Goal: Check status: Check status

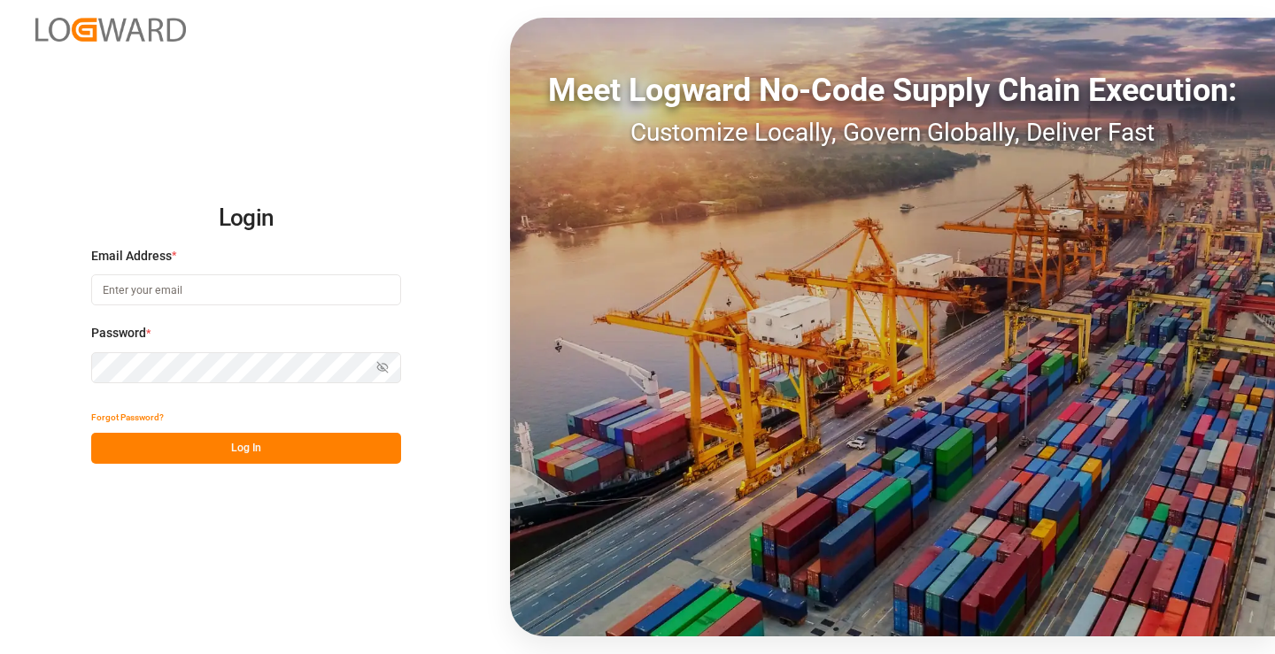
type input "[PERSON_NAME][EMAIL_ADDRESS][DOMAIN_NAME]"
click at [329, 449] on button "Log In" at bounding box center [246, 448] width 310 height 31
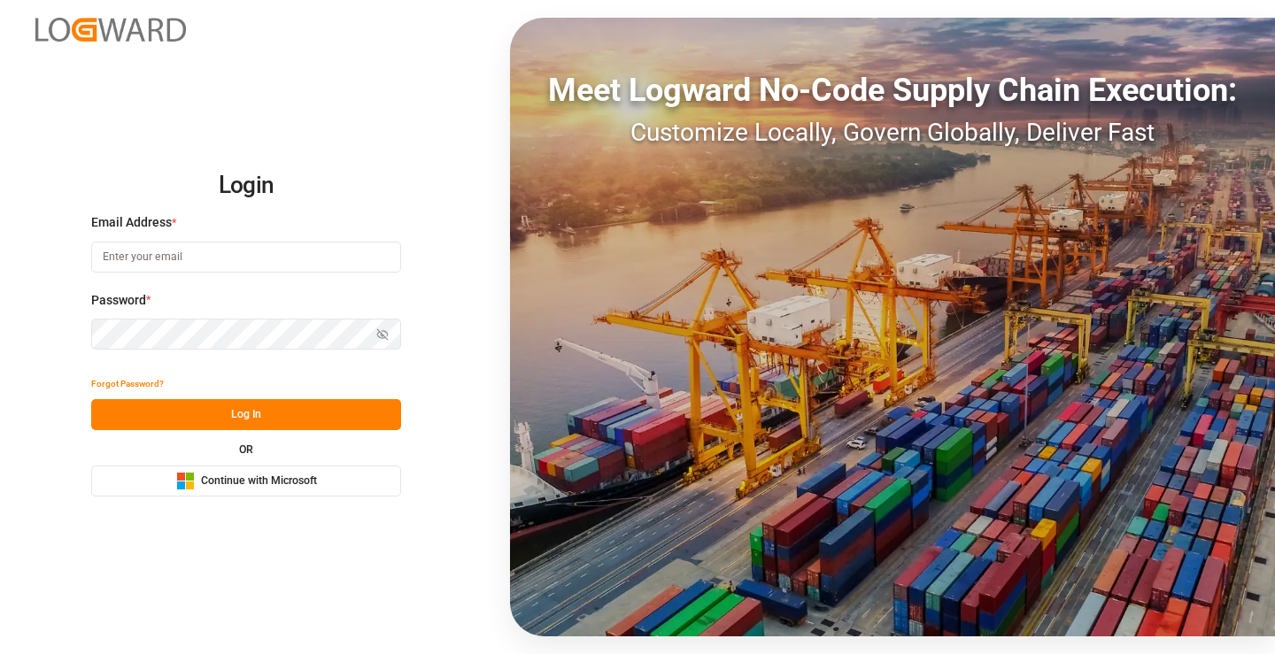
type input "[PERSON_NAME][EMAIL_ADDRESS][DOMAIN_NAME]"
click at [236, 406] on button "Log In" at bounding box center [246, 414] width 310 height 31
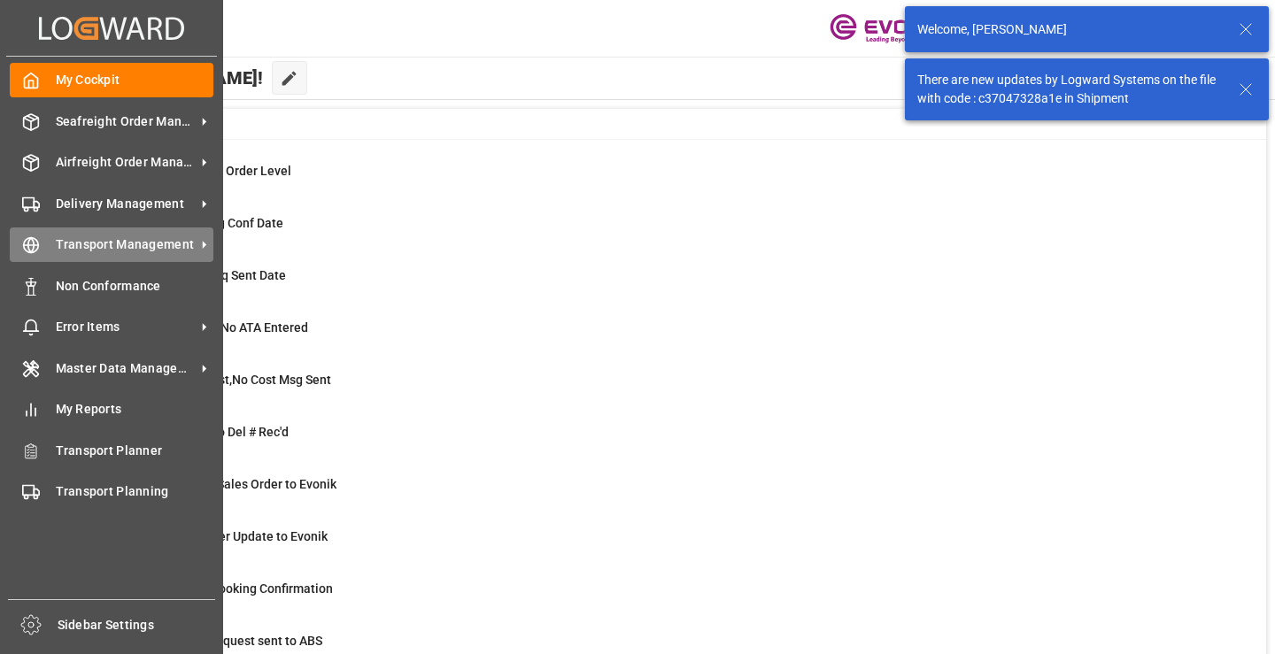
click at [36, 240] on circle at bounding box center [31, 245] width 15 height 15
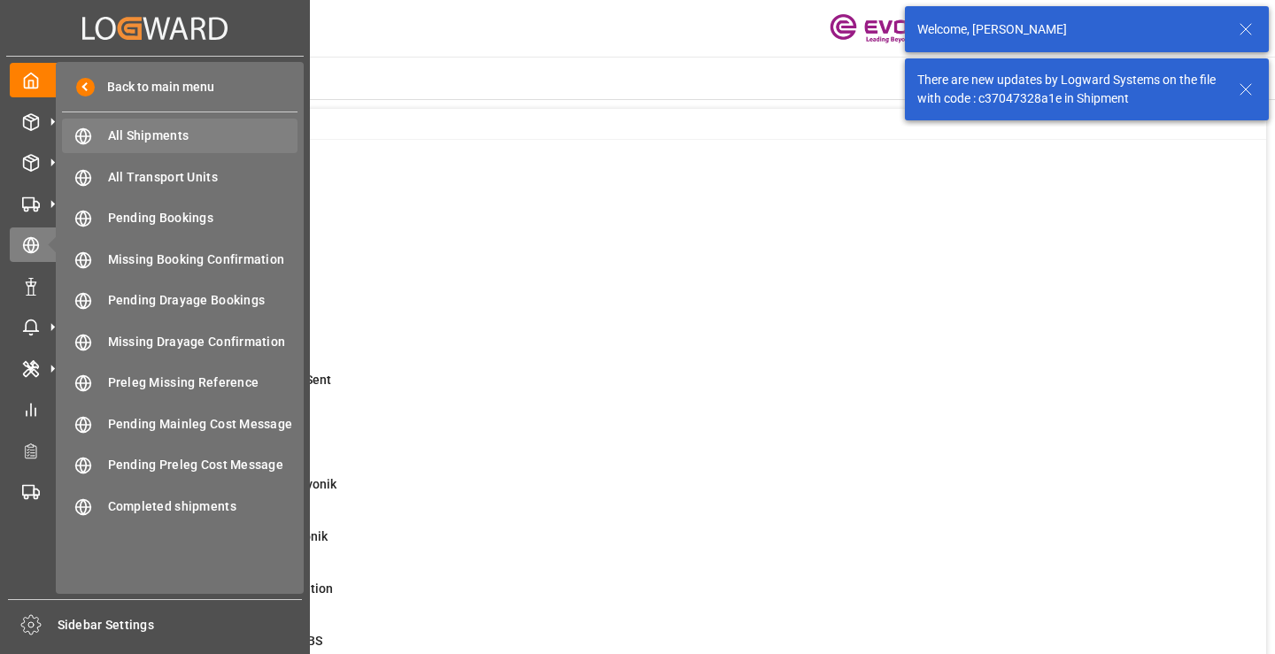
click at [112, 138] on span "All Shipments" at bounding box center [203, 136] width 190 height 19
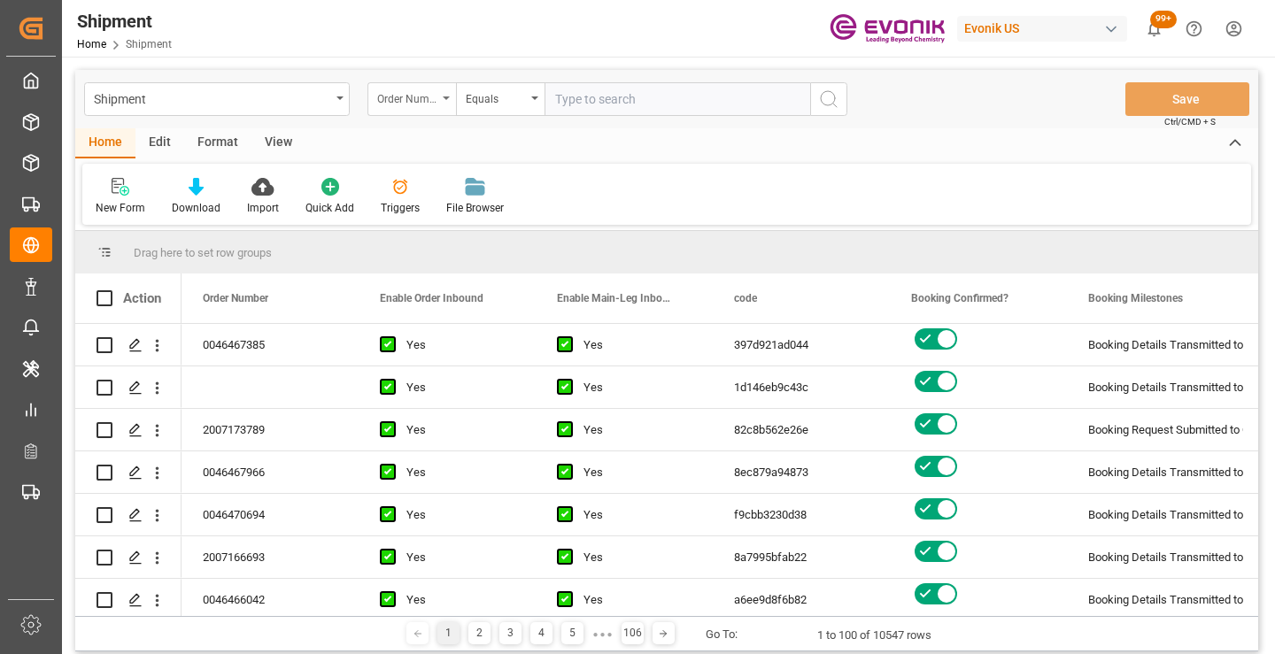
click at [426, 99] on div "Order Number" at bounding box center [407, 97] width 60 height 20
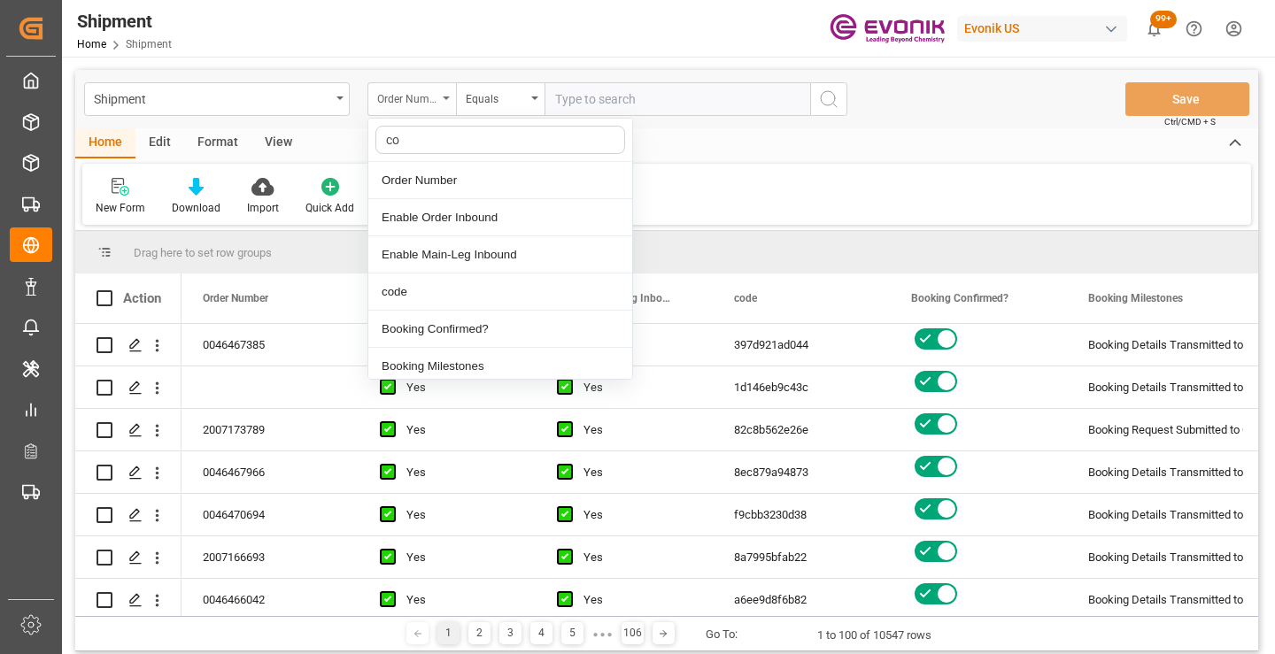
type input "cod"
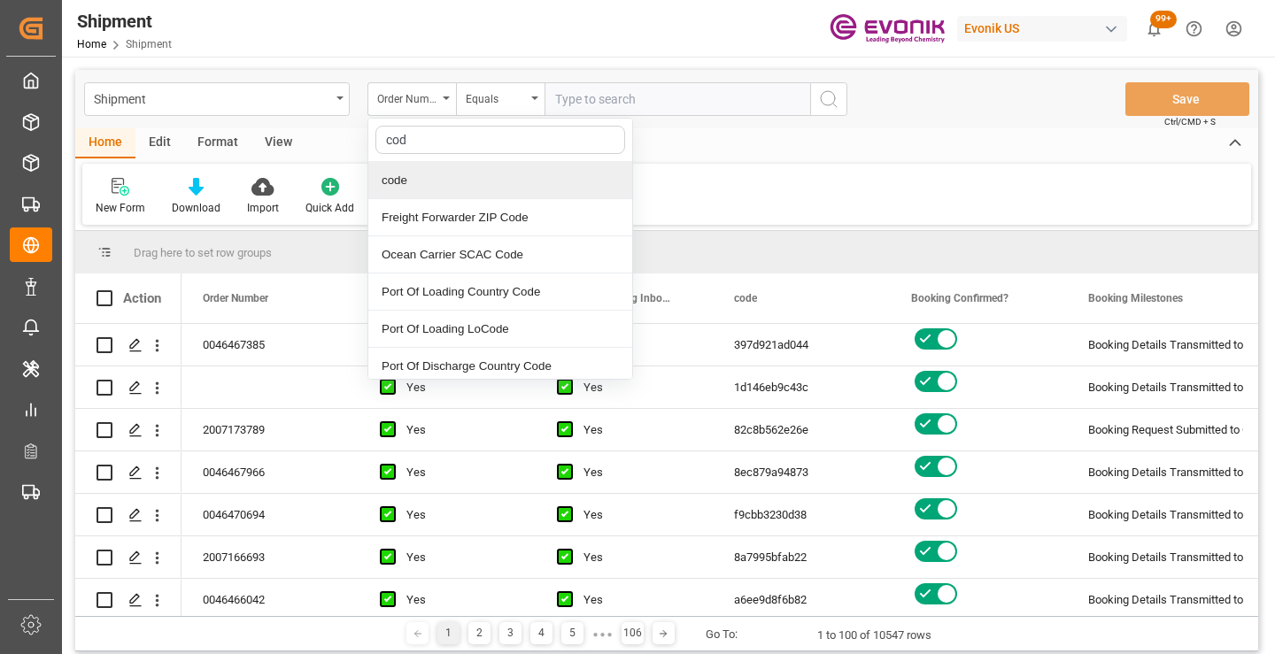
click at [461, 177] on div "code" at bounding box center [500, 180] width 264 height 37
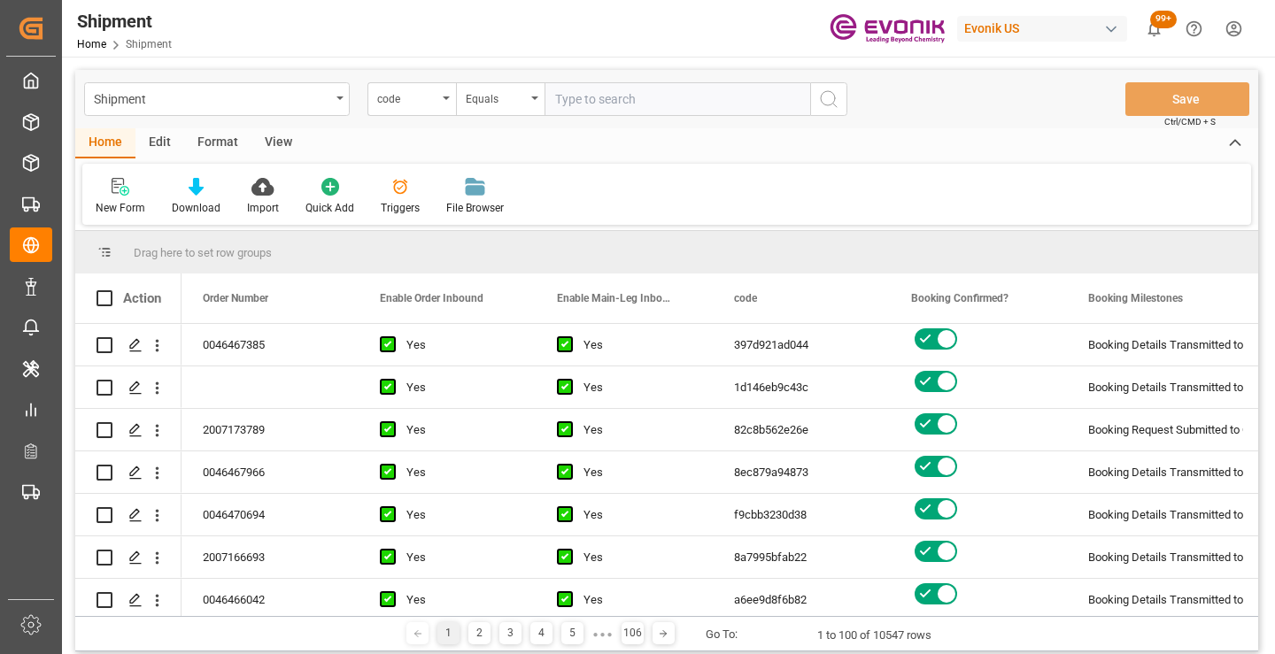
click at [592, 110] on input "text" at bounding box center [678, 99] width 266 height 34
paste input "f12094ec96bf"
type input "f12094ec96bf"
click at [822, 96] on circle "search button" at bounding box center [828, 98] width 14 height 14
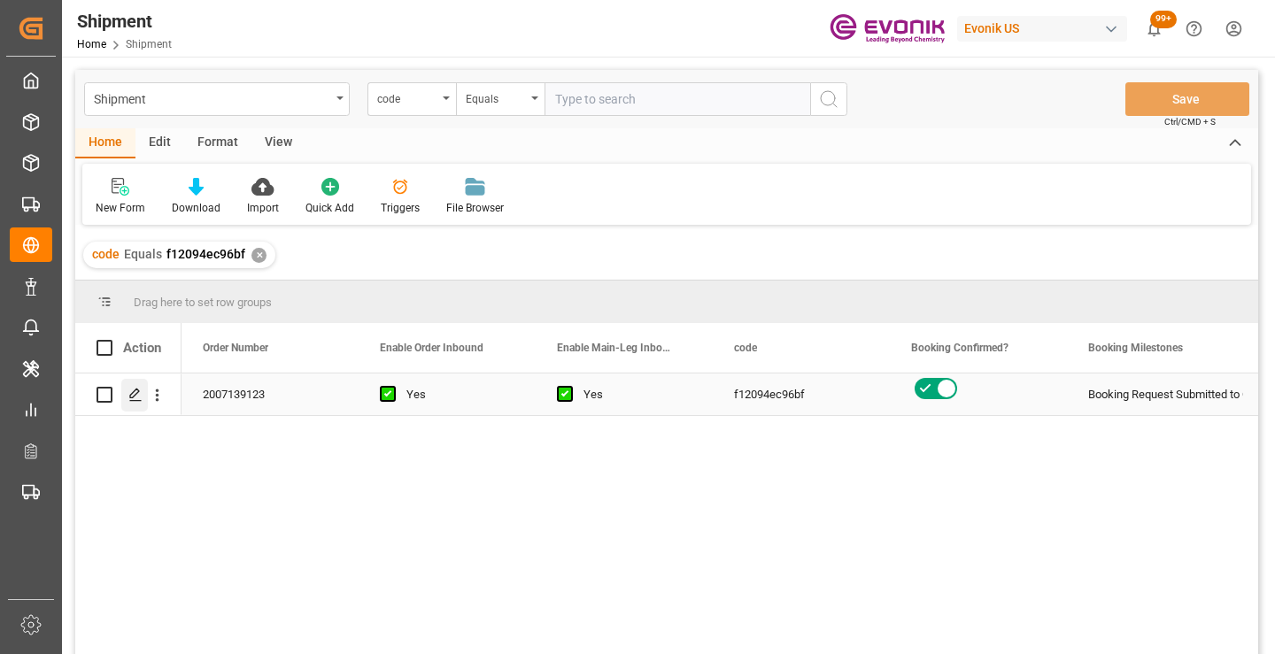
click at [135, 391] on polygon "Press SPACE to select this row." at bounding box center [134, 394] width 9 height 9
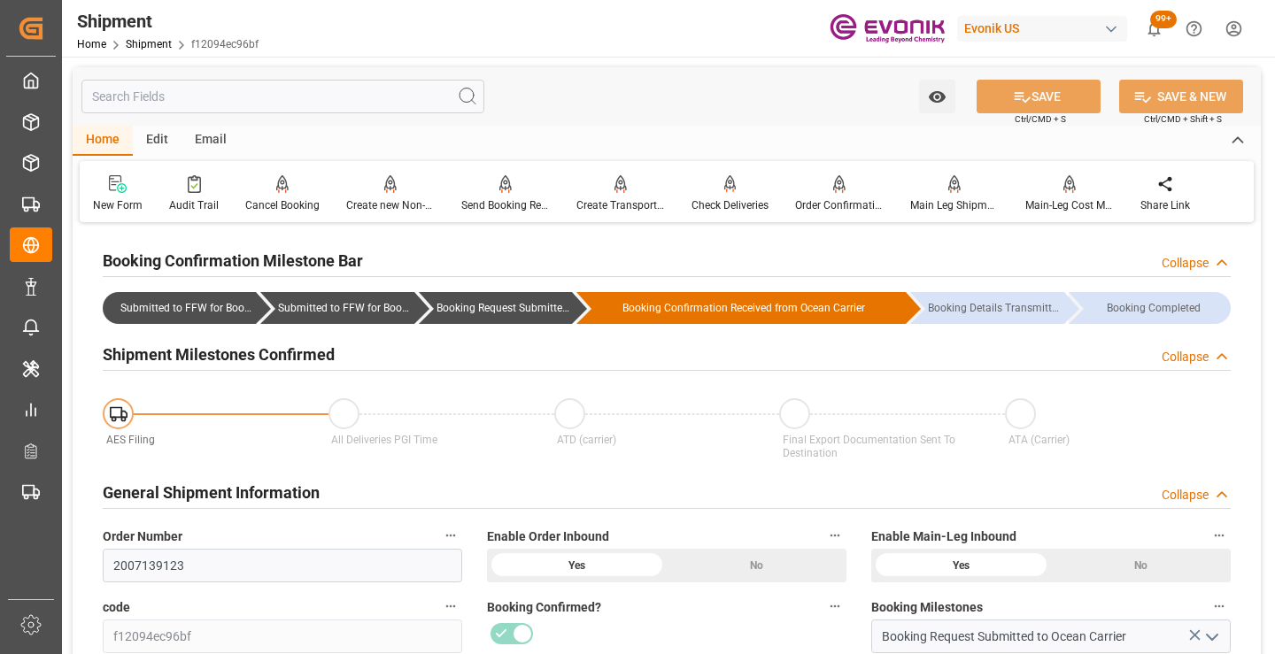
scroll to position [177, 0]
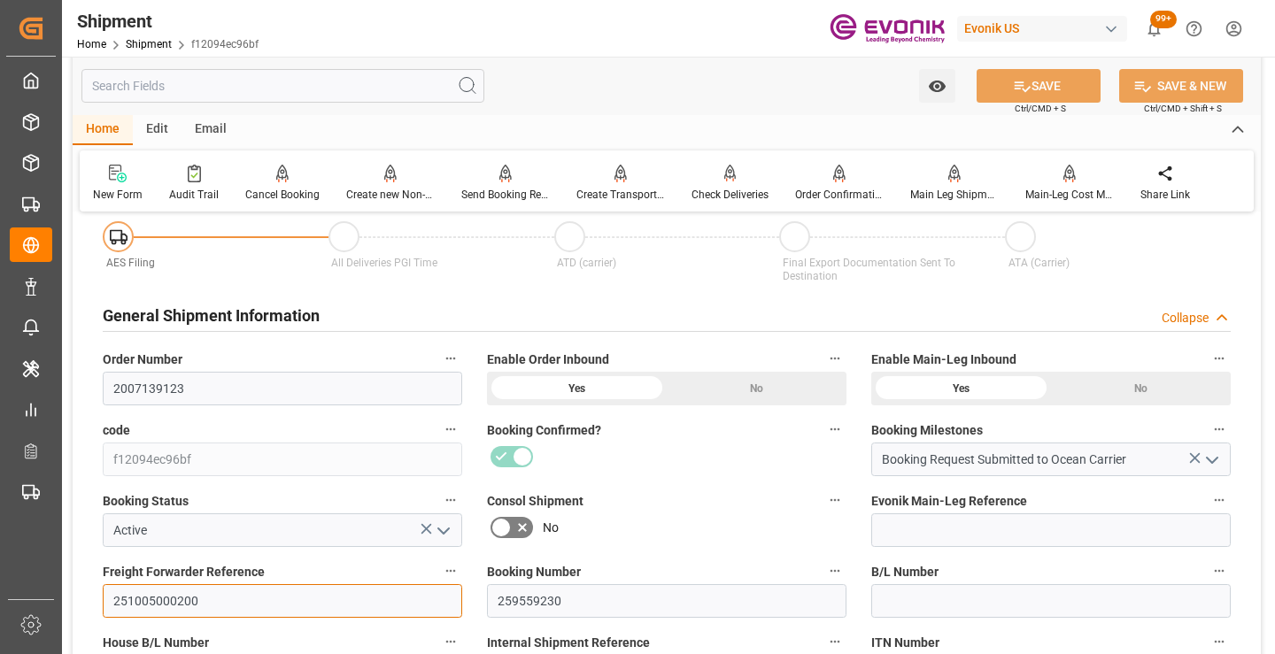
click at [169, 605] on input "251005000200" at bounding box center [283, 601] width 360 height 34
click at [251, 84] on input "text" at bounding box center [282, 86] width 403 height 34
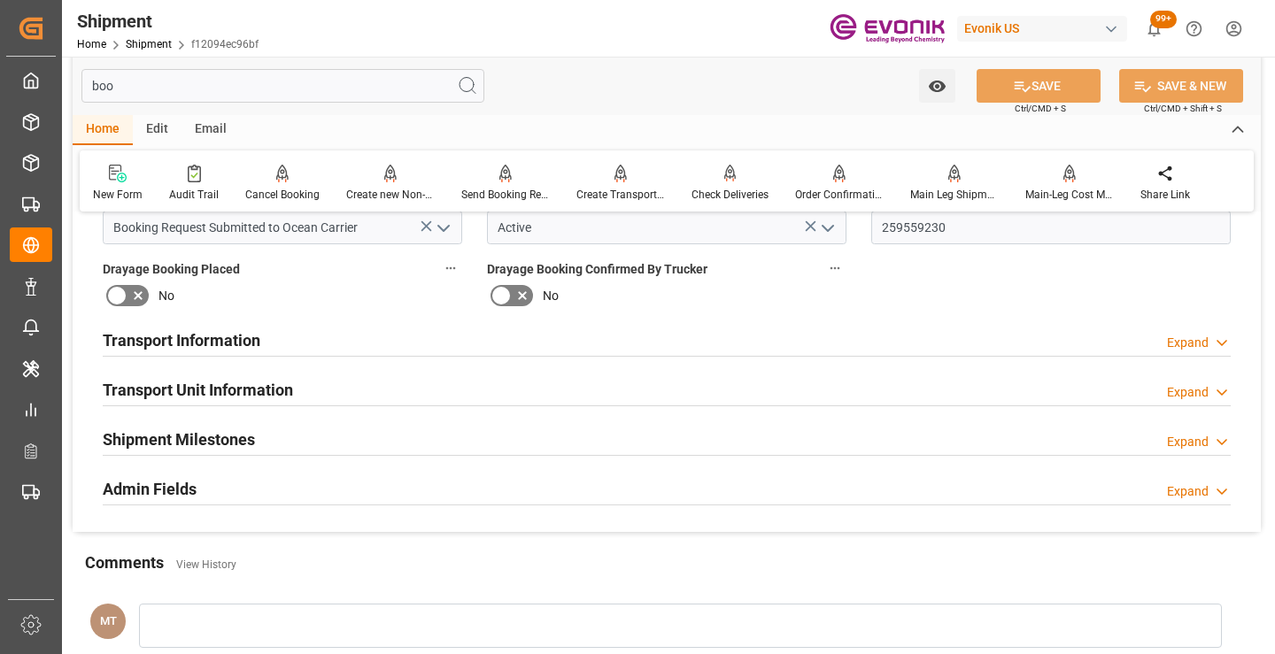
scroll to position [0, 0]
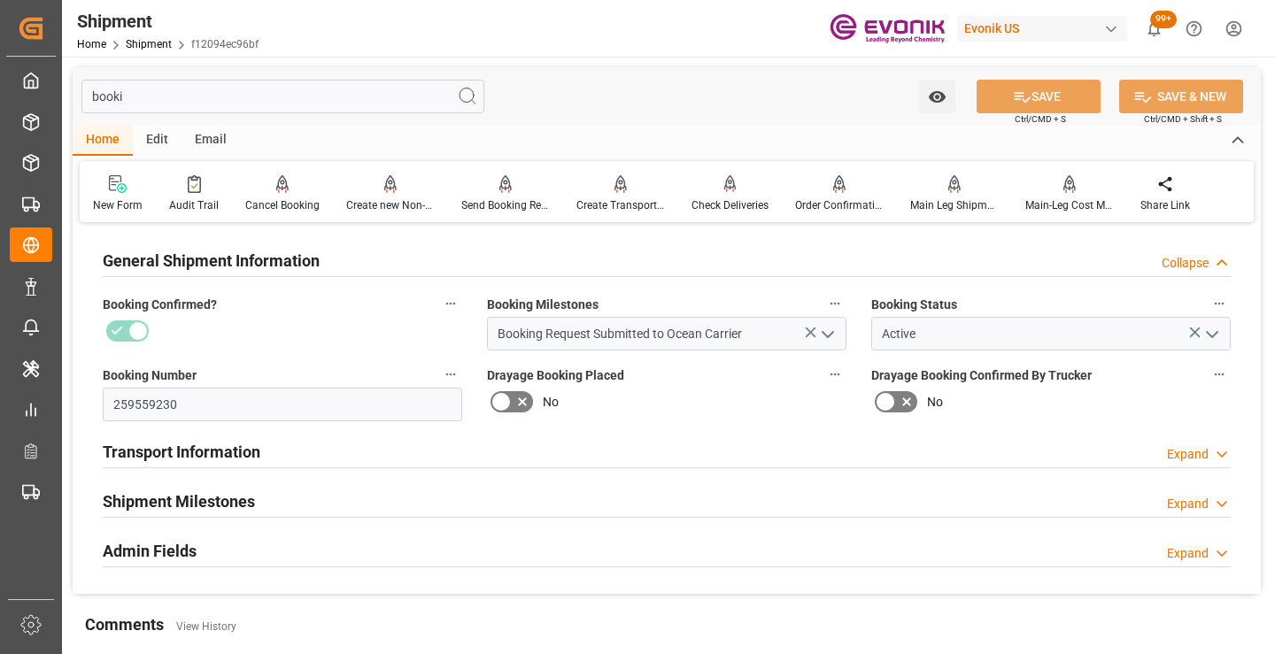
type input "booki"
click at [161, 499] on h2 "Shipment Milestones" at bounding box center [179, 502] width 152 height 24
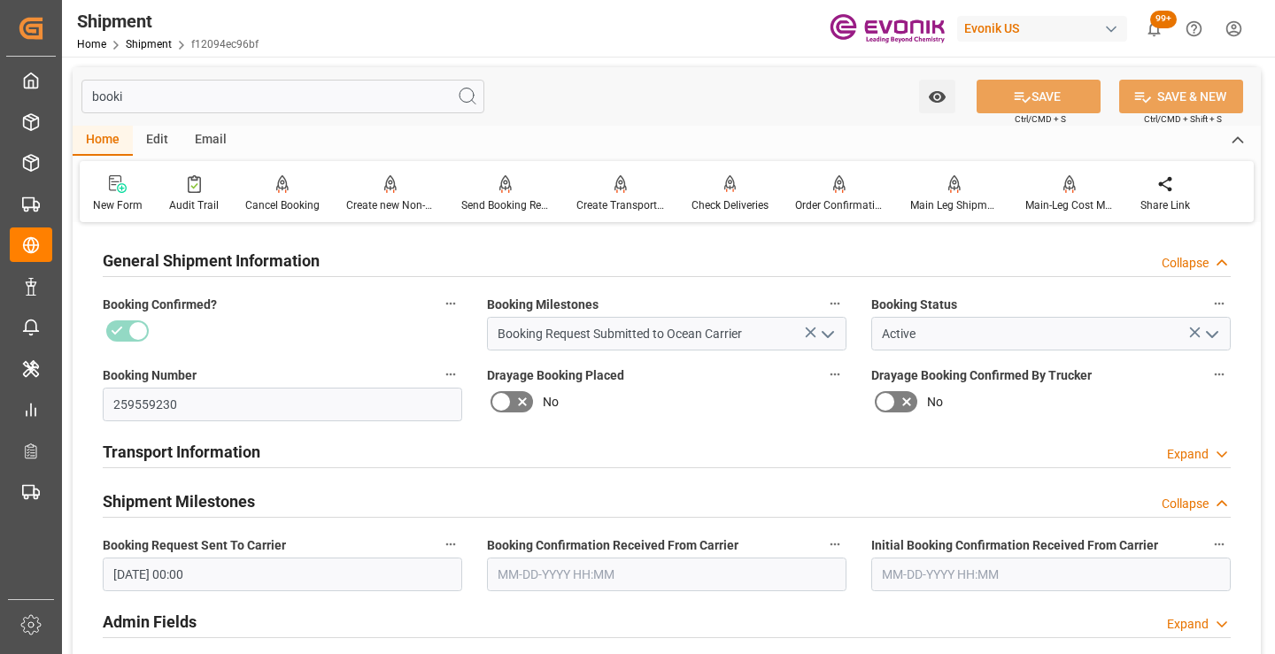
click at [569, 572] on input "text" at bounding box center [667, 575] width 360 height 34
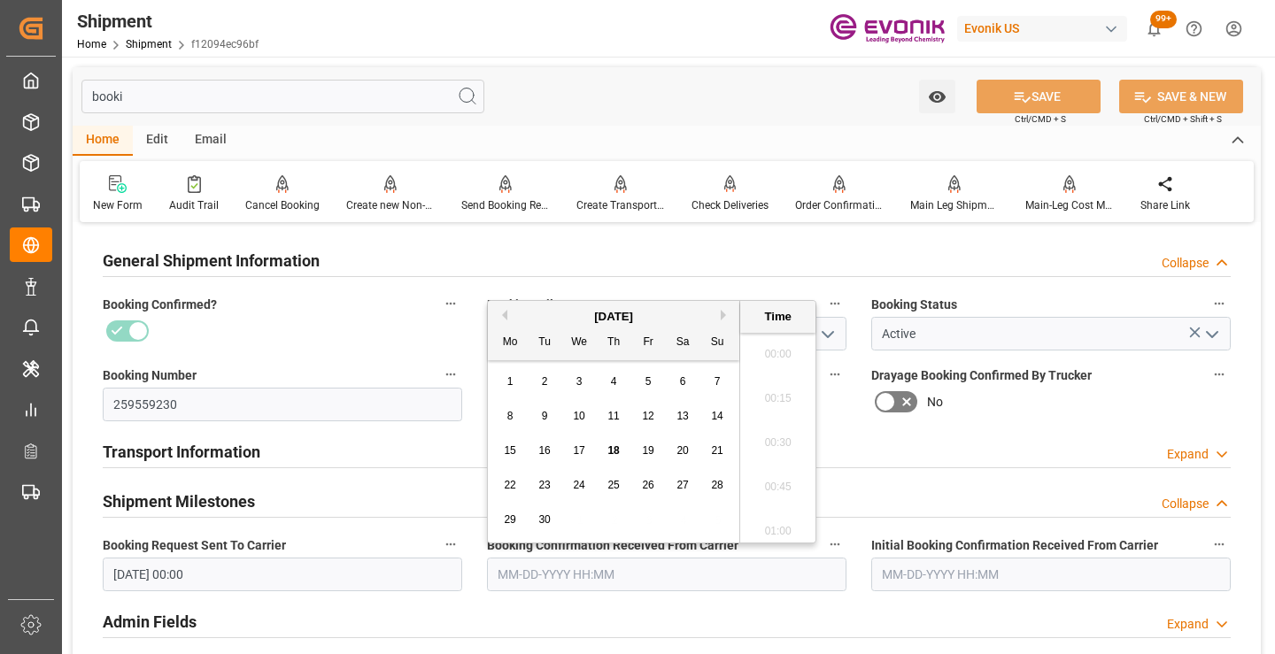
scroll to position [2043, 0]
click at [511, 453] on span "15" at bounding box center [510, 451] width 12 height 12
type input "09-15-2025 00:00"
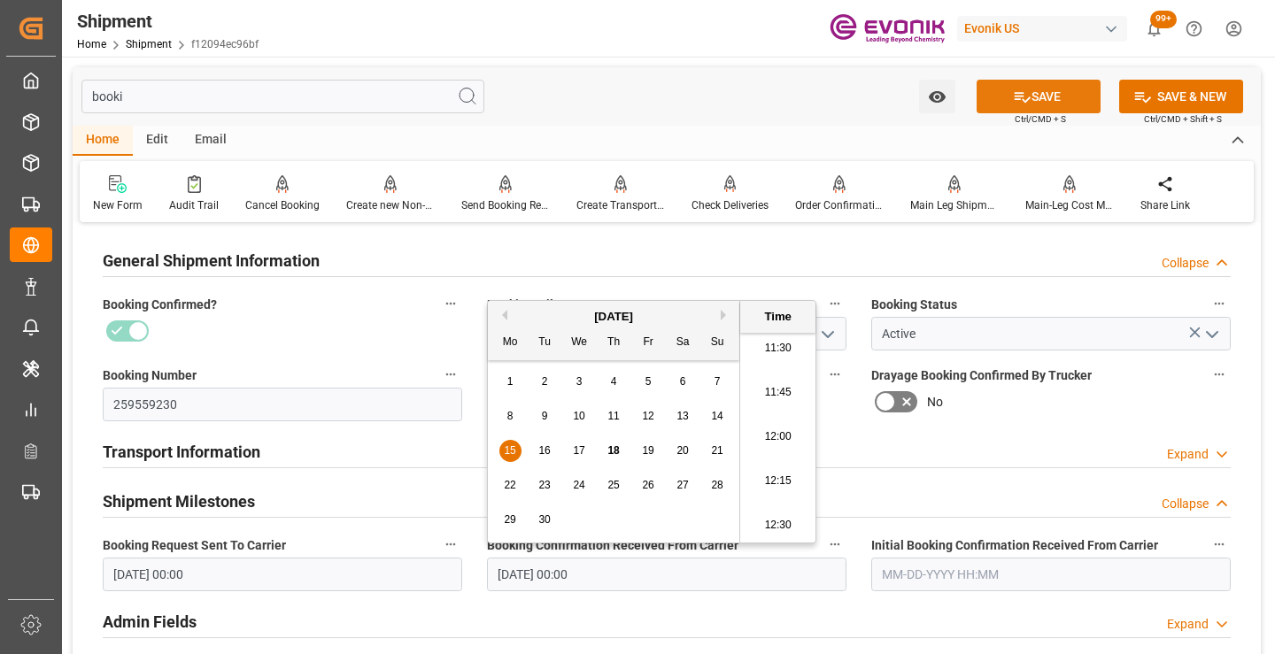
click at [1015, 96] on icon at bounding box center [1023, 97] width 16 height 11
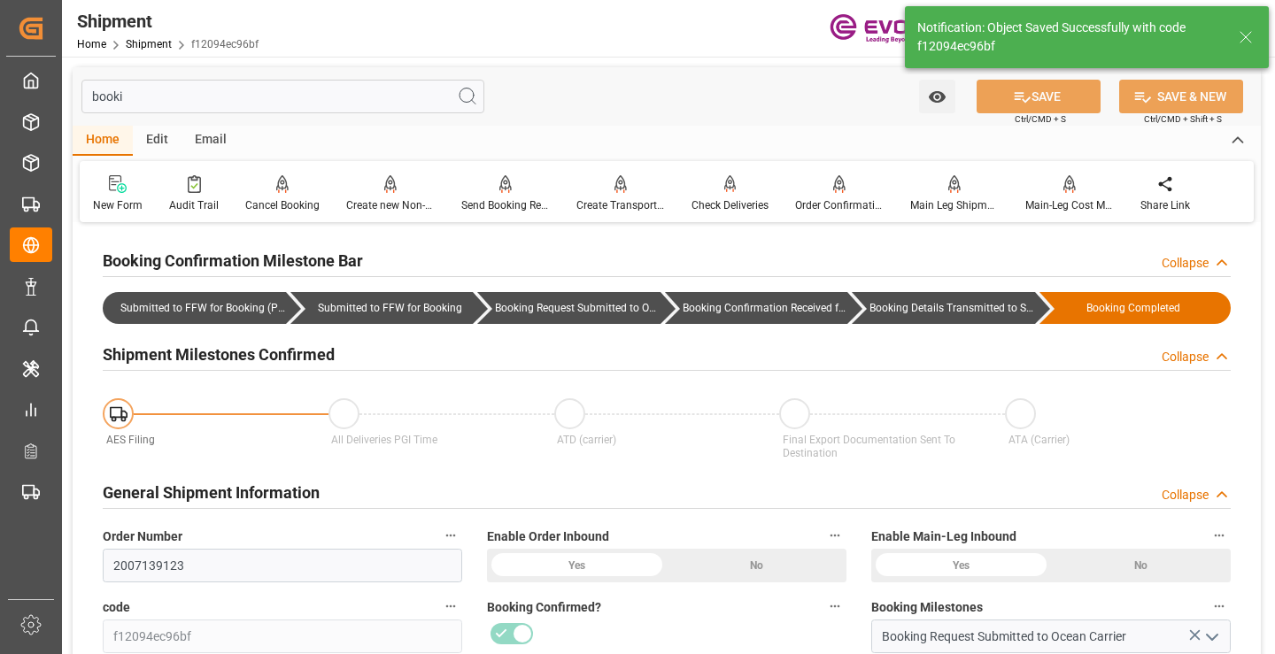
type input "Booking Details Transmitted to SAP"
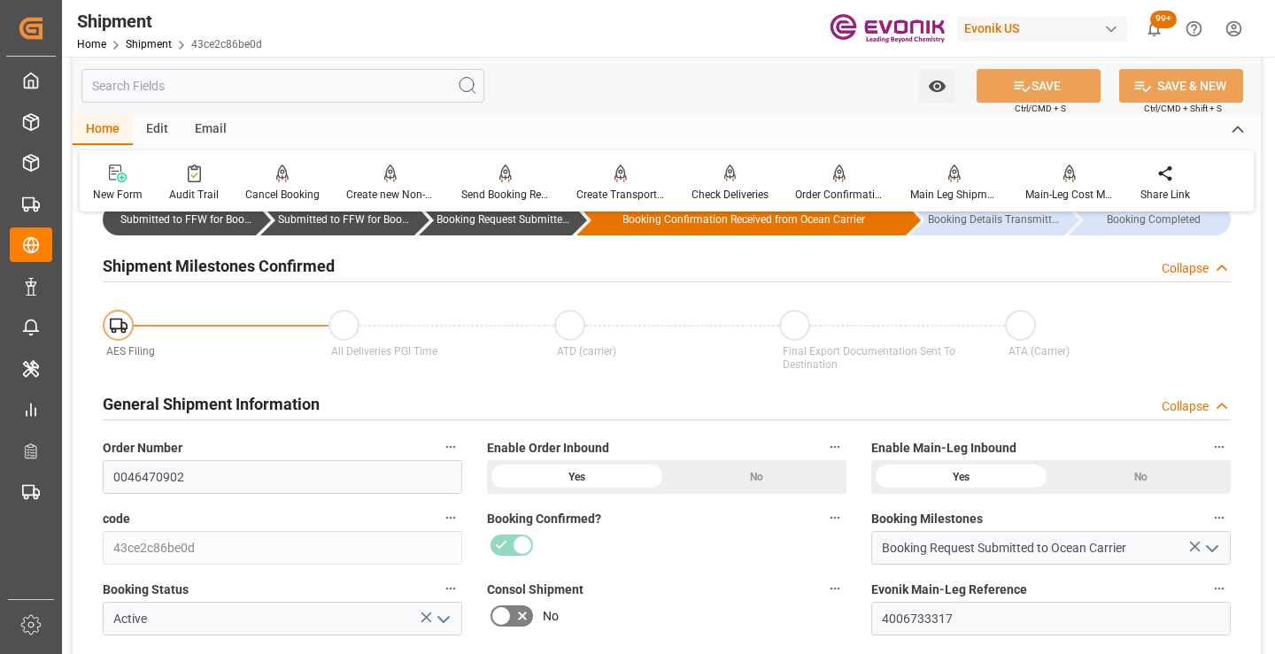
scroll to position [177, 0]
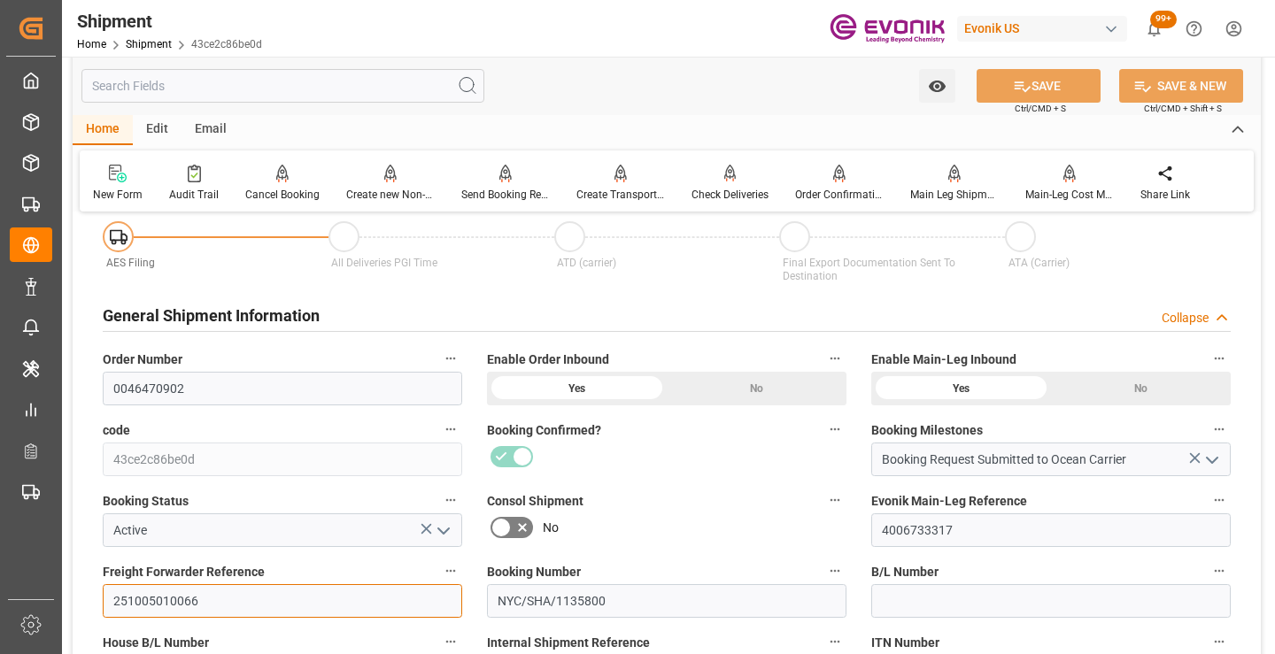
click at [166, 595] on input "251005010066" at bounding box center [283, 601] width 360 height 34
click at [340, 82] on input "text" at bounding box center [282, 86] width 403 height 34
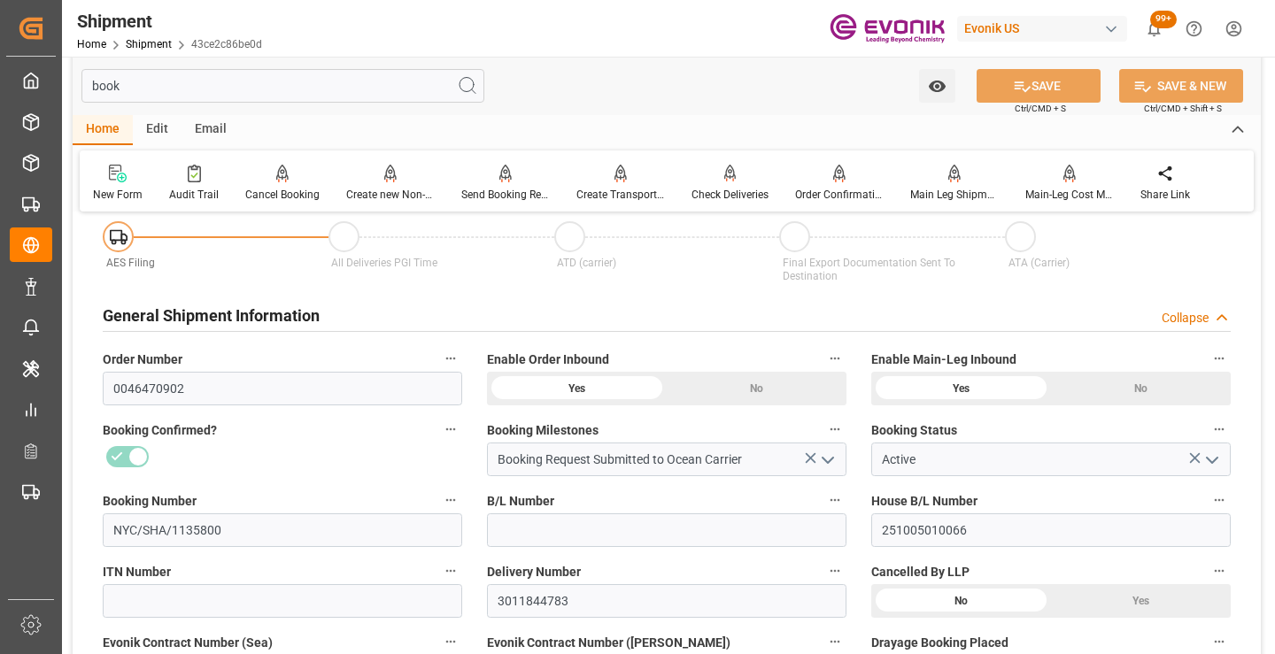
scroll to position [0, 0]
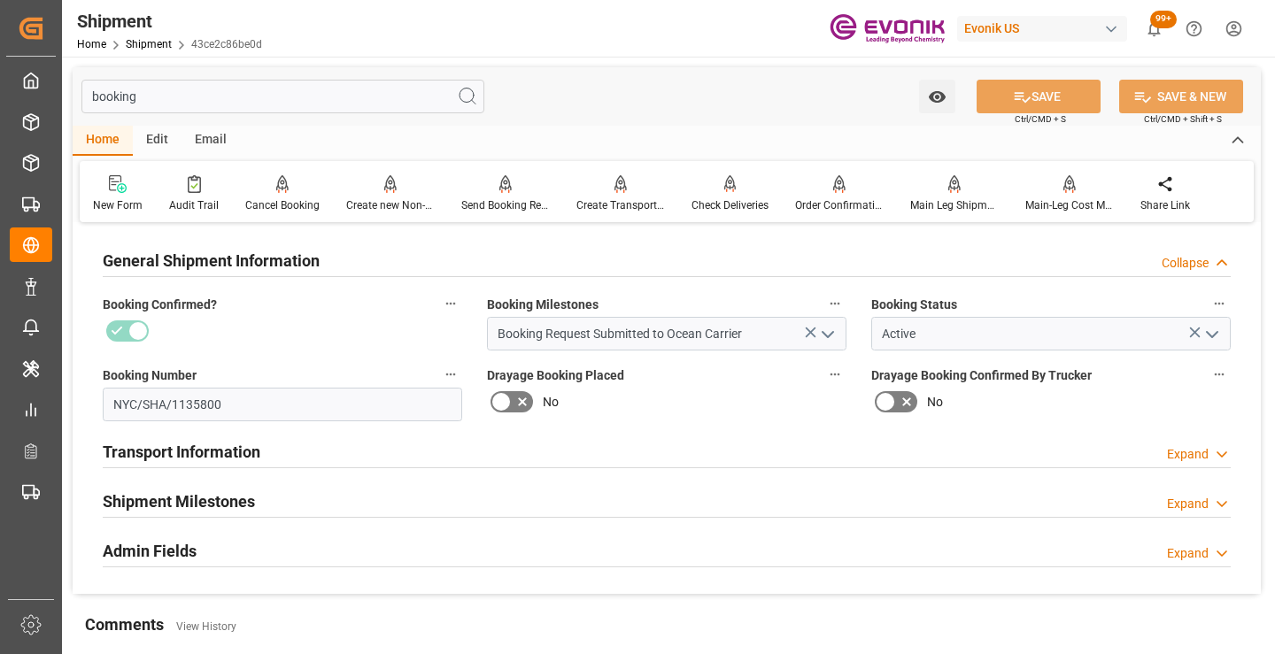
type input "booking"
click at [221, 490] on h2 "Shipment Milestones" at bounding box center [179, 502] width 152 height 24
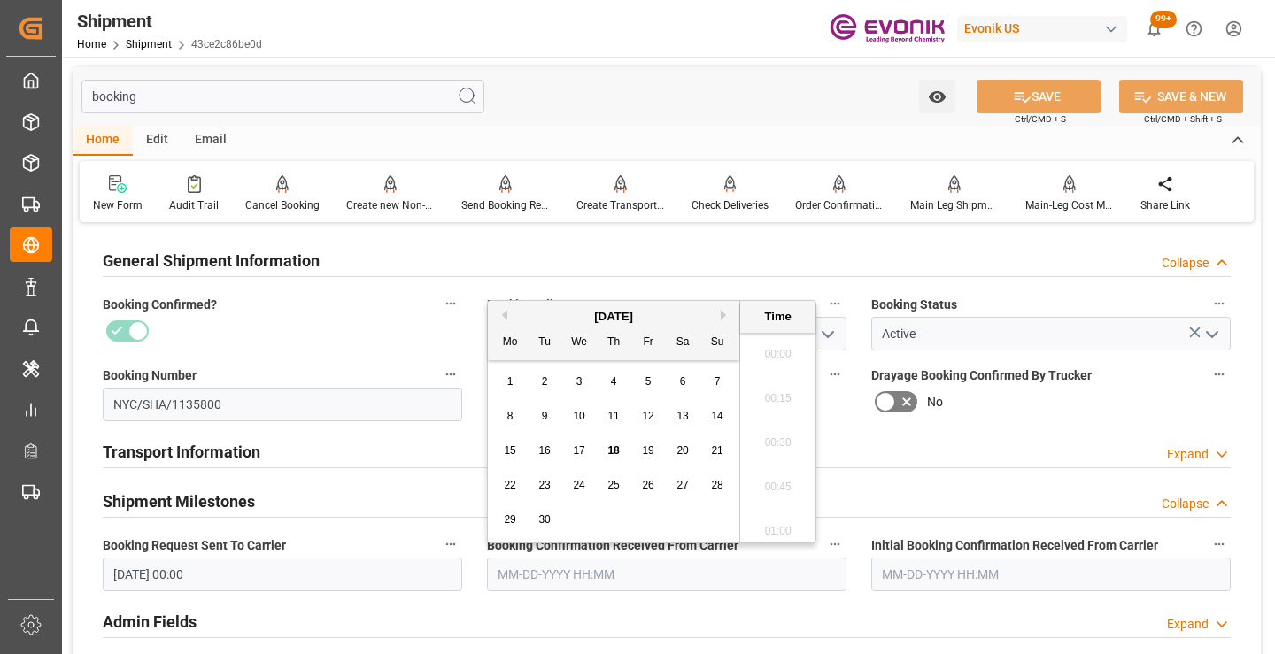
click at [600, 574] on input "text" at bounding box center [667, 575] width 360 height 34
click at [538, 451] on span "16" at bounding box center [544, 451] width 12 height 12
type input "09-16-2025 00:00"
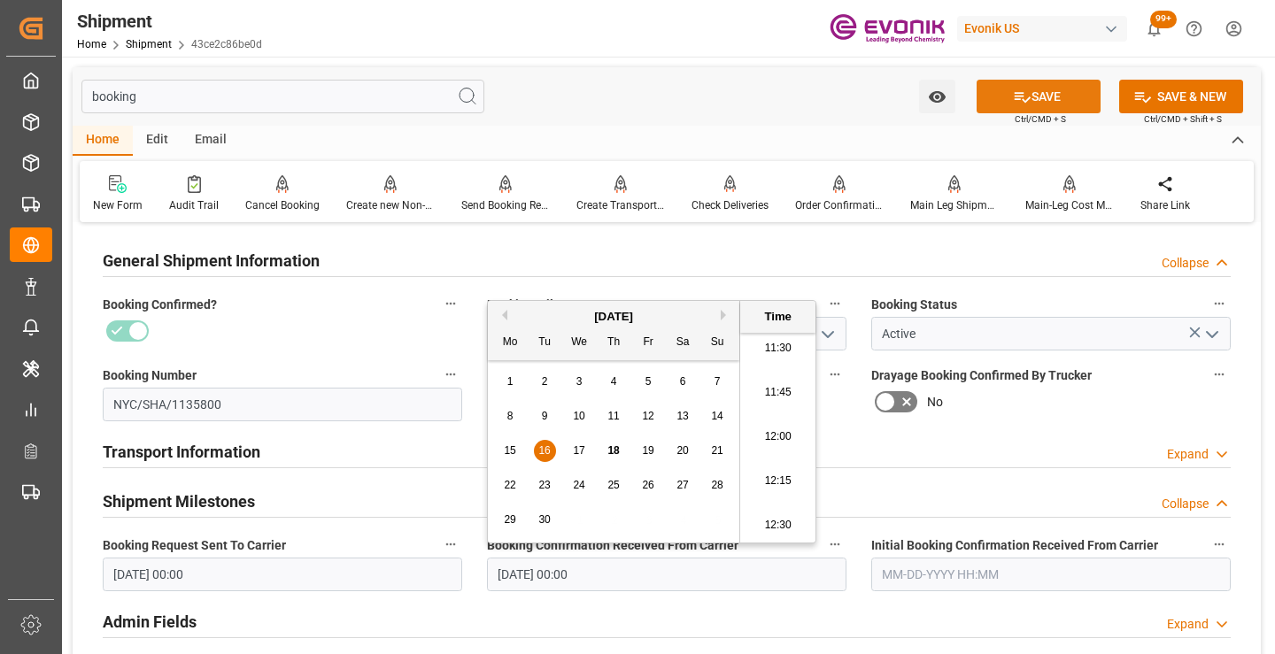
click at [992, 90] on button "SAVE" at bounding box center [1039, 97] width 124 height 34
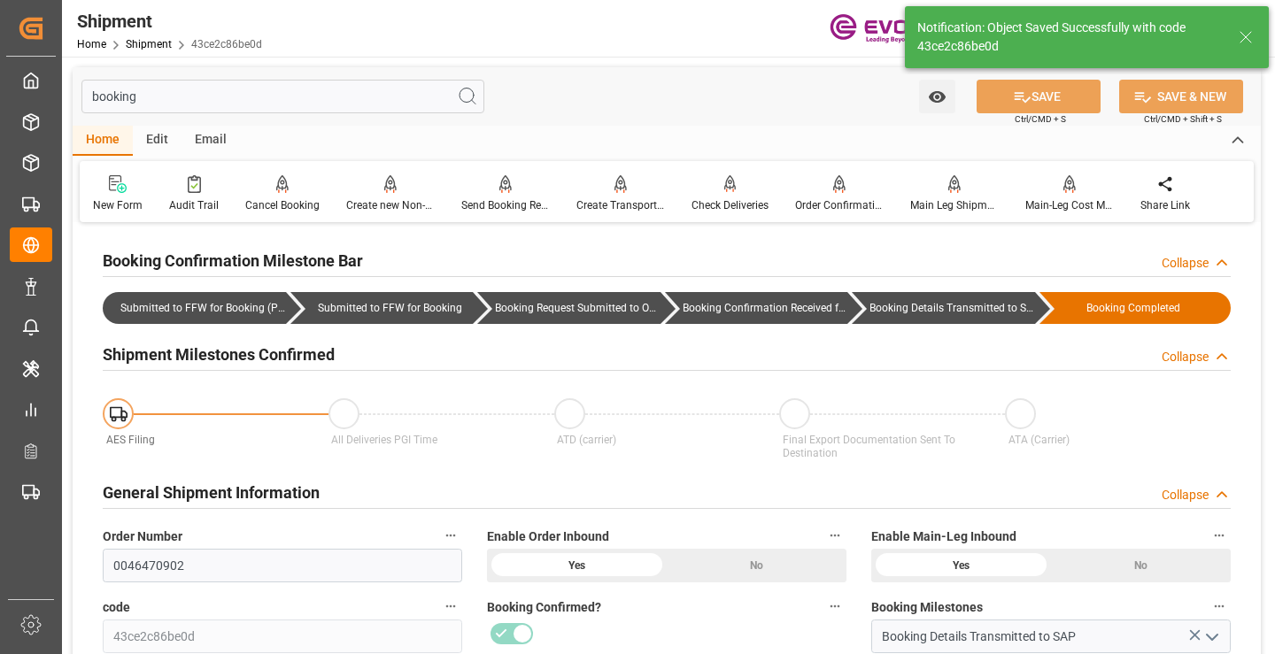
type input "Booking Details Transmitted to SAP"
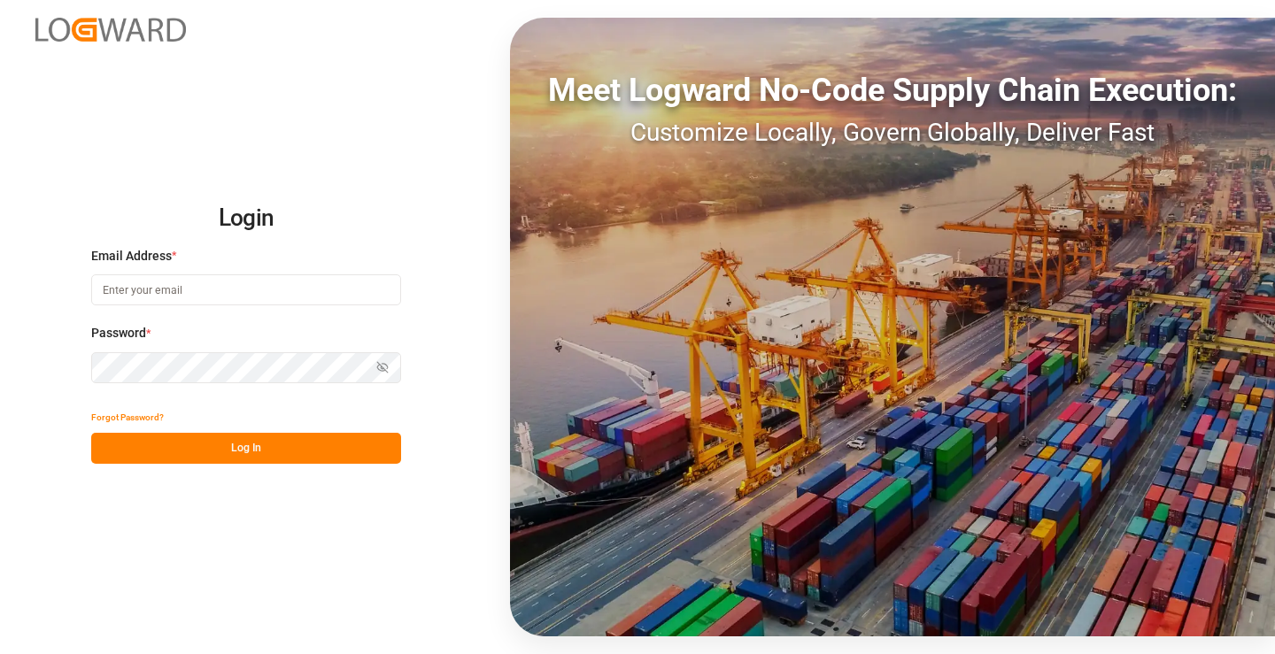
type input "[PERSON_NAME][EMAIL_ADDRESS][DOMAIN_NAME]"
click at [265, 448] on button "Log In" at bounding box center [246, 448] width 310 height 31
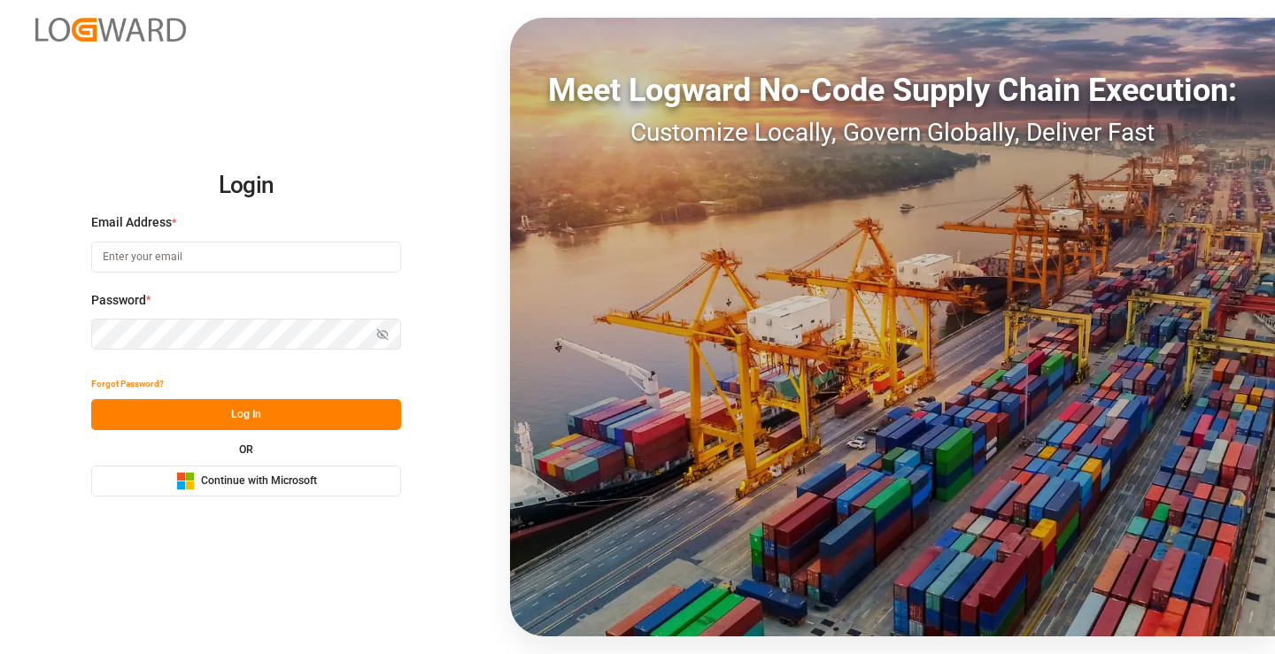
type input "mara-lynn.tan@leschaco.com"
click at [258, 416] on button "Log In" at bounding box center [246, 414] width 310 height 31
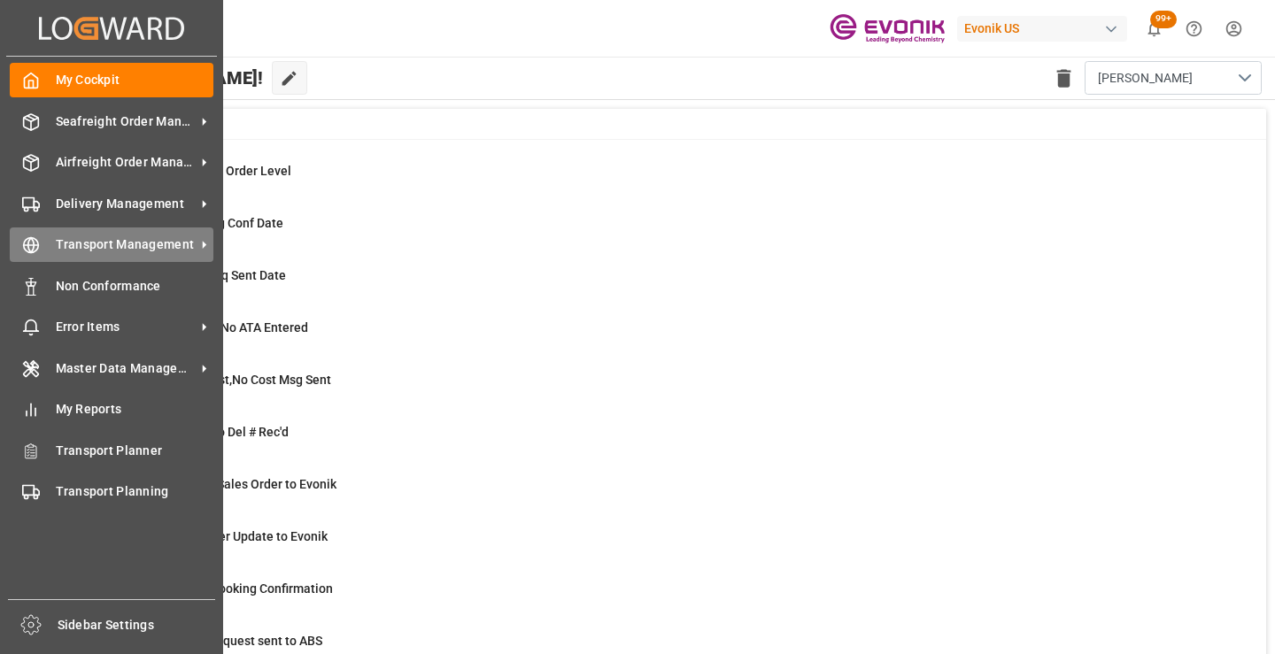
click at [37, 251] on circle at bounding box center [31, 245] width 15 height 15
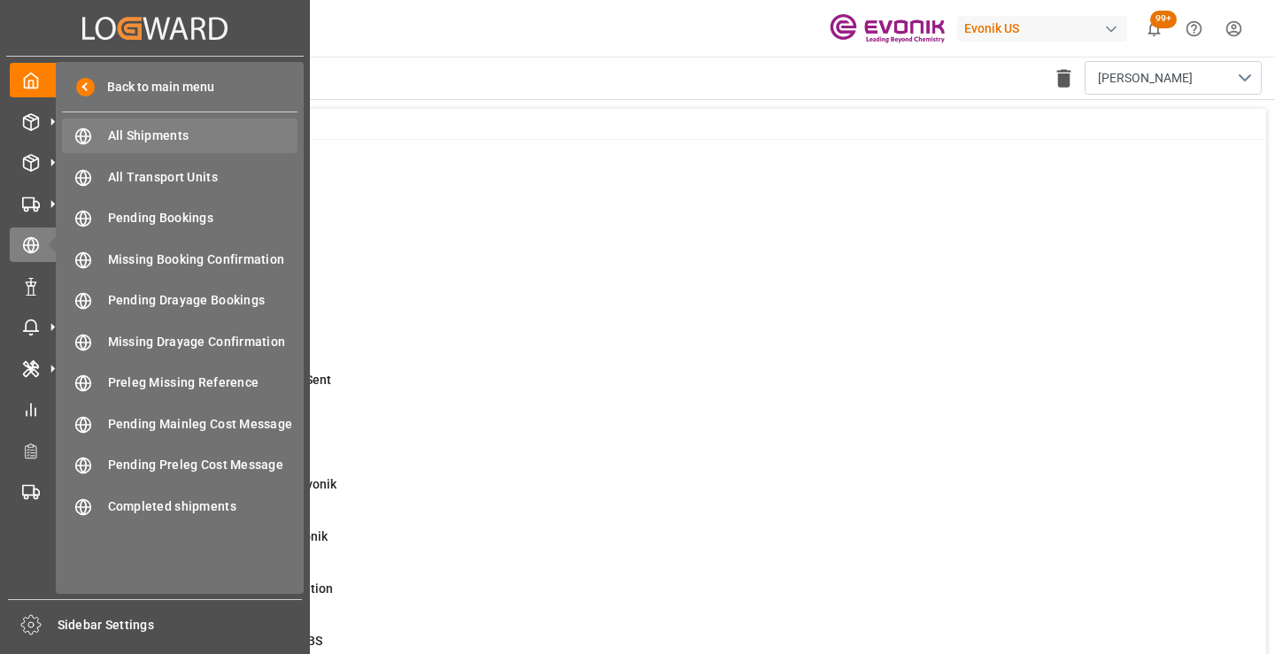
click at [163, 123] on div "All Shipments All Shipments" at bounding box center [180, 136] width 236 height 35
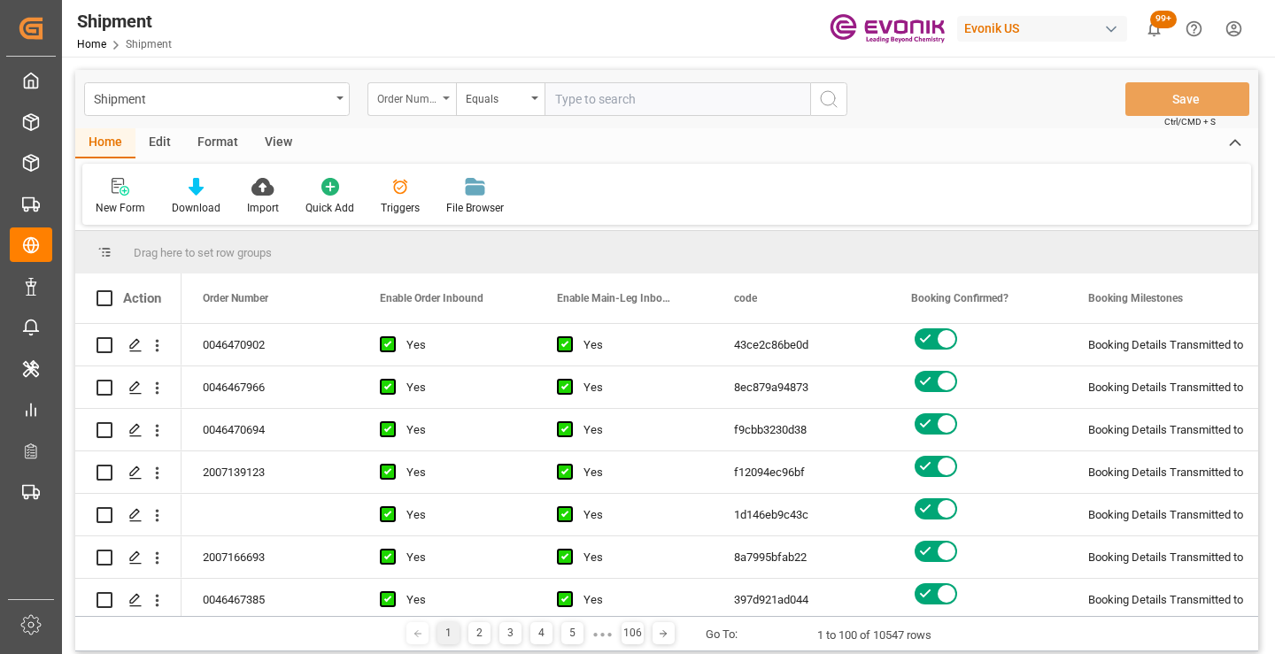
click at [429, 101] on div "Order Number" at bounding box center [407, 97] width 60 height 20
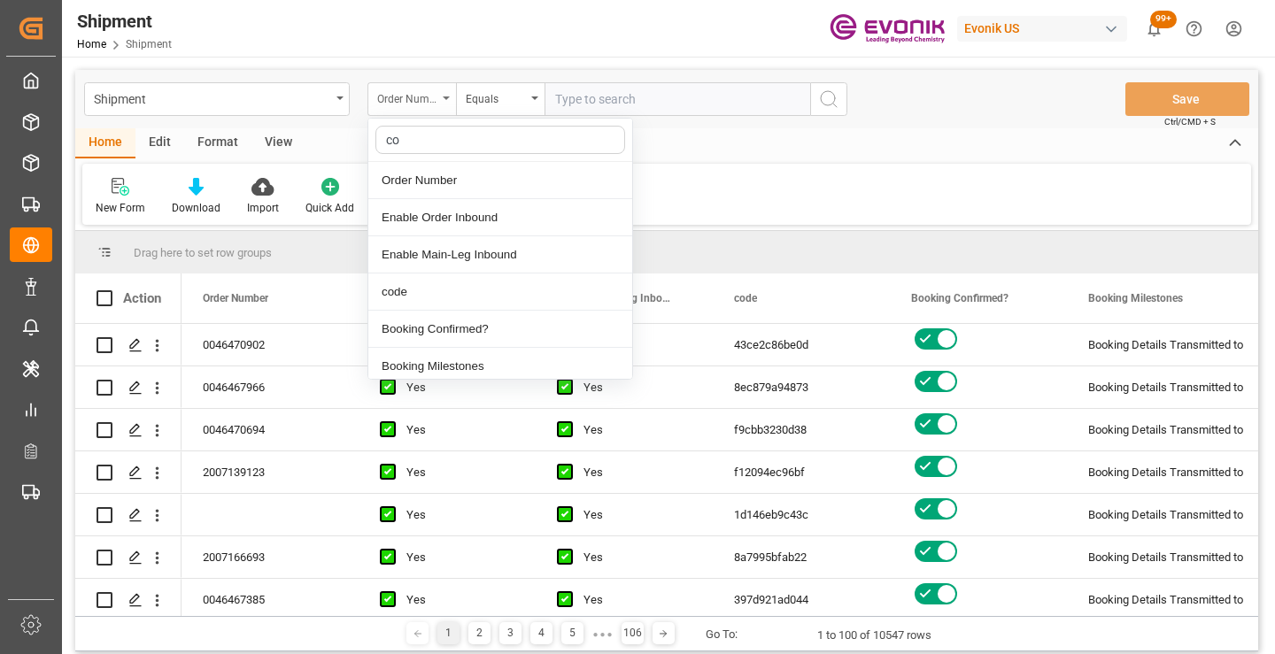
type input "cod"
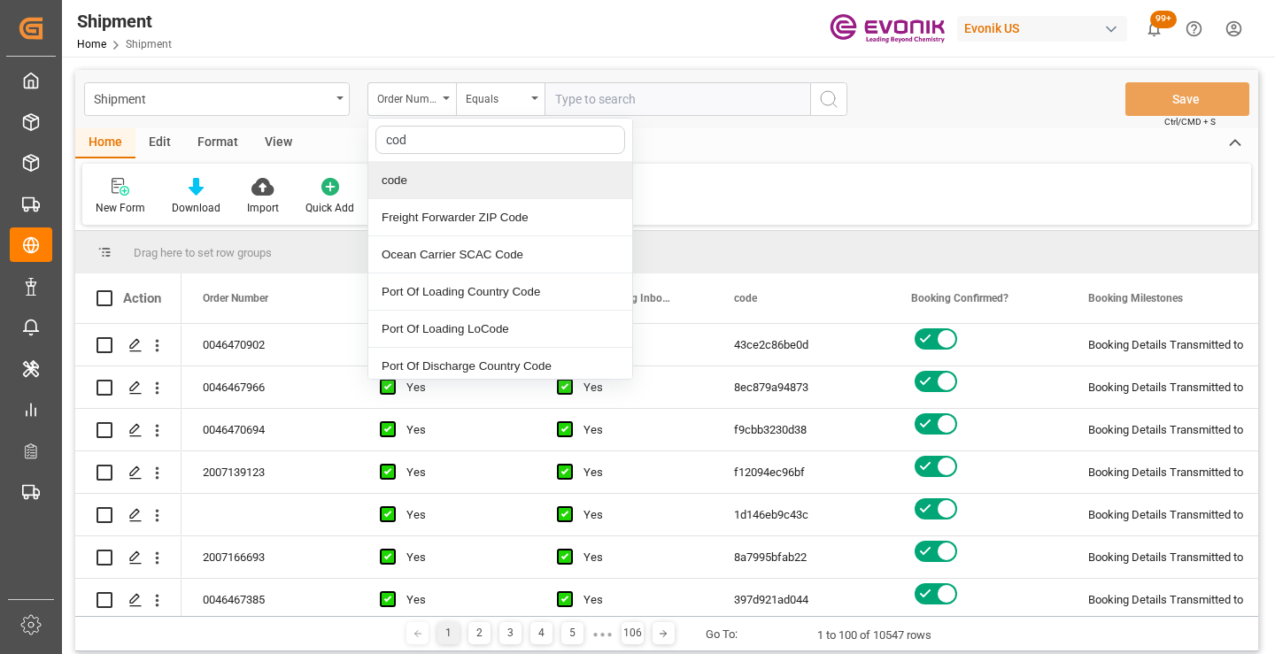
click at [453, 186] on div "code" at bounding box center [500, 180] width 264 height 37
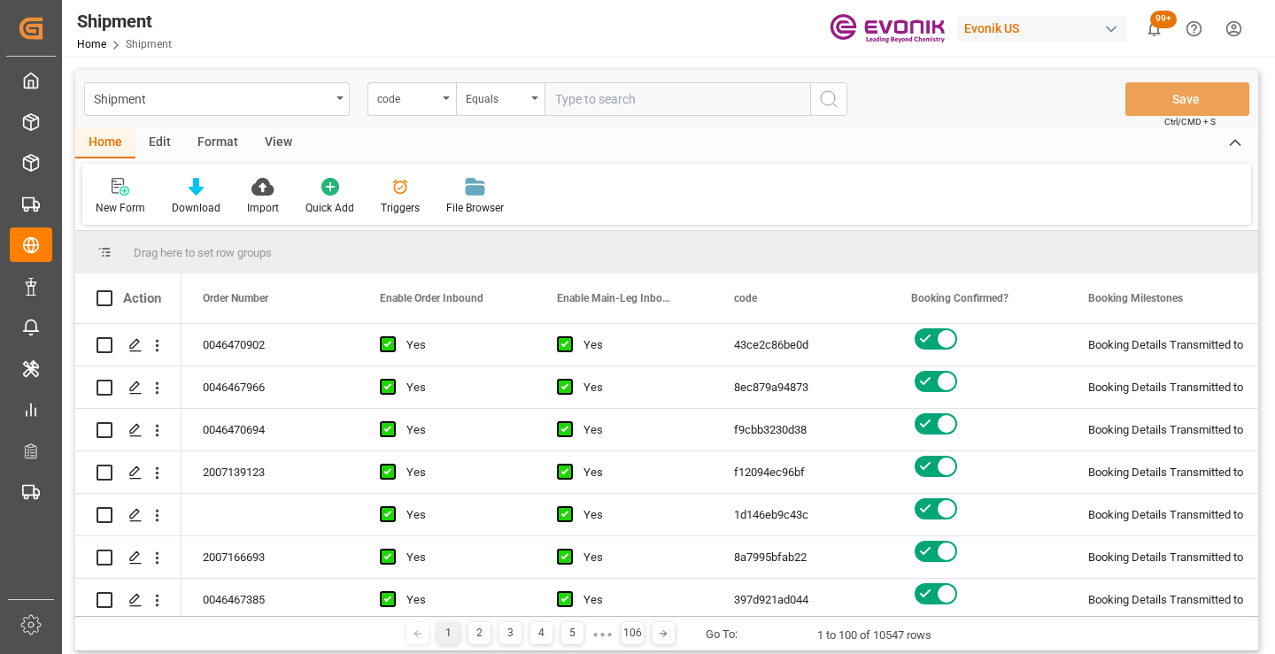
click at [637, 96] on input "text" at bounding box center [678, 99] width 266 height 34
paste input "a02a14a716f1"
type input "a02a14a716f1"
click at [831, 92] on circle "search button" at bounding box center [828, 98] width 14 height 14
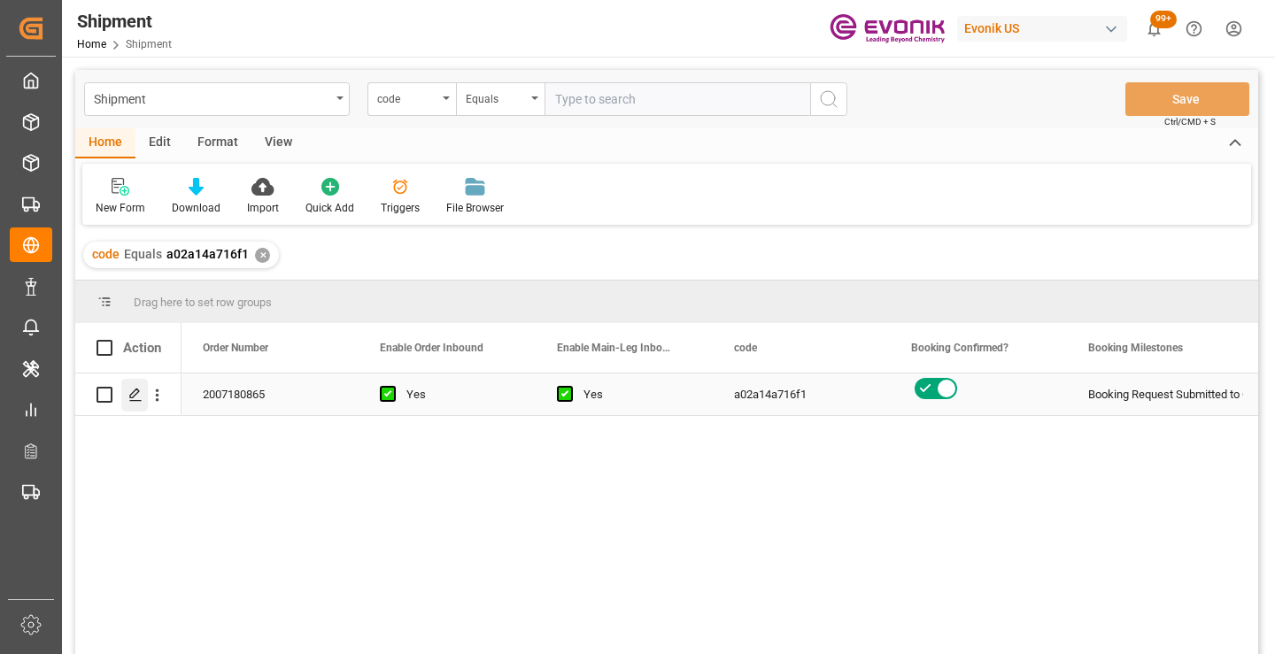
click at [134, 394] on icon "Press SPACE to select this row." at bounding box center [135, 395] width 14 height 14
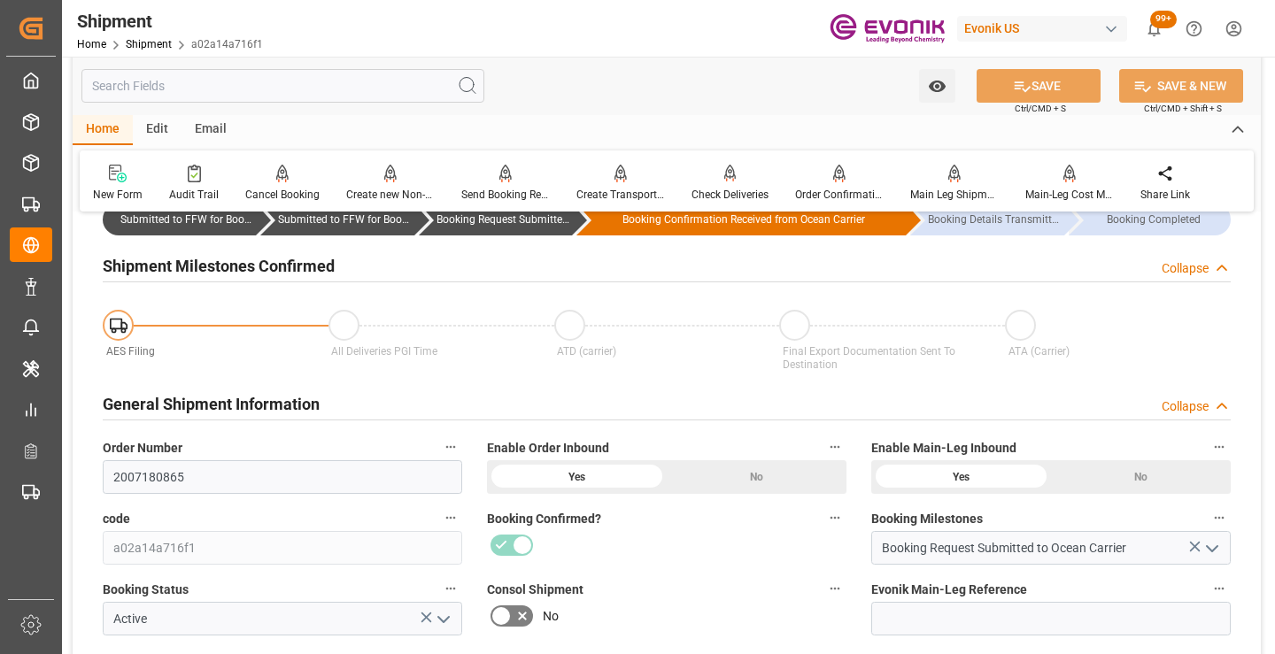
scroll to position [177, 0]
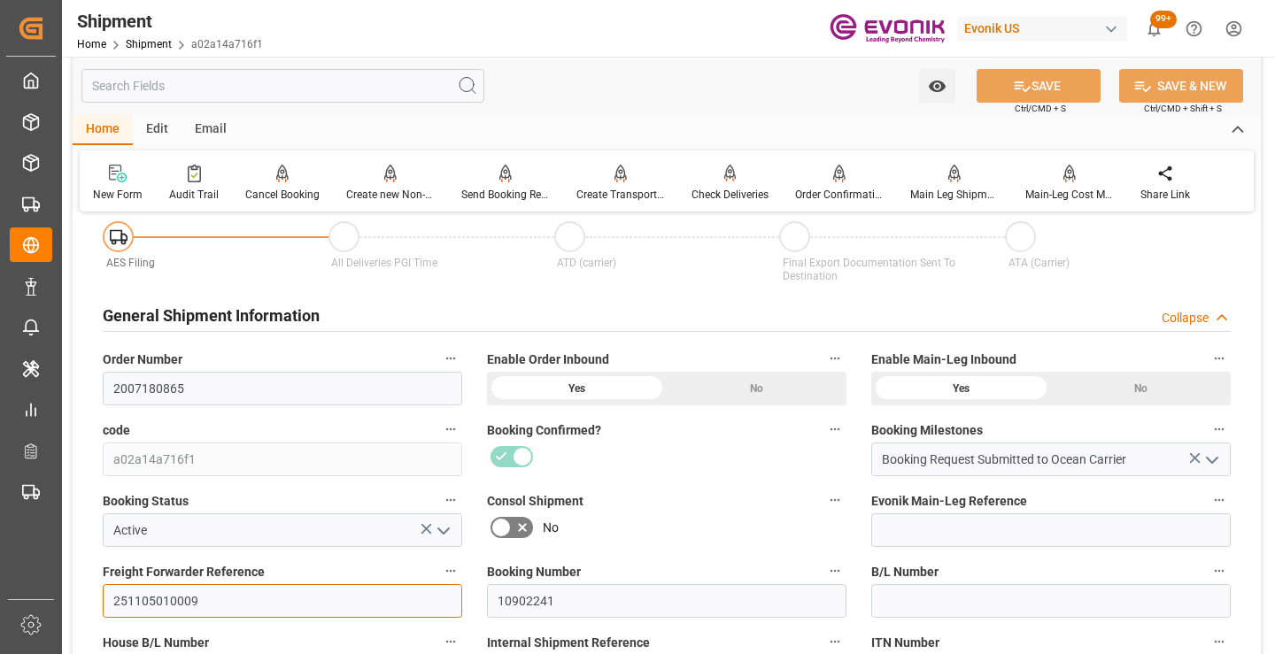
click at [164, 601] on input "251105010009" at bounding box center [283, 601] width 360 height 34
click at [304, 85] on input "text" at bounding box center [282, 86] width 403 height 34
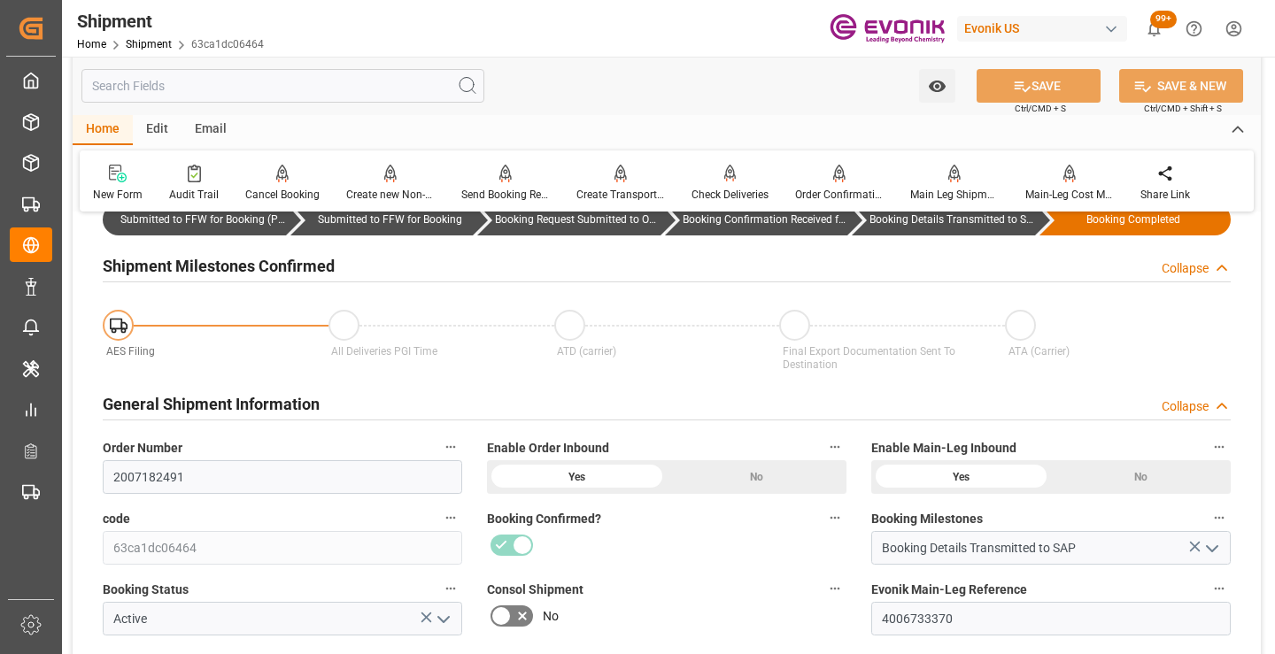
scroll to position [177, 0]
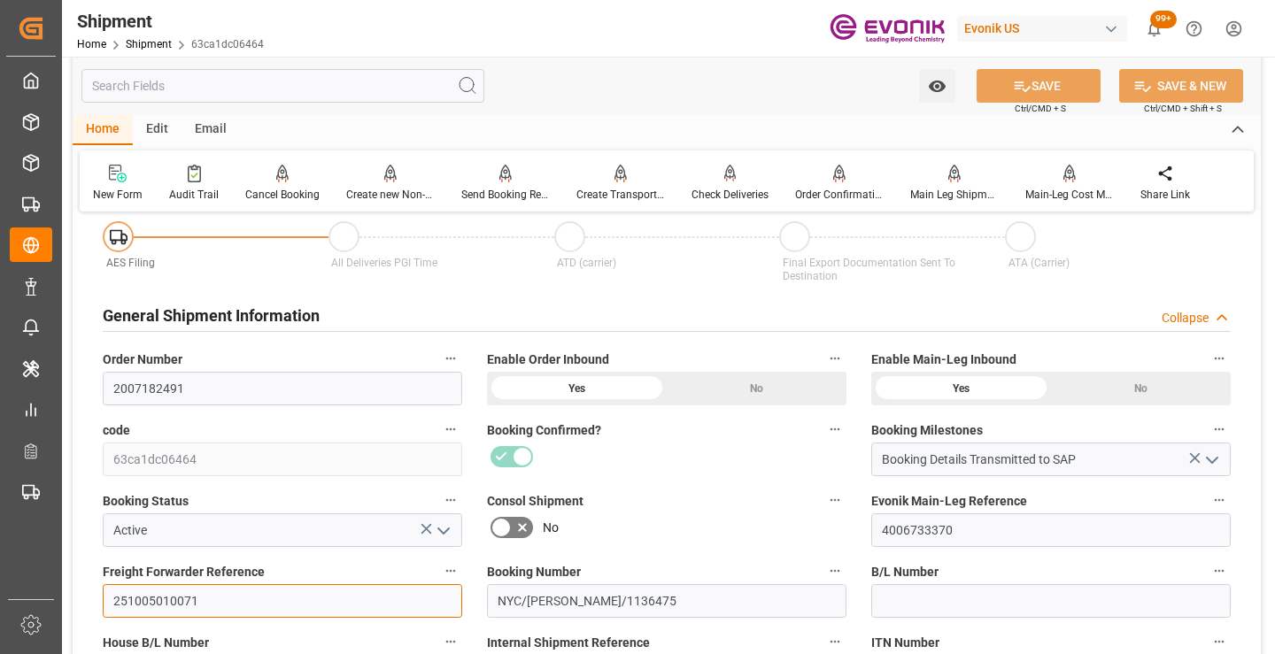
click at [172, 601] on input "251005010071" at bounding box center [283, 601] width 360 height 34
click at [305, 89] on input "text" at bounding box center [282, 86] width 403 height 34
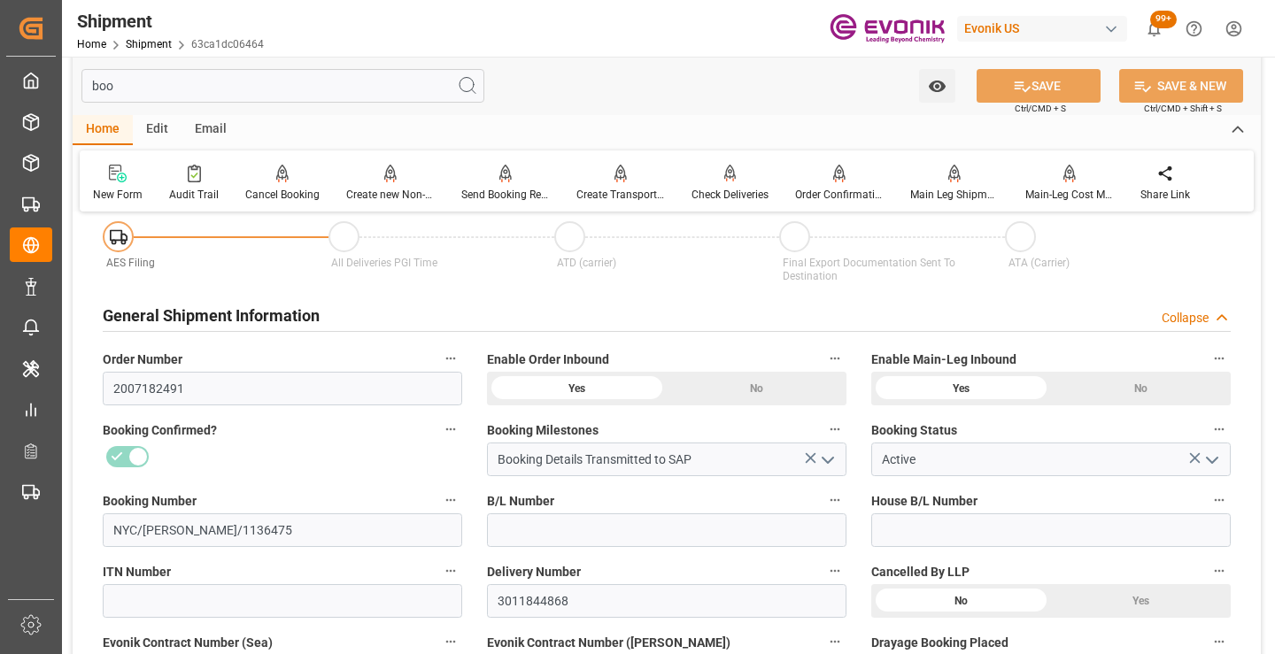
scroll to position [0, 0]
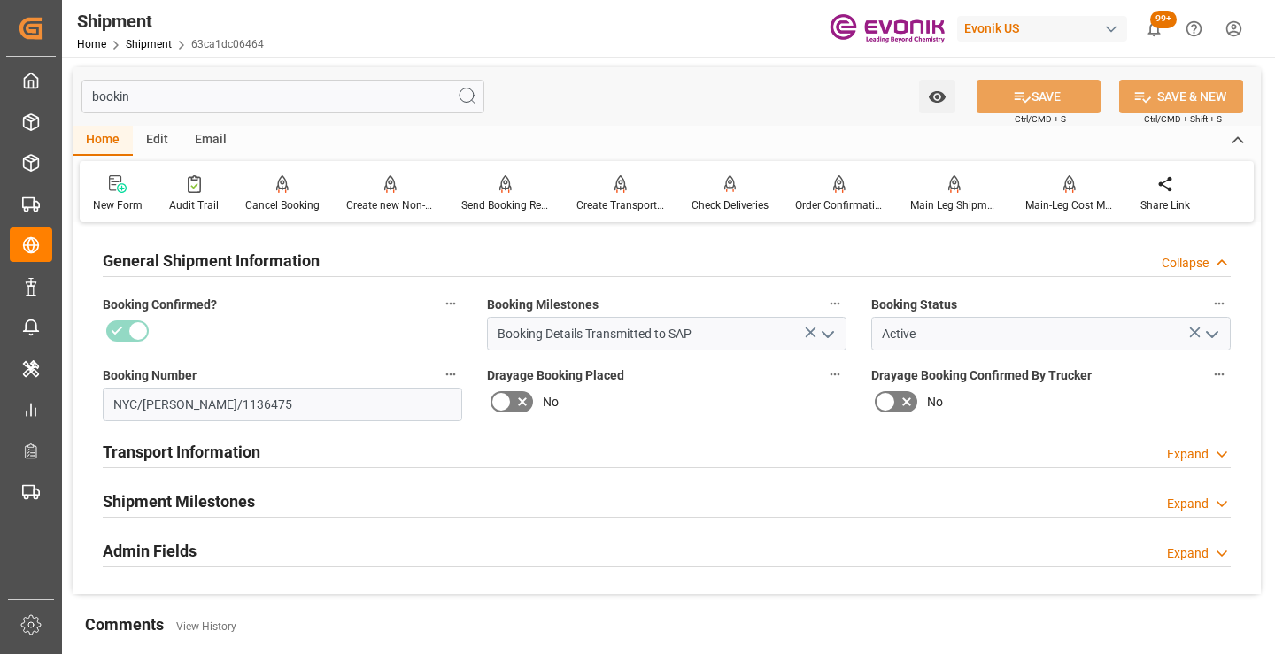
type input "bookin"
click at [167, 507] on h2 "Shipment Milestones" at bounding box center [179, 502] width 152 height 24
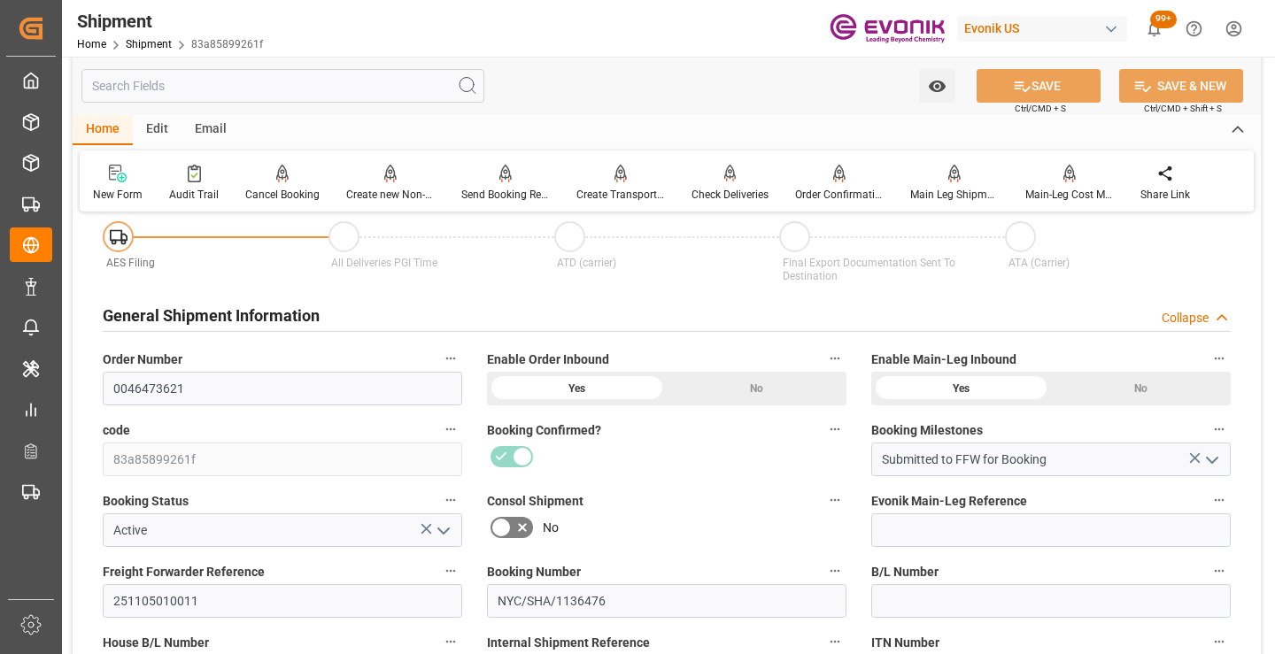
scroll to position [266, 0]
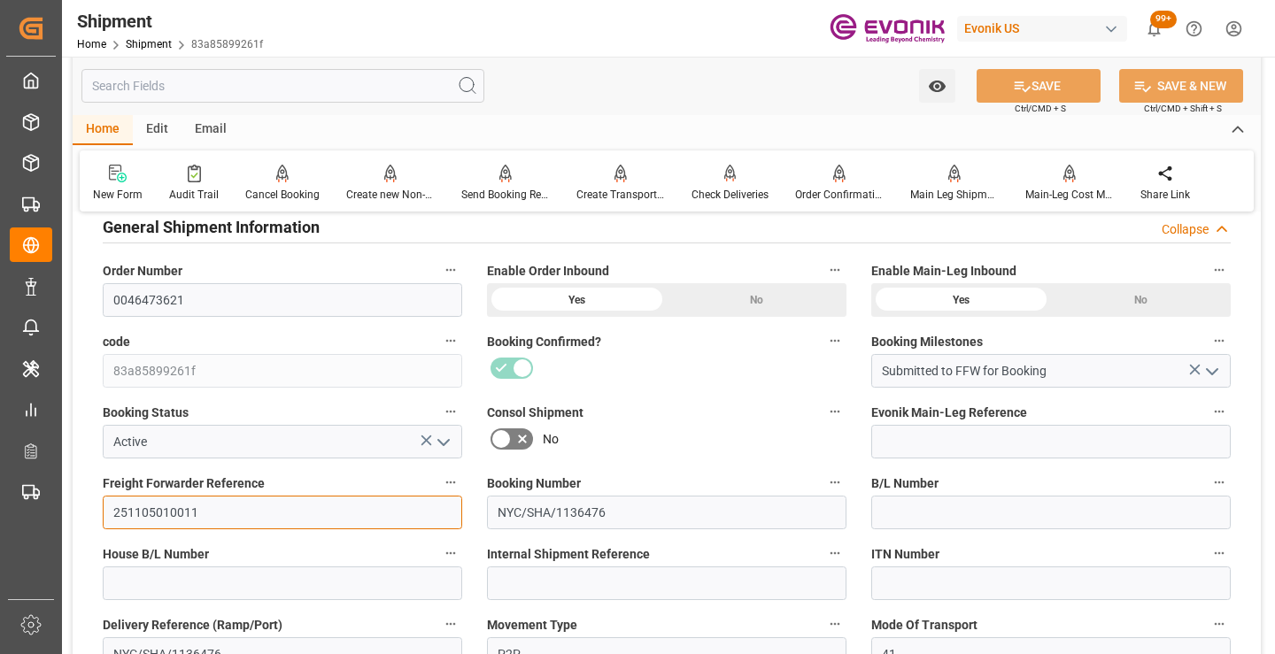
click at [175, 509] on input "251105010011" at bounding box center [283, 513] width 360 height 34
click at [311, 85] on input "text" at bounding box center [282, 86] width 403 height 34
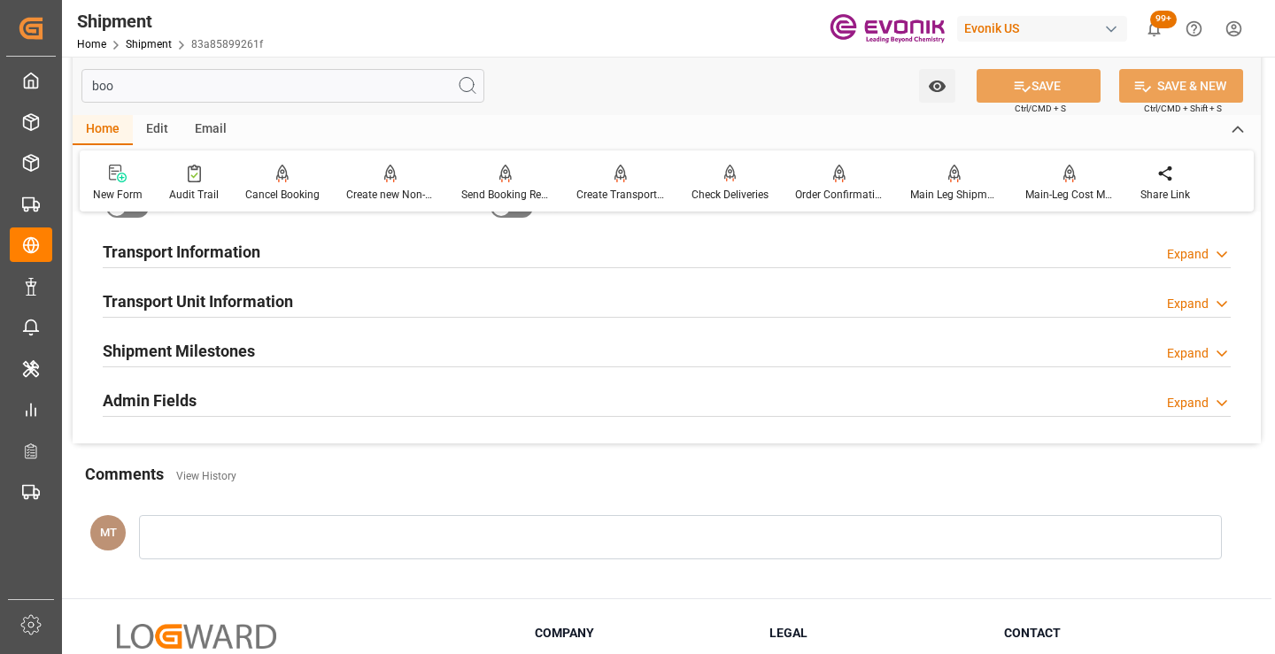
scroll to position [35, 0]
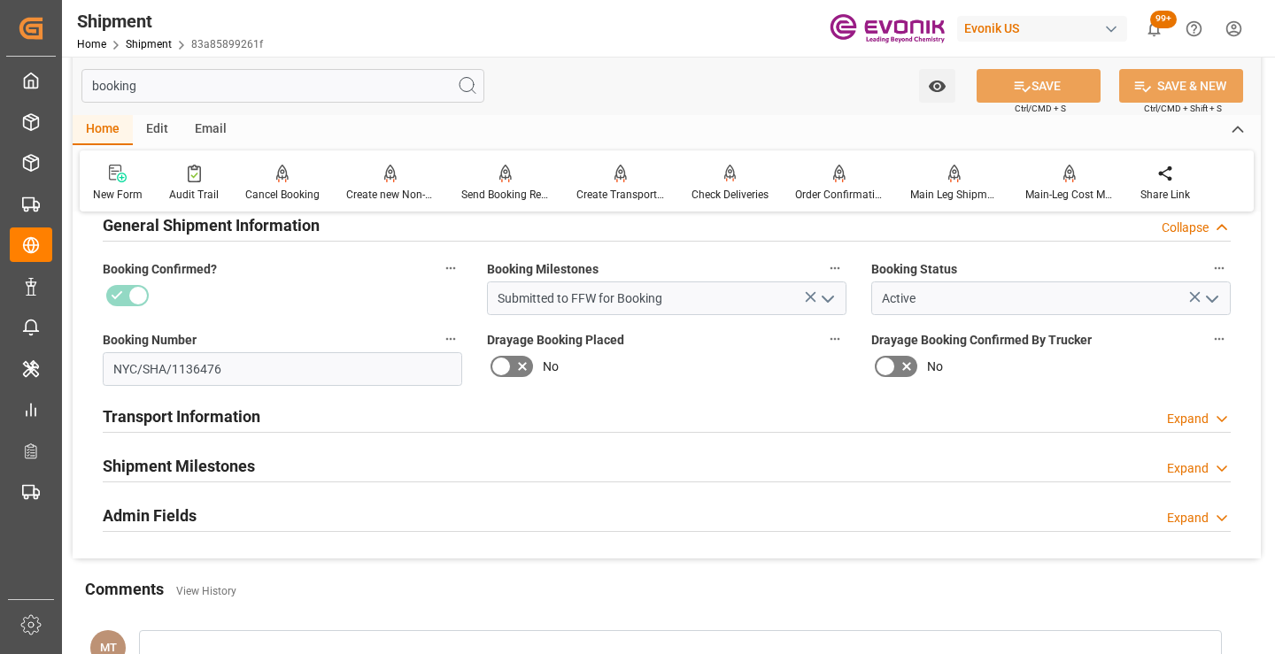
type input "booking"
click at [189, 466] on h2 "Shipment Milestones" at bounding box center [179, 466] width 152 height 24
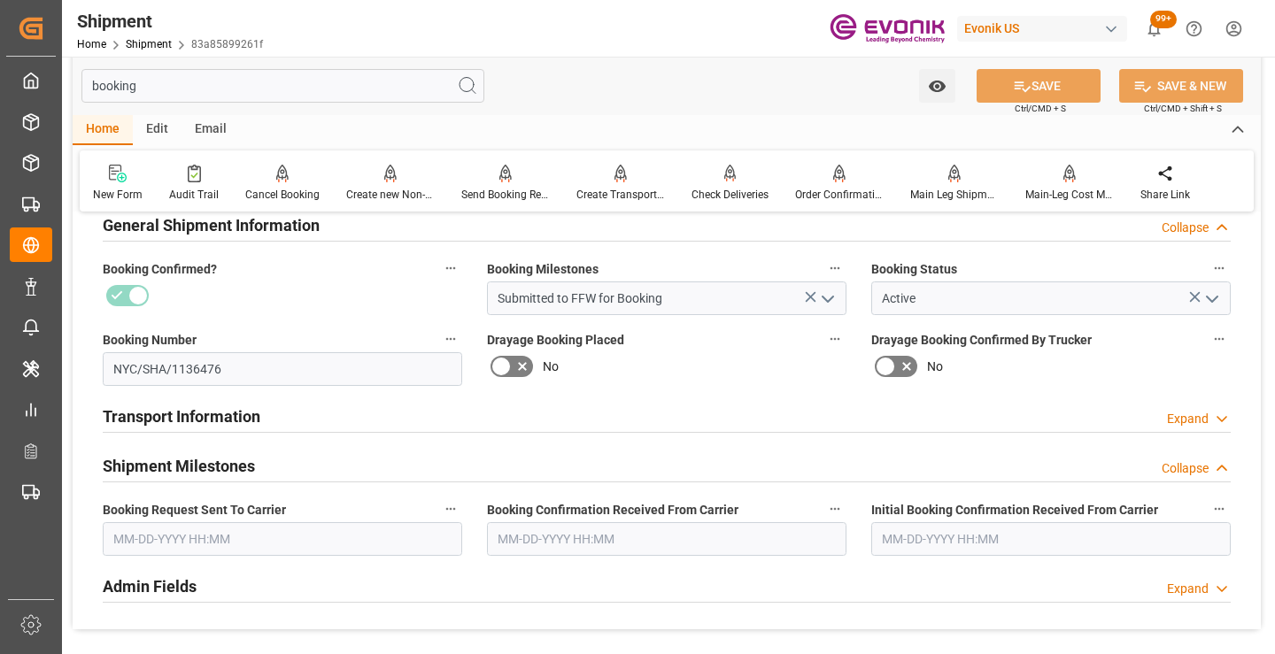
click at [233, 534] on input "text" at bounding box center [283, 539] width 360 height 34
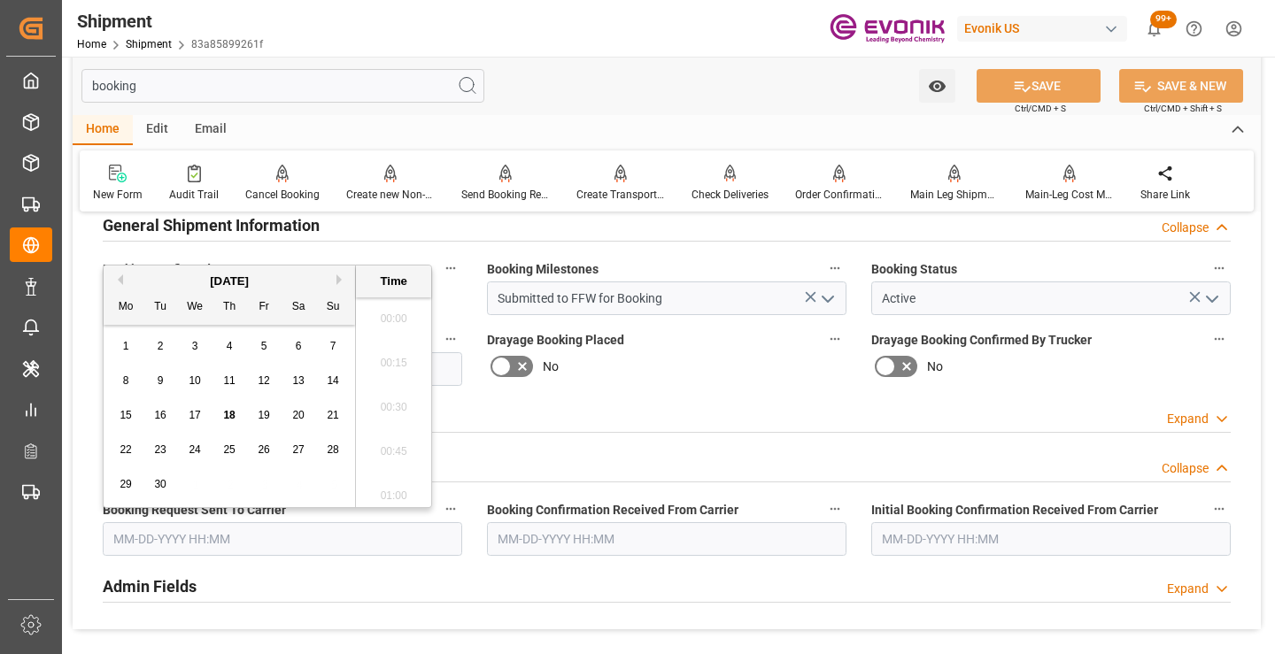
scroll to position [2043, 0]
click at [195, 418] on span "17" at bounding box center [195, 415] width 12 height 12
type input "09-17-2025 00:00"
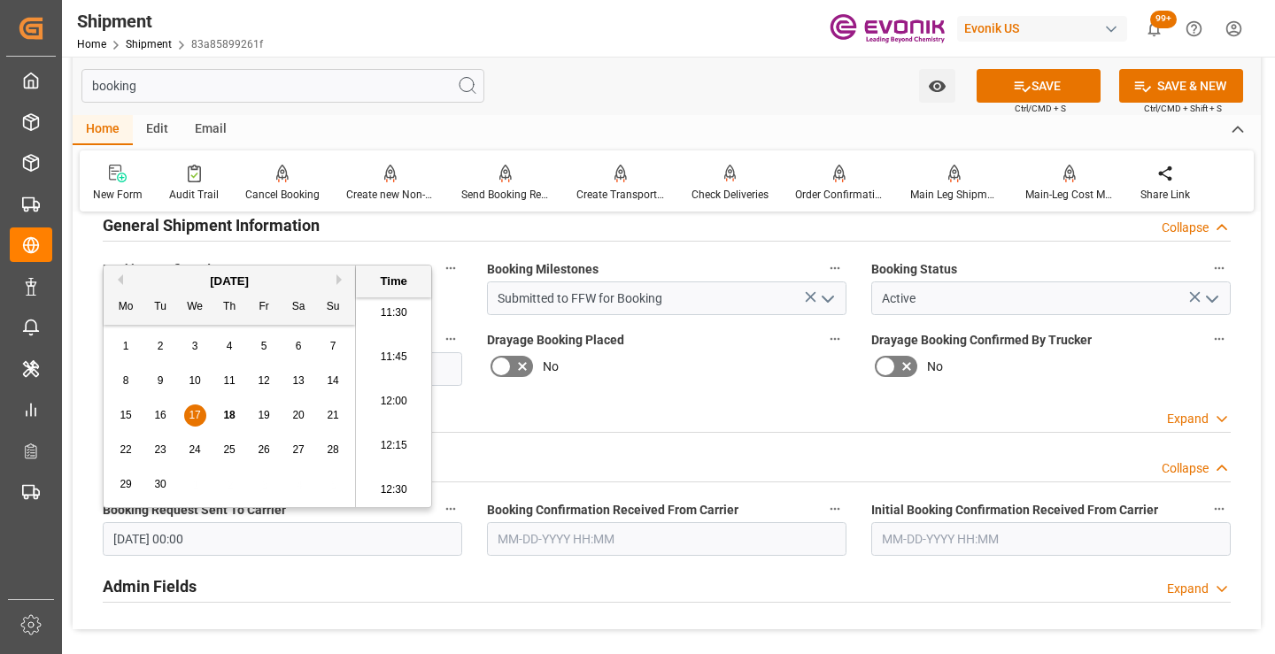
click at [556, 535] on input "text" at bounding box center [667, 539] width 360 height 34
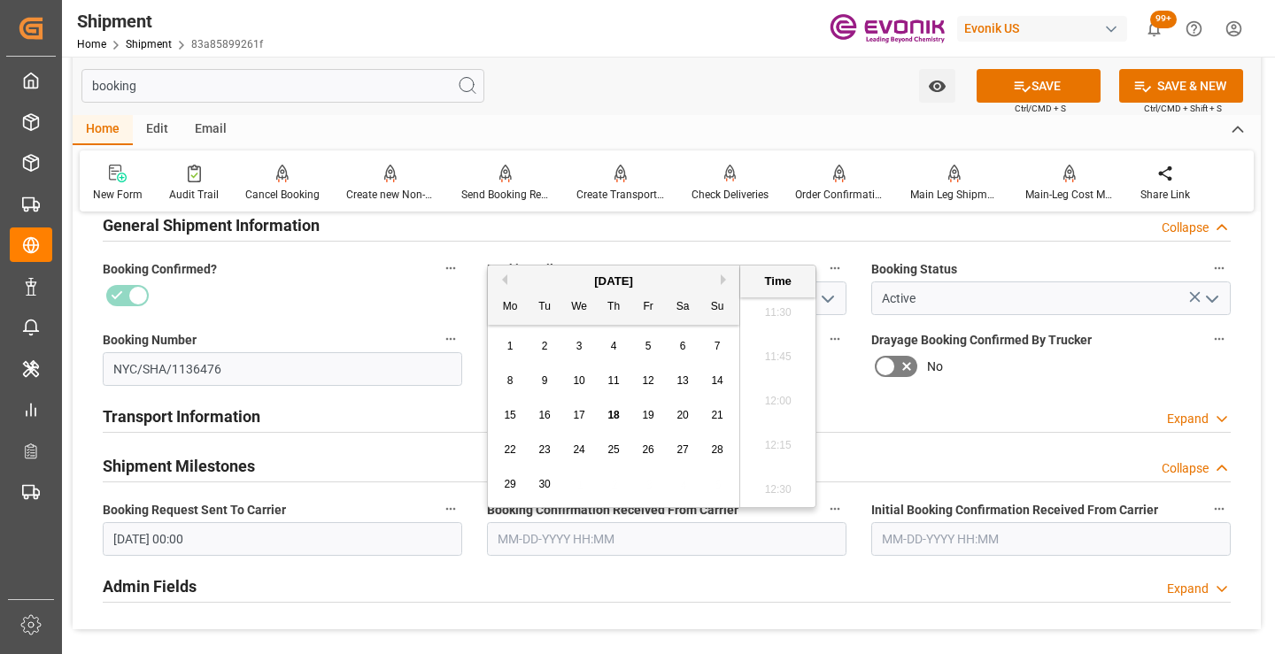
click at [579, 419] on span "17" at bounding box center [579, 415] width 12 height 12
type input "09-17-2025 00:00"
click at [1049, 89] on button "SAVE" at bounding box center [1039, 86] width 124 height 34
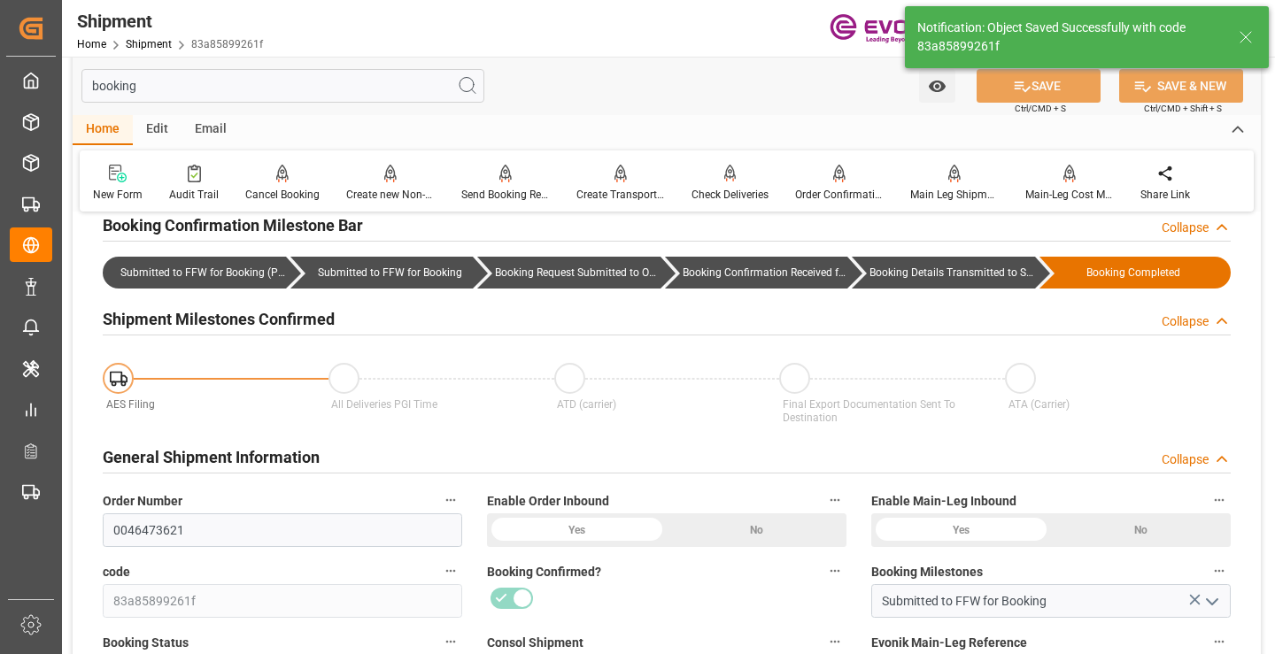
type input "Booking Details Transmitted to SAP"
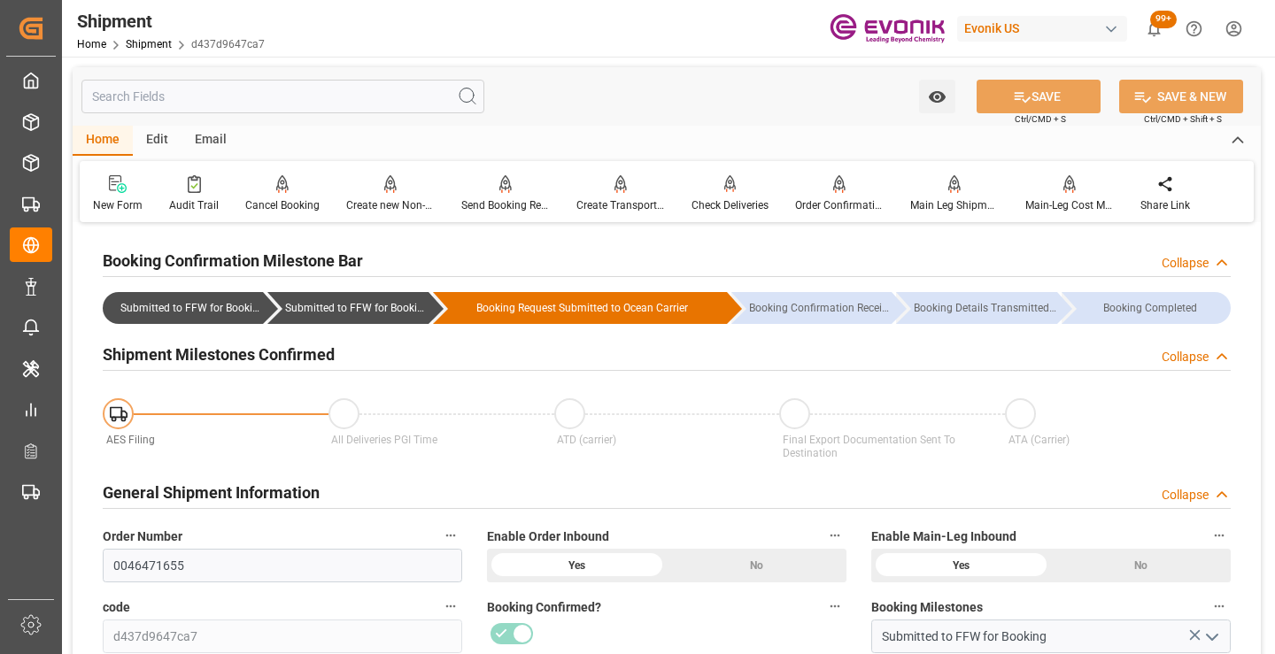
scroll to position [443, 0]
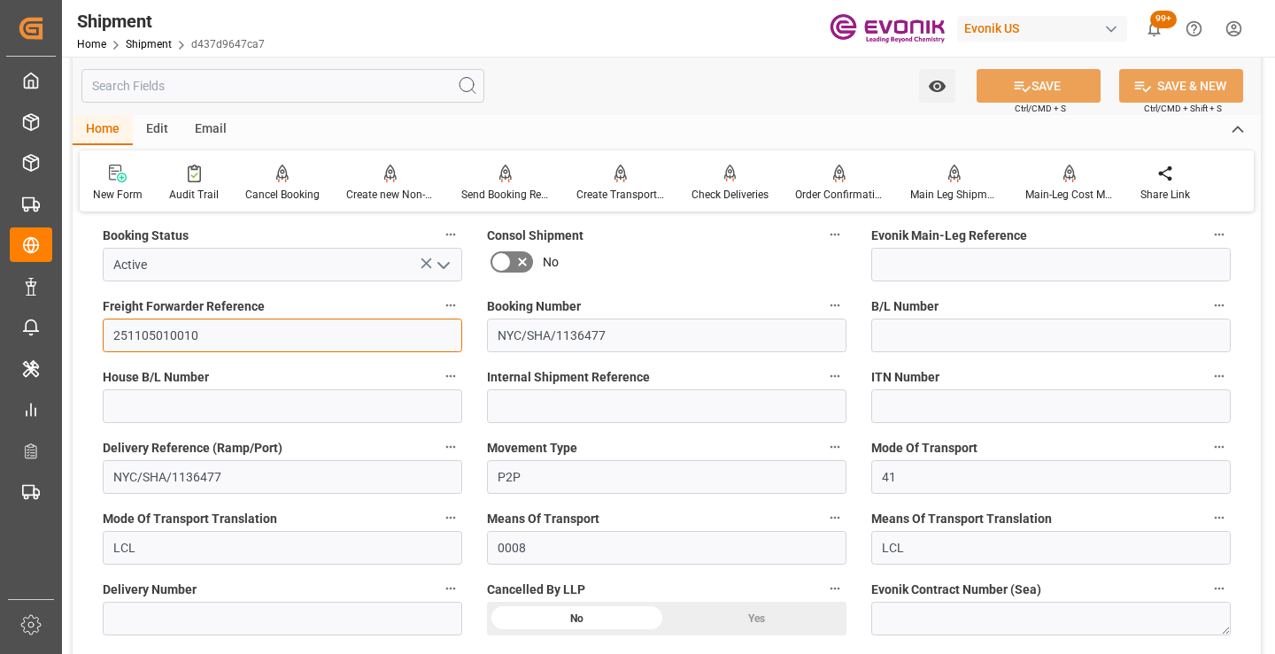
click at [165, 336] on input "251105010010" at bounding box center [283, 336] width 360 height 34
click at [503, 653] on span "Internal Comments" at bounding box center [541, 661] width 108 height 19
click at [824, 653] on button "Internal Comments" at bounding box center [835, 659] width 23 height 23
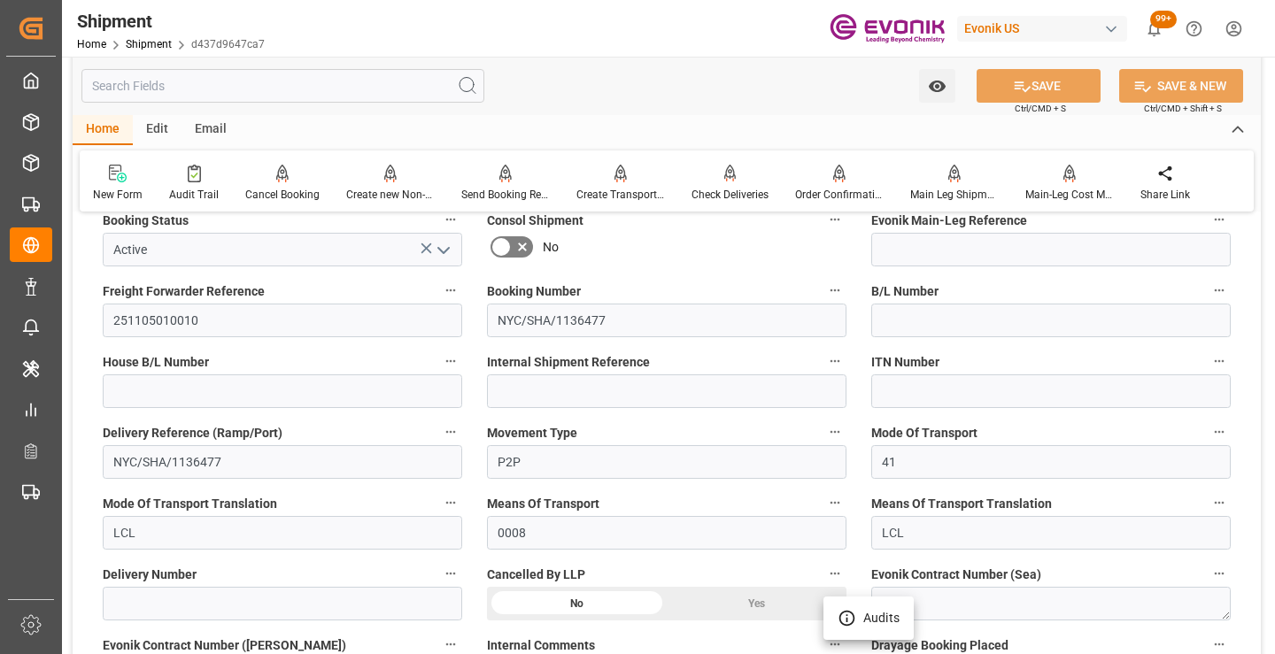
drag, startPoint x: 276, startPoint y: 87, endPoint x: 276, endPoint y: 58, distance: 29.2
click at [276, 79] on div at bounding box center [637, 327] width 1275 height 654
click at [284, 82] on input "text" at bounding box center [282, 86] width 403 height 34
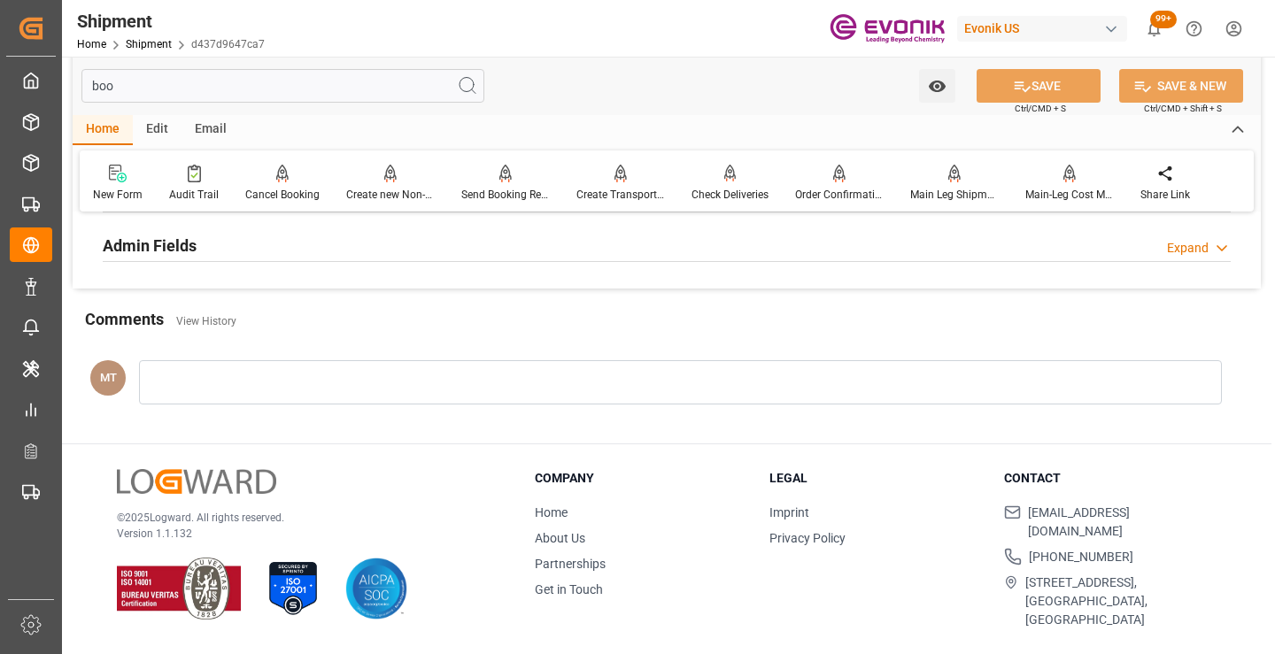
scroll to position [228, 0]
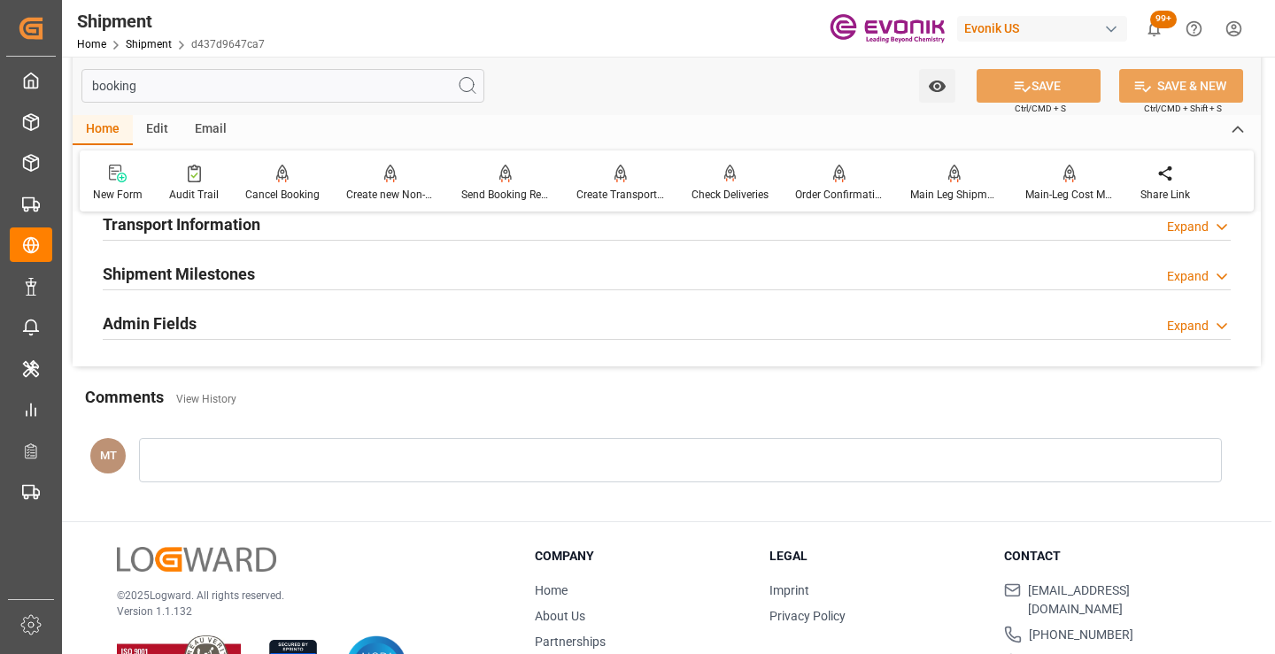
type input "booking"
click at [259, 272] on div "Shipment Milestones Expand" at bounding box center [667, 273] width 1128 height 34
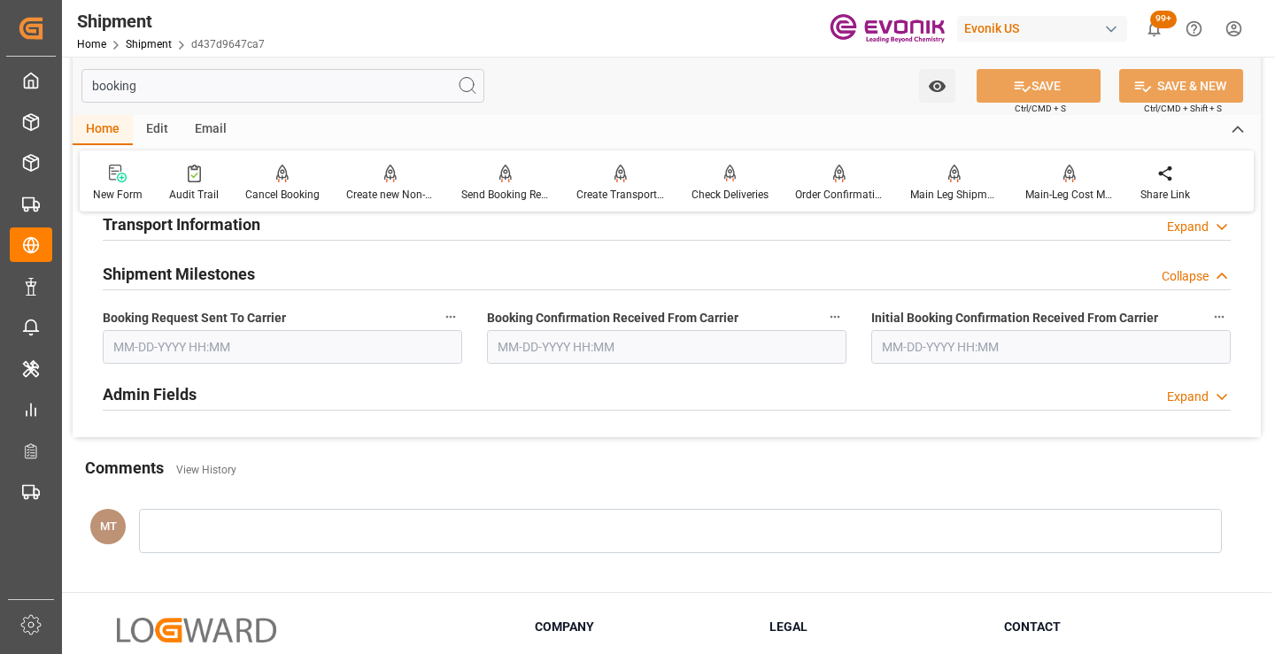
click at [254, 355] on input "text" at bounding box center [283, 347] width 360 height 34
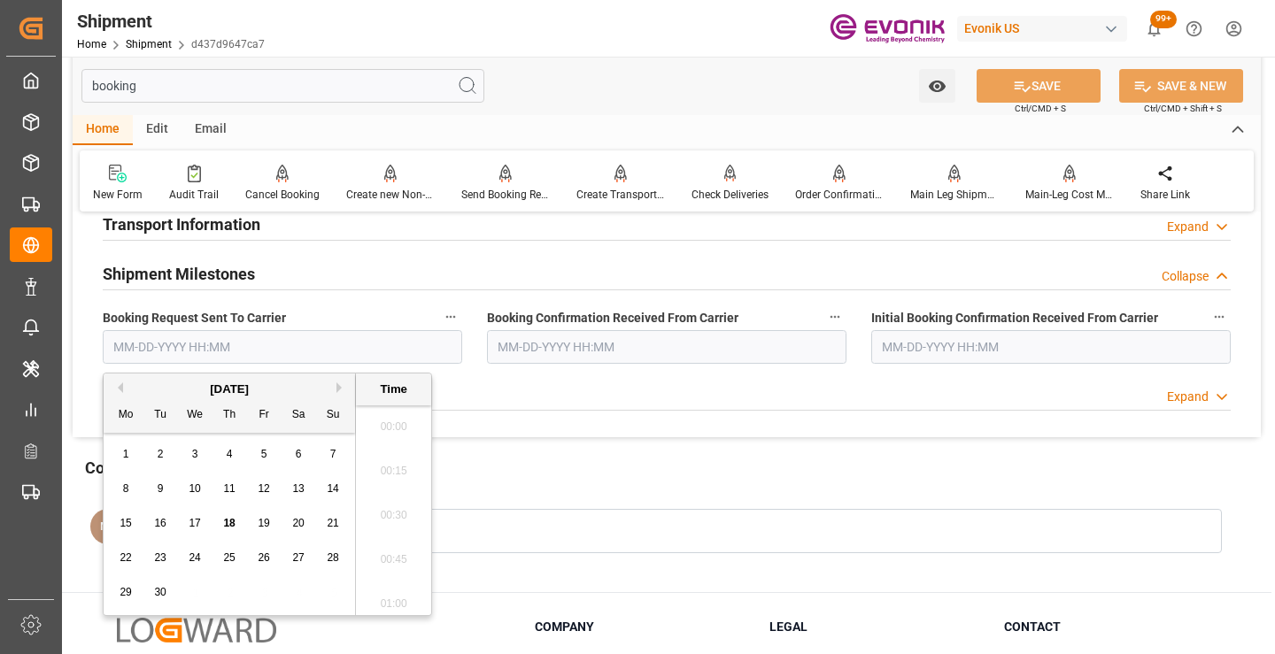
scroll to position [2043, 0]
click at [195, 522] on span "17" at bounding box center [195, 523] width 12 height 12
type input "09-17-2025 00:00"
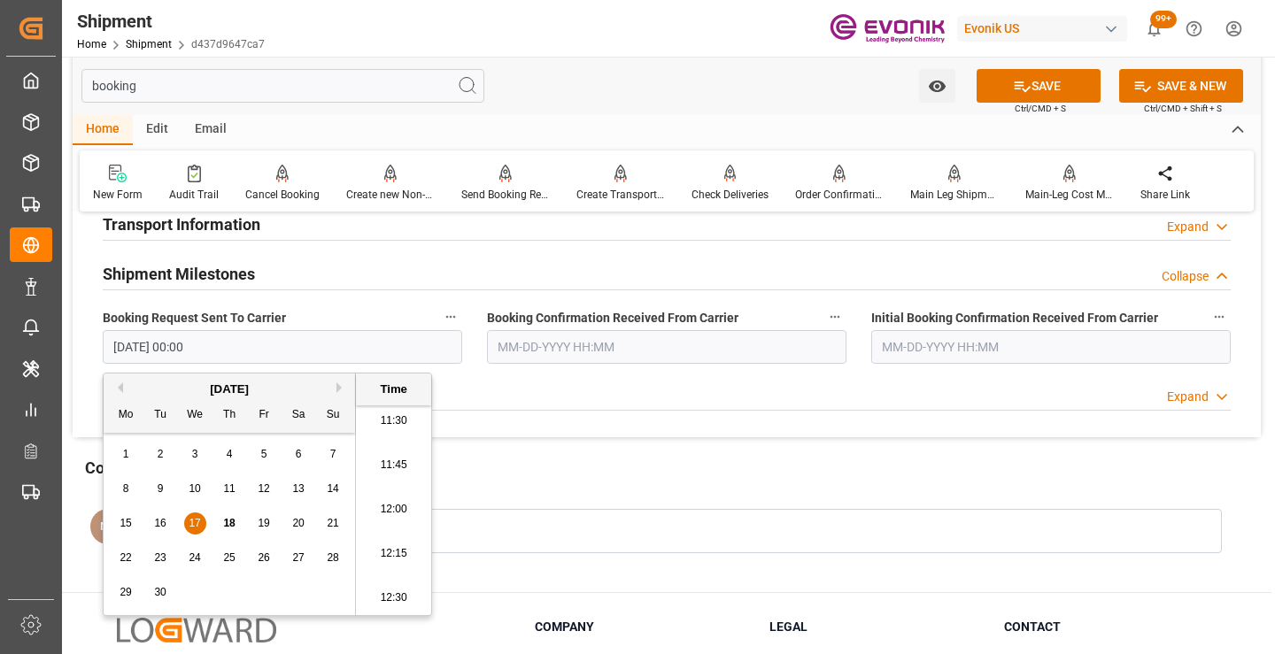
click at [499, 360] on input "text" at bounding box center [667, 347] width 360 height 34
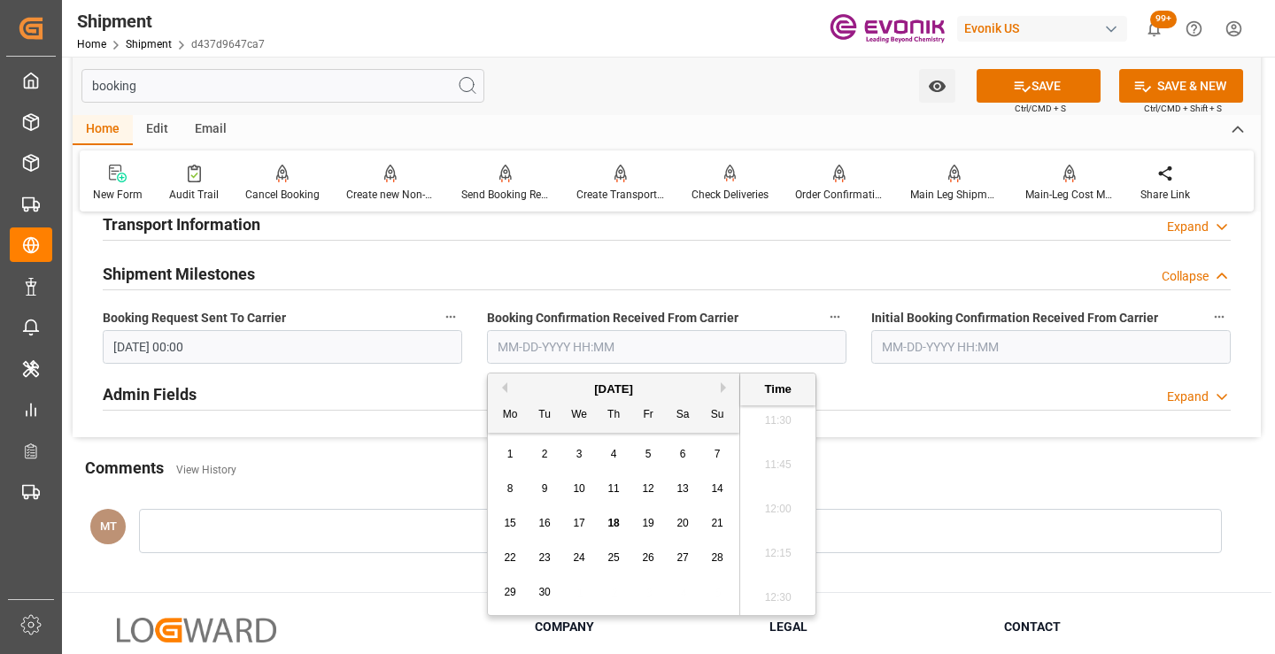
click at [580, 517] on span "17" at bounding box center [579, 523] width 12 height 12
type input "09-17-2025 00:00"
click at [1048, 80] on button "SAVE" at bounding box center [1039, 86] width 124 height 34
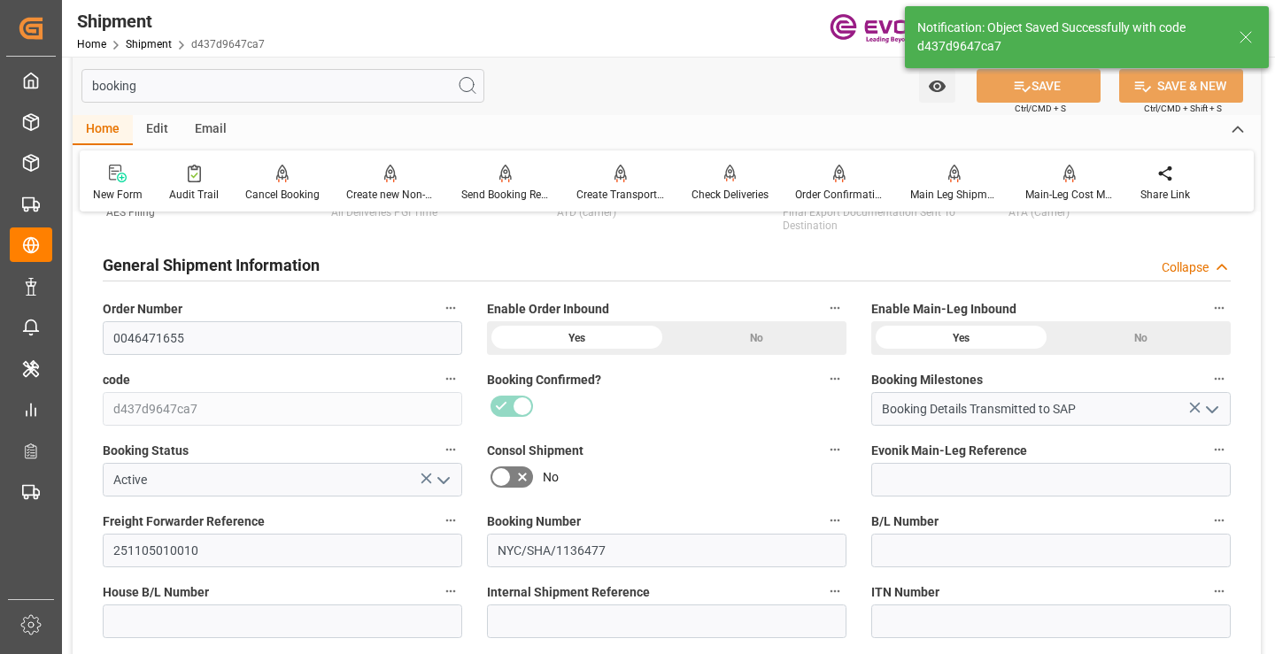
type input "Booking Details Transmitted to SAP"
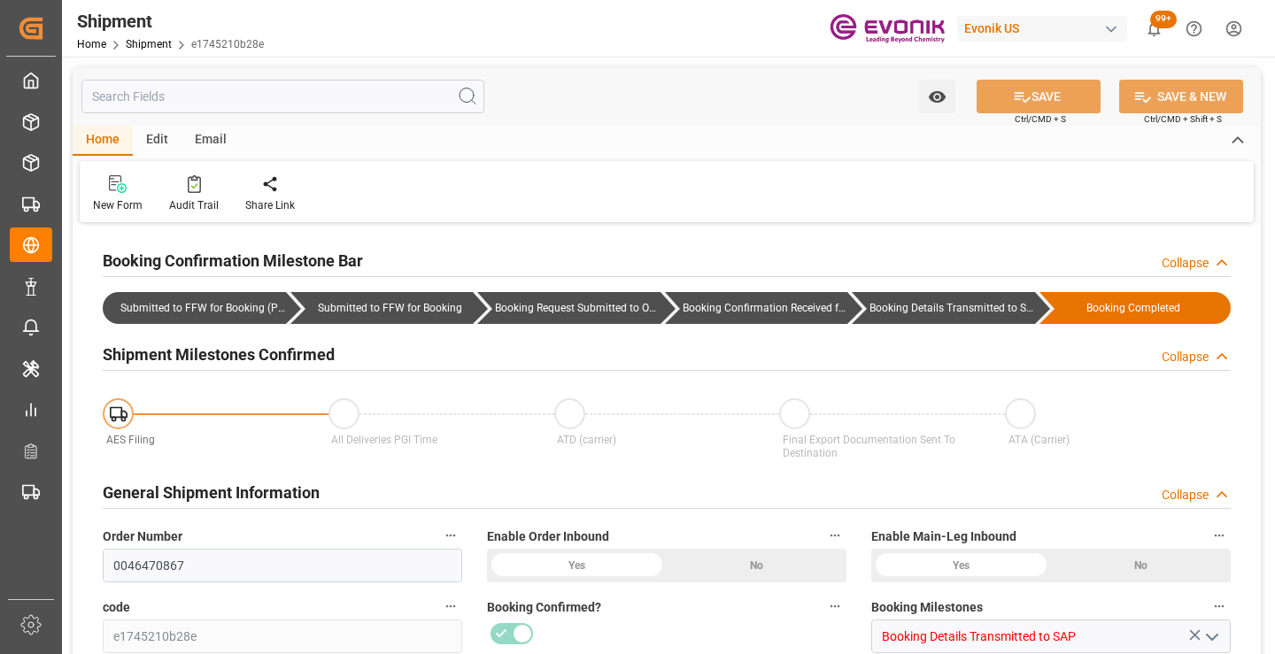
type input "0046470867"
type input "e1745210b28e"
type input "Booking Details Transmitted to SAP"
type input "Active"
type input "251005010072"
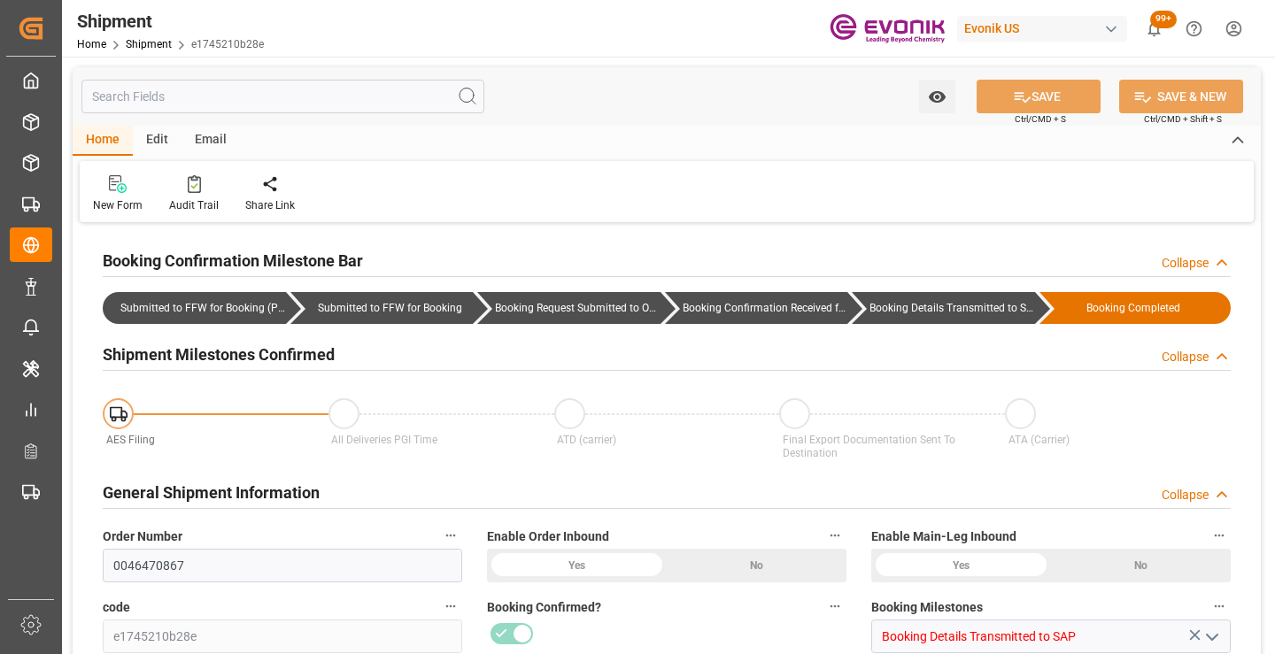
type input "NYC/SIN/1136478"
type input "P2P"
type input "41"
type input "LCL"
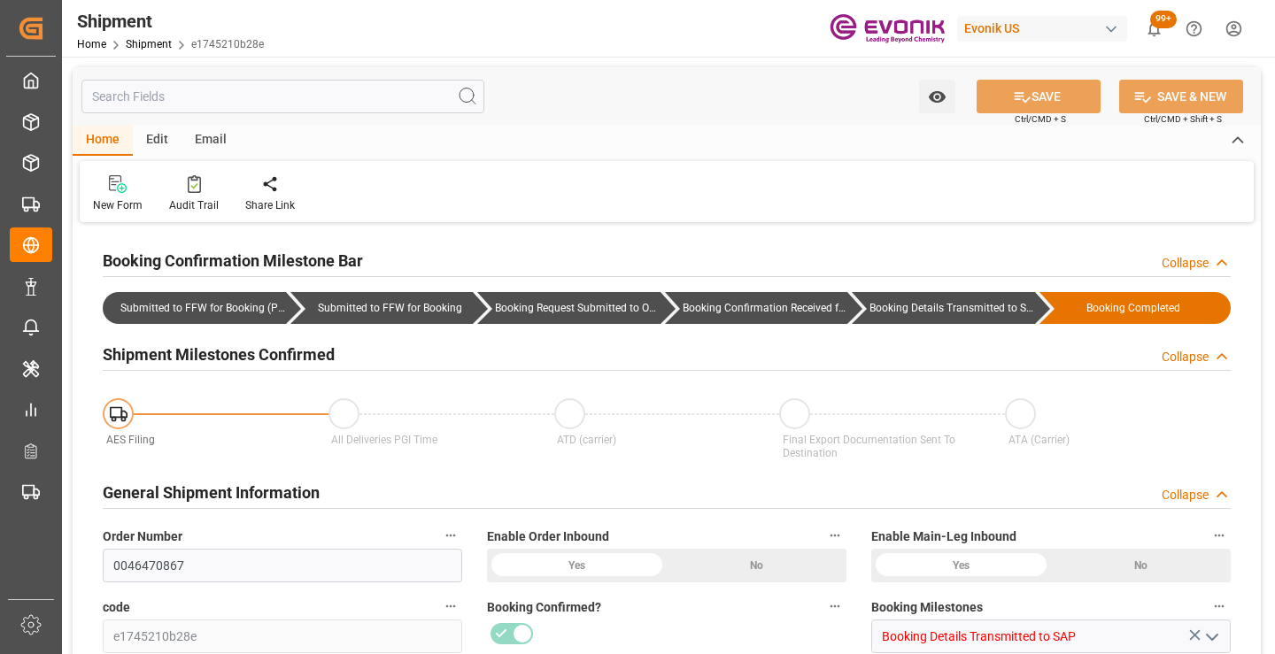
type input "0008"
type input "LCL"
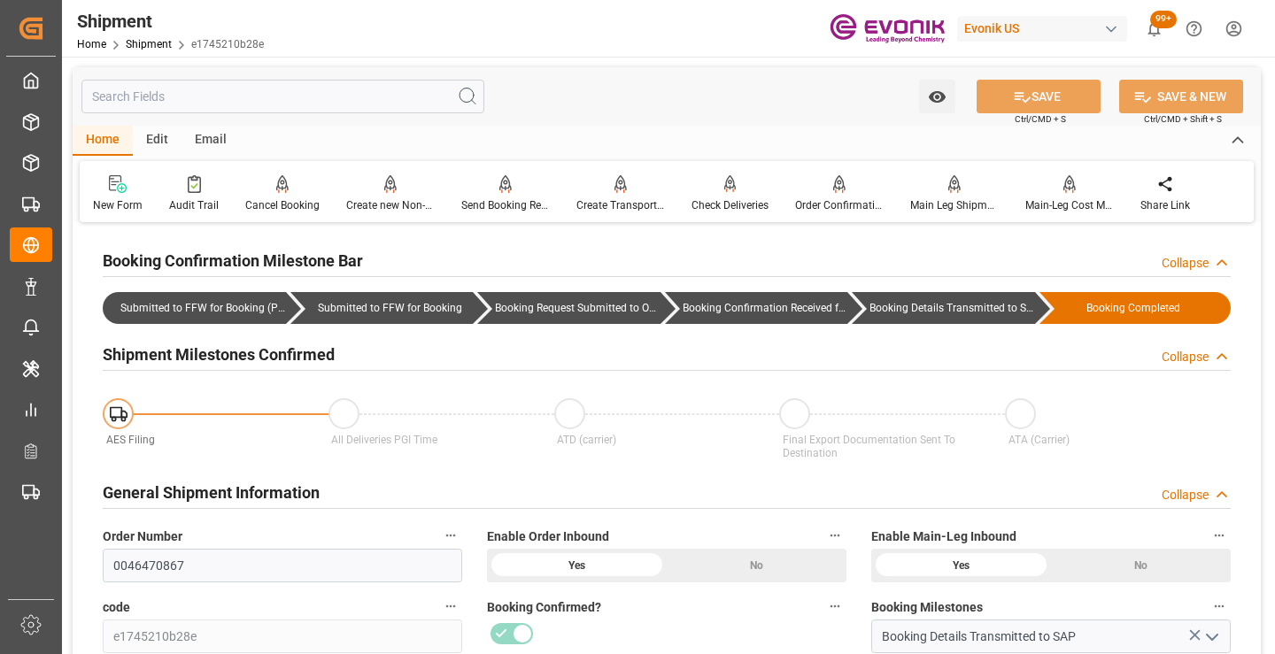
scroll to position [443, 0]
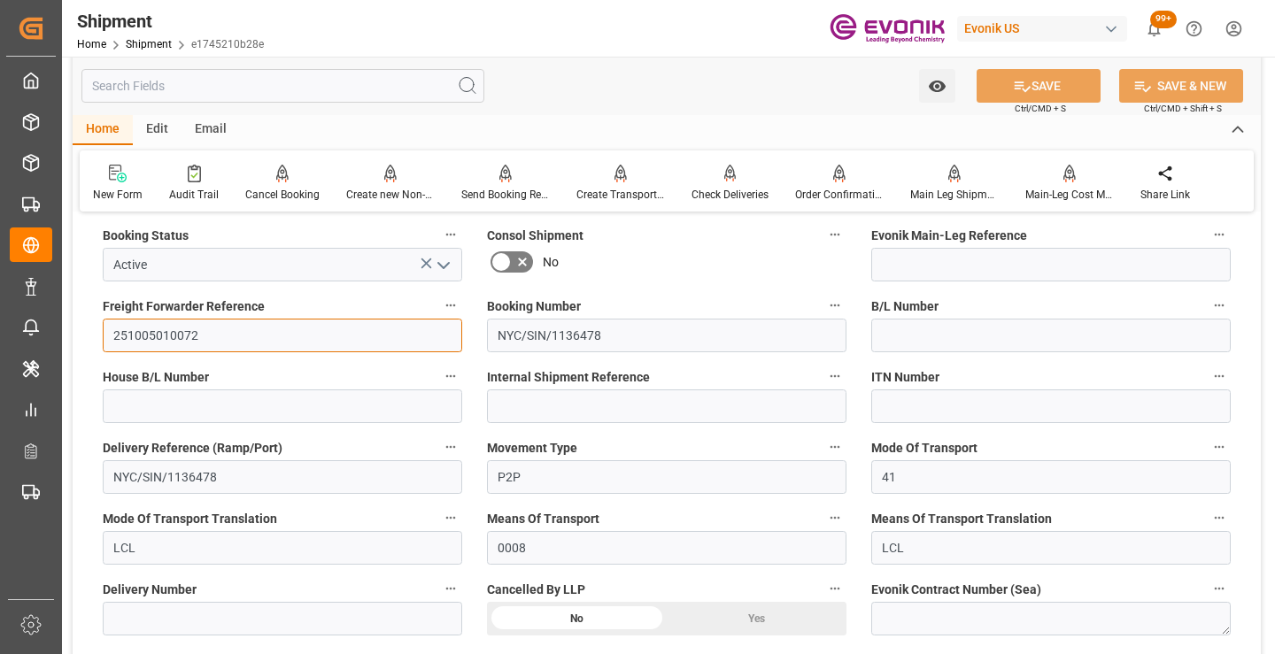
click at [179, 336] on input "251005010072" at bounding box center [283, 336] width 360 height 34
click at [290, 81] on input "text" at bounding box center [282, 86] width 403 height 34
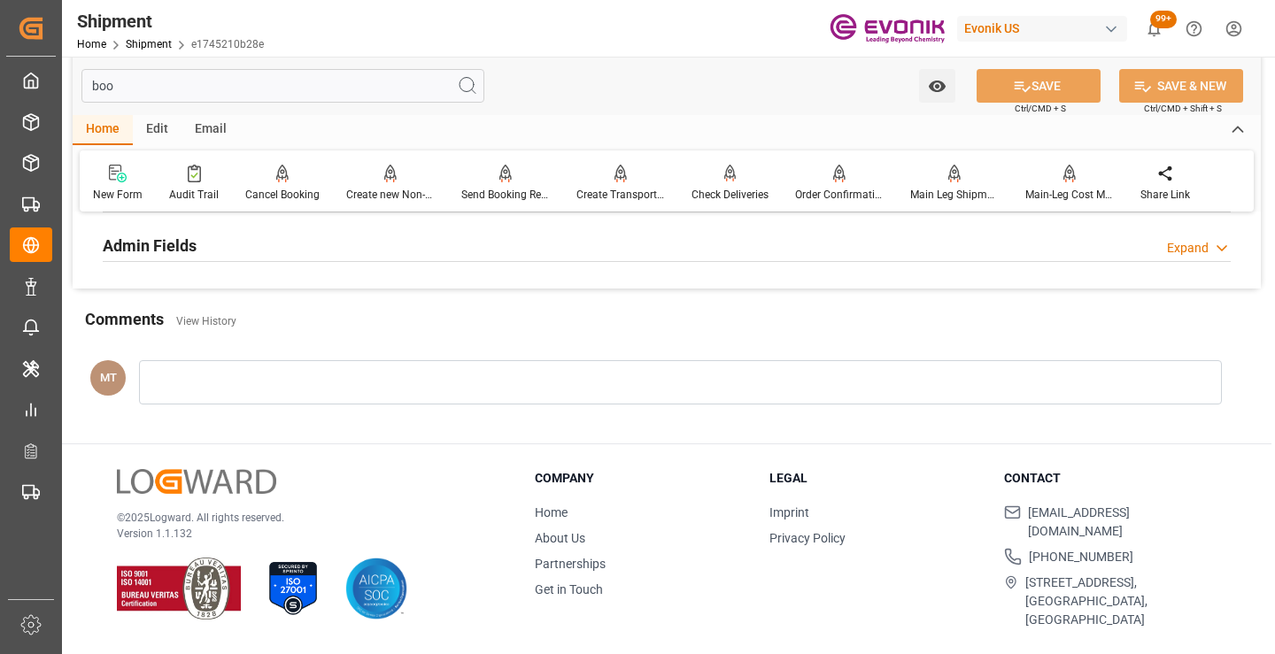
scroll to position [213, 0]
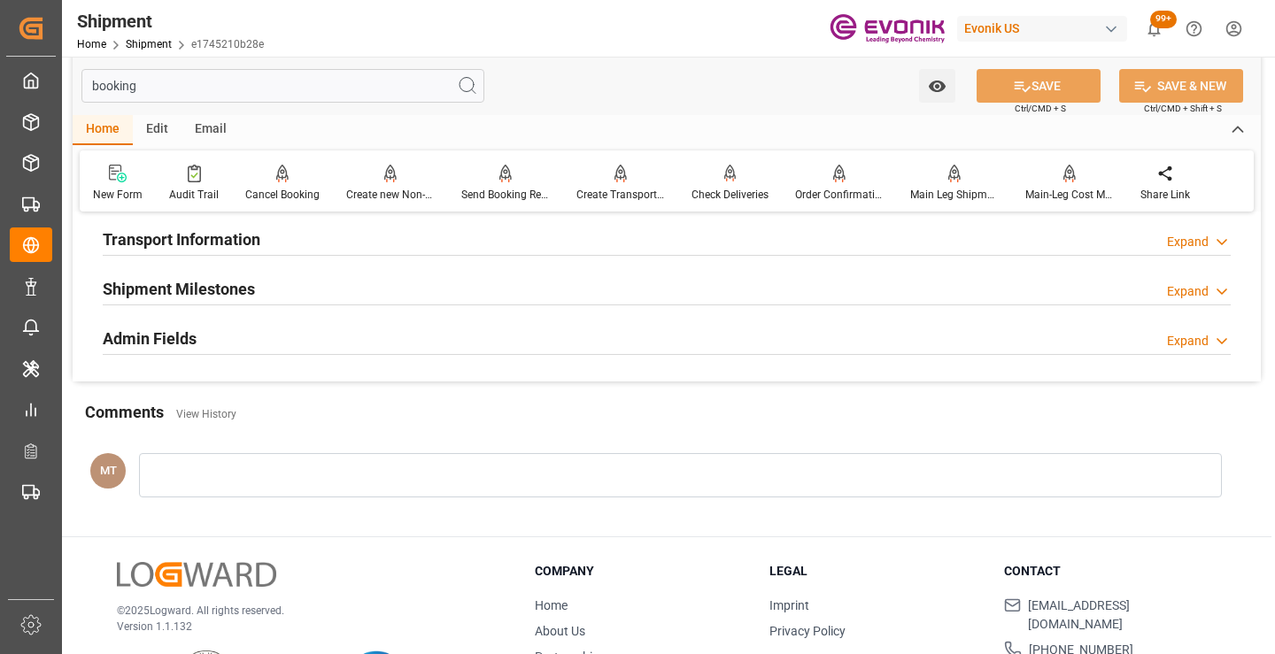
type input "booking"
click at [252, 282] on h2 "Shipment Milestones" at bounding box center [179, 289] width 152 height 24
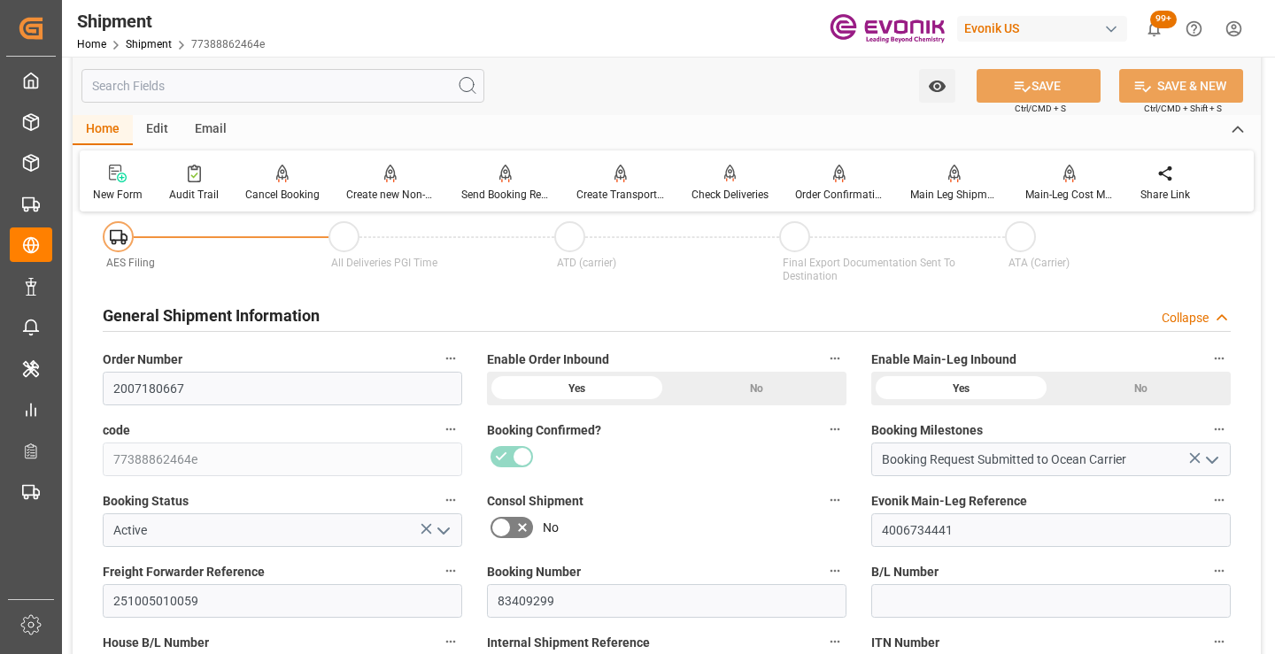
scroll to position [354, 0]
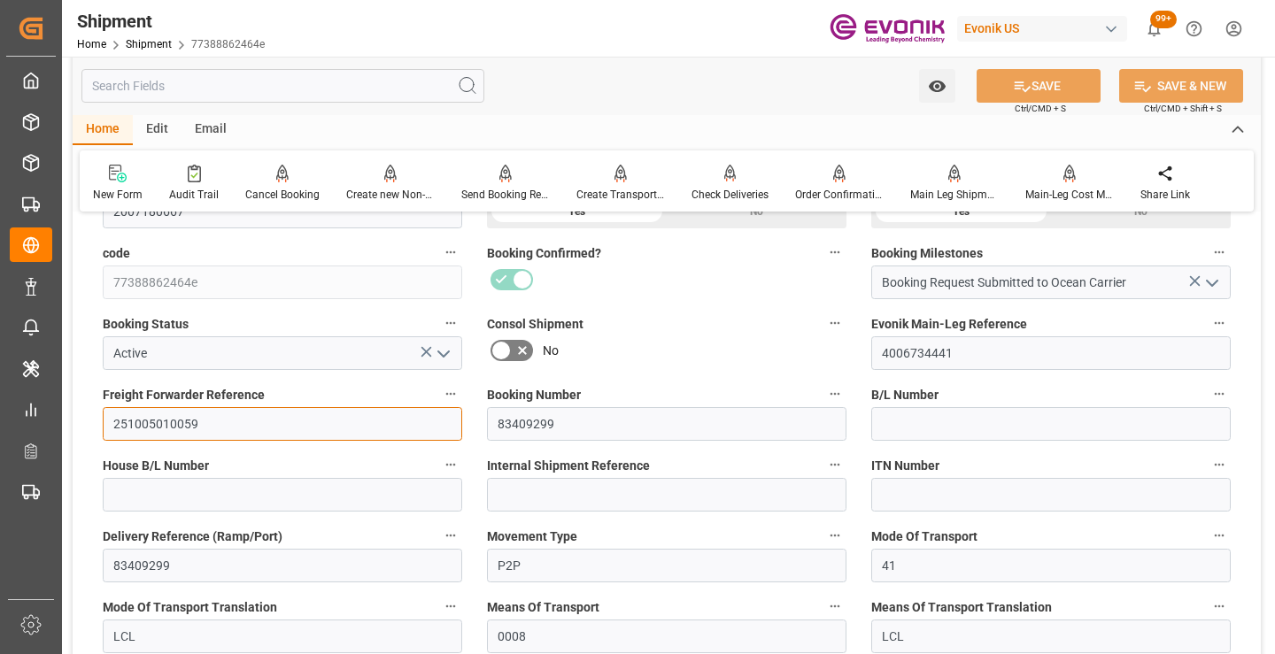
click at [166, 423] on input "251005010059" at bounding box center [283, 424] width 360 height 34
click at [164, 43] on link "Shipment" at bounding box center [149, 44] width 46 height 12
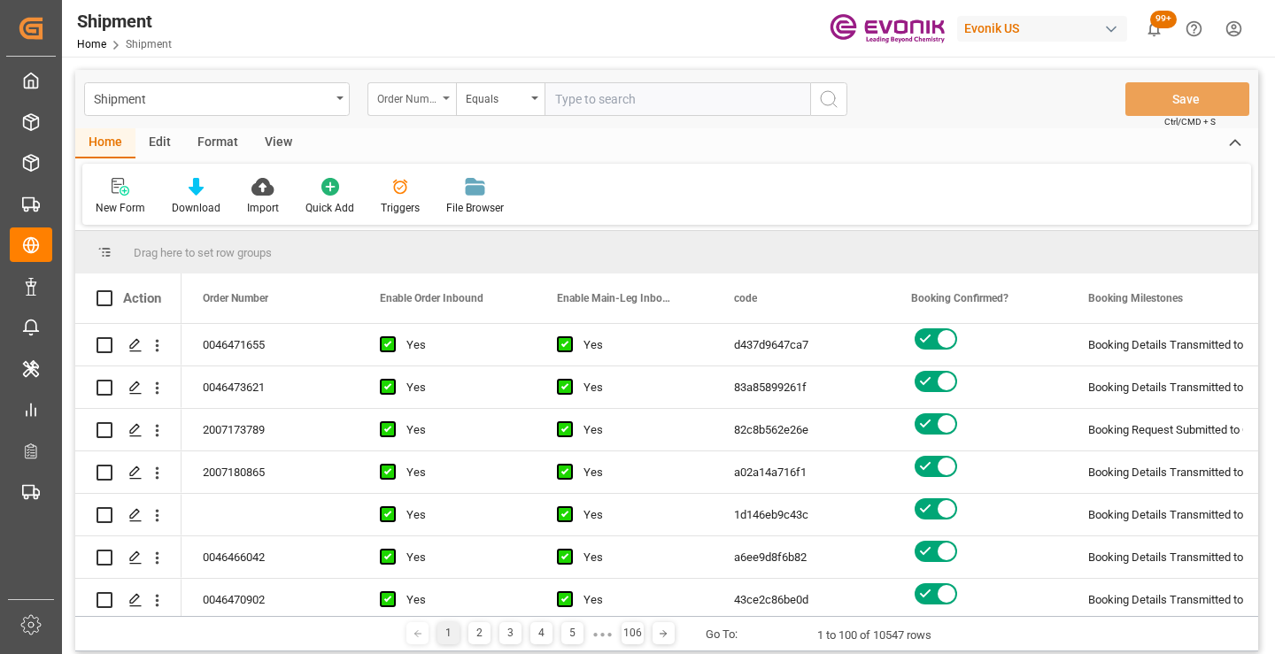
click at [429, 104] on div "Order Number" at bounding box center [407, 97] width 60 height 20
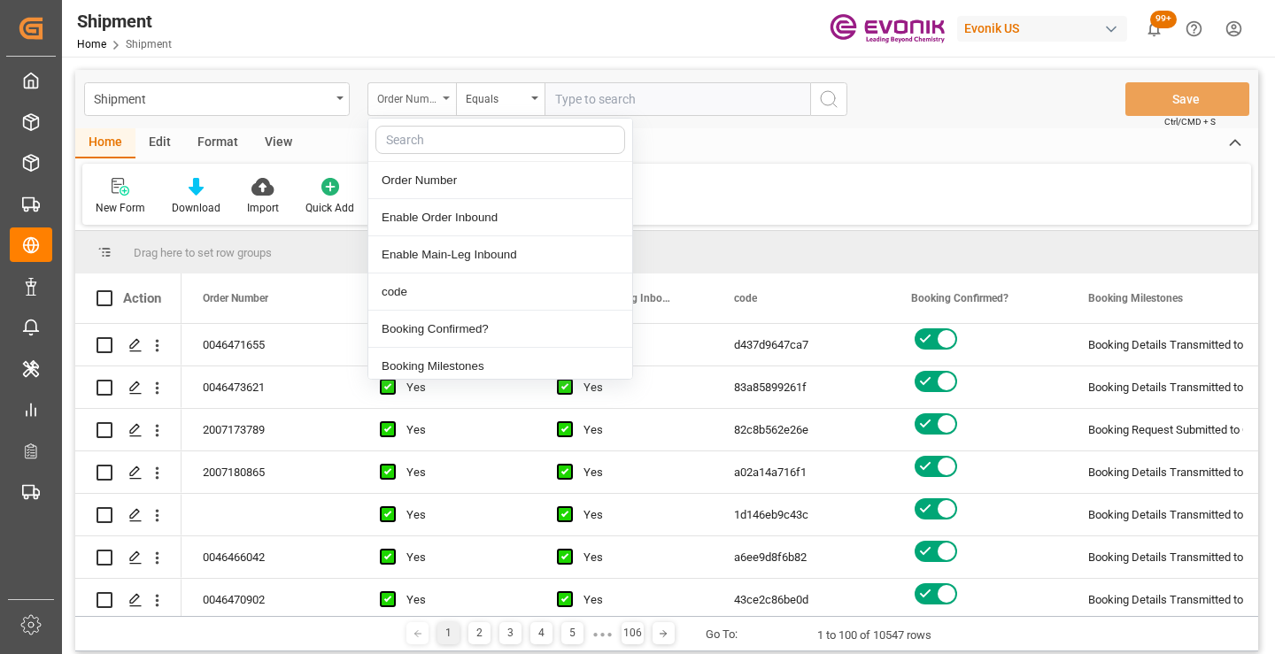
type input "o"
type input "cod"
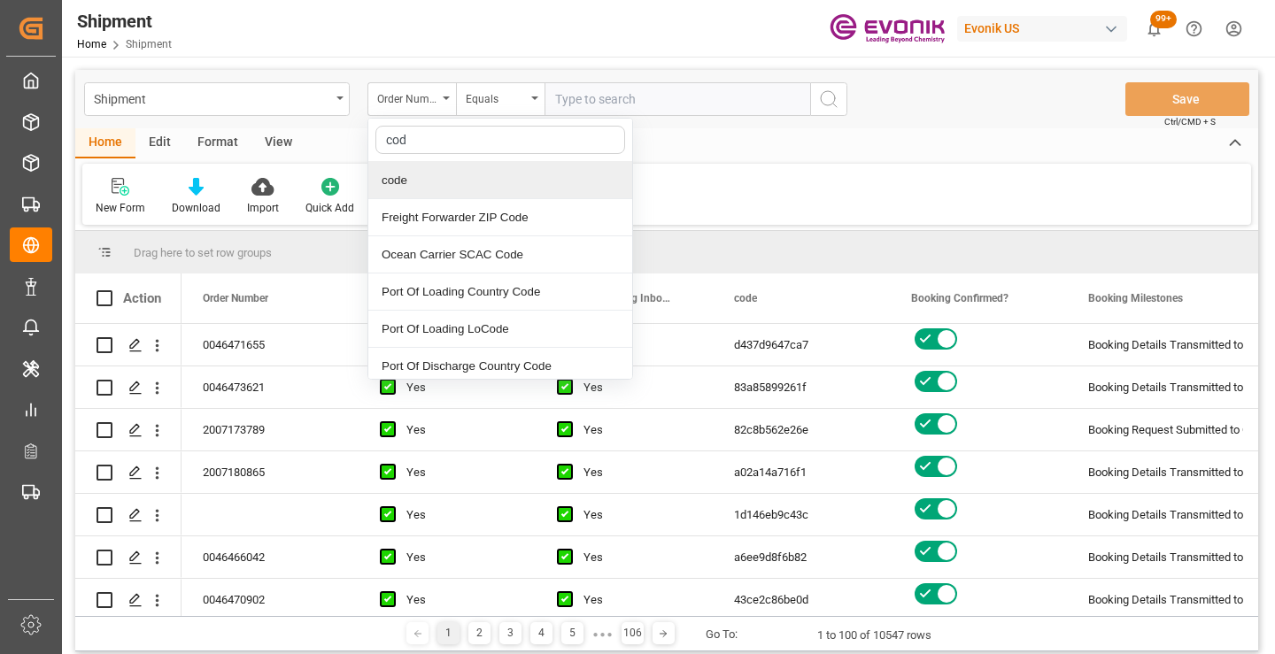
click at [444, 190] on div "code" at bounding box center [500, 180] width 264 height 37
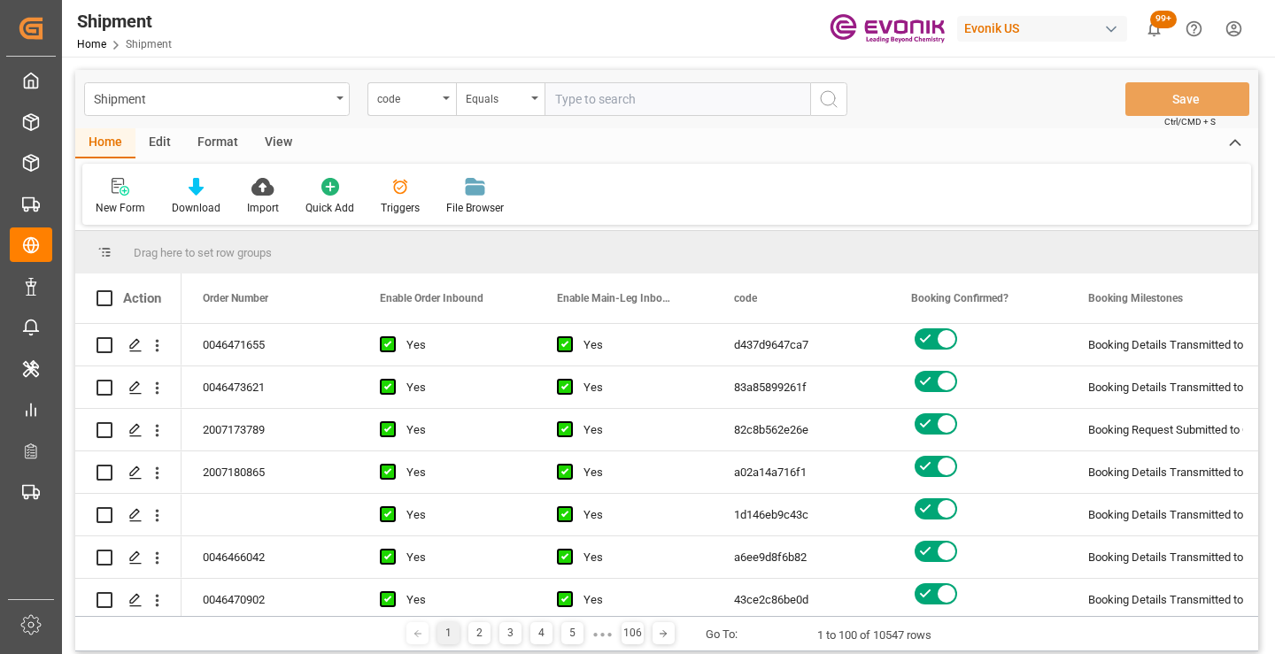
click at [626, 105] on input "text" at bounding box center [678, 99] width 266 height 34
paste input "77388862464e"
type input "77388862464e"
click at [840, 96] on button "search button" at bounding box center [828, 99] width 37 height 34
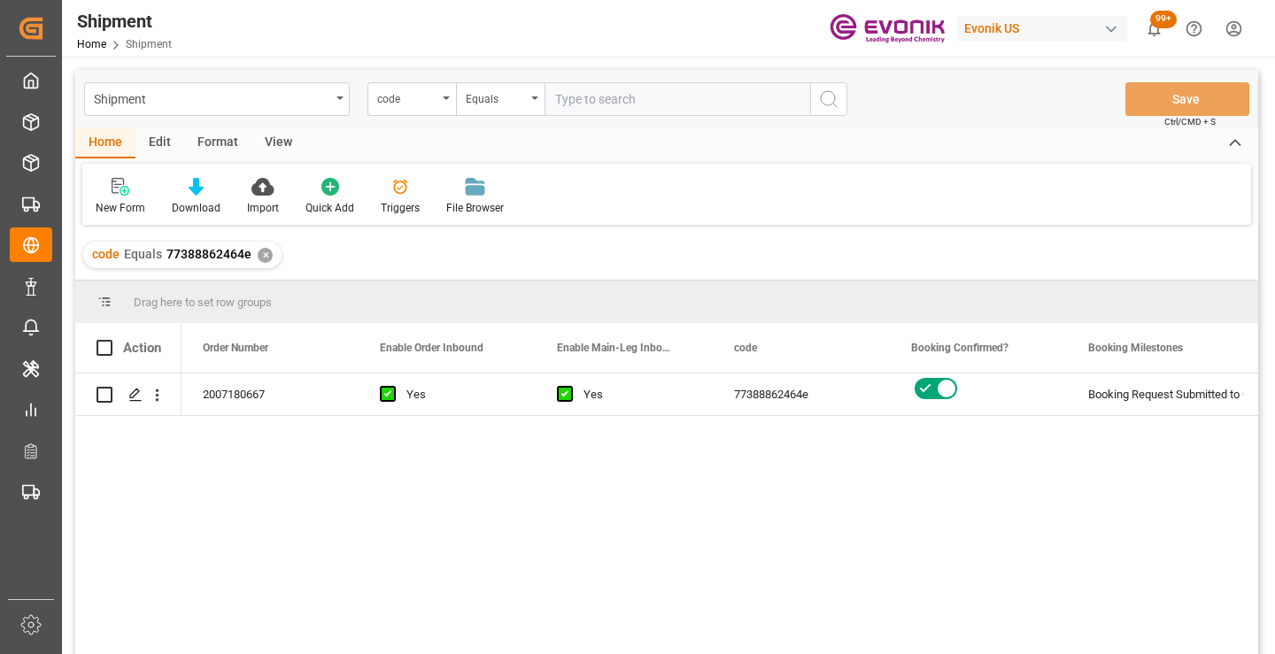
click at [889, 532] on div "2007180667 Yes Yes 77388862464e Booking Request Submitted to Ocean Carrier Acti…" at bounding box center [720, 520] width 1077 height 292
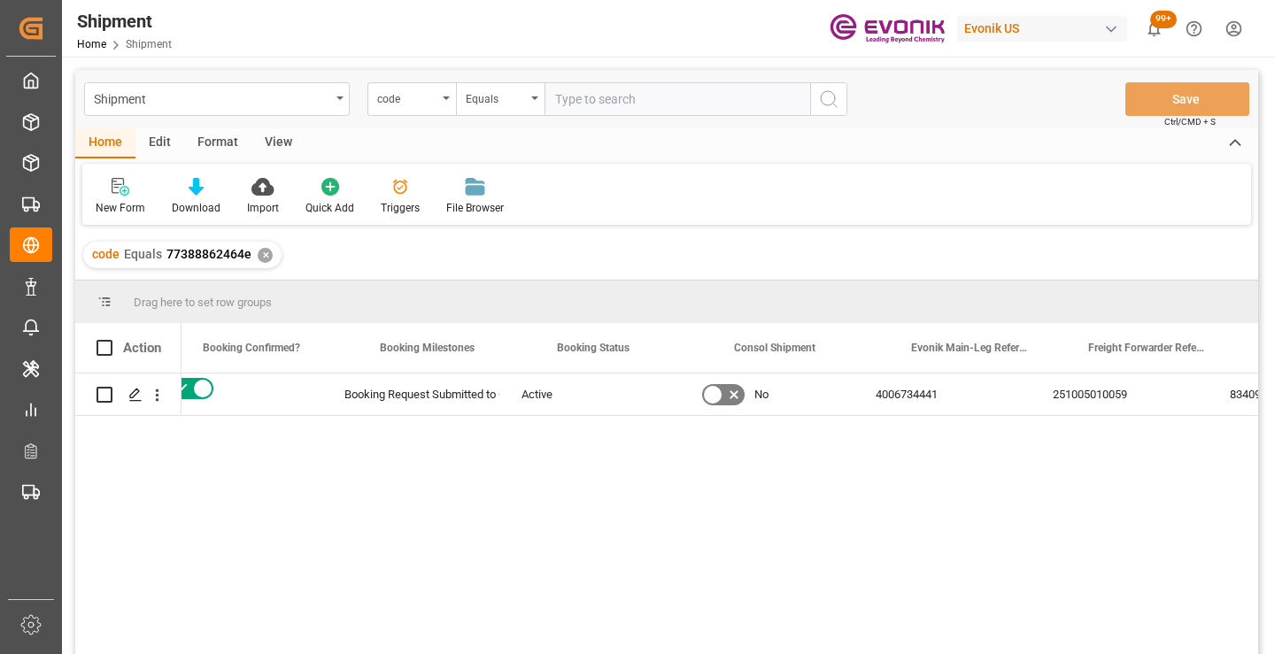
scroll to position [0, 708]
click at [1131, 399] on div "251005010059" at bounding box center [1155, 395] width 177 height 42
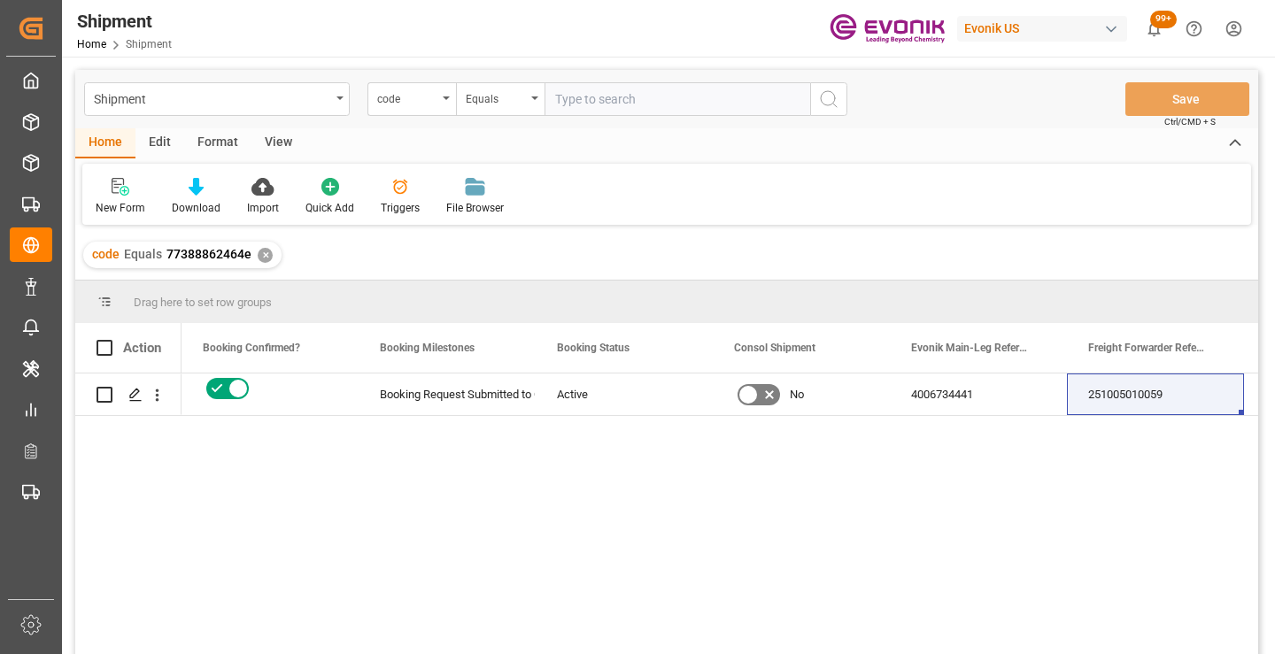
click at [261, 251] on div "✕" at bounding box center [265, 255] width 15 height 15
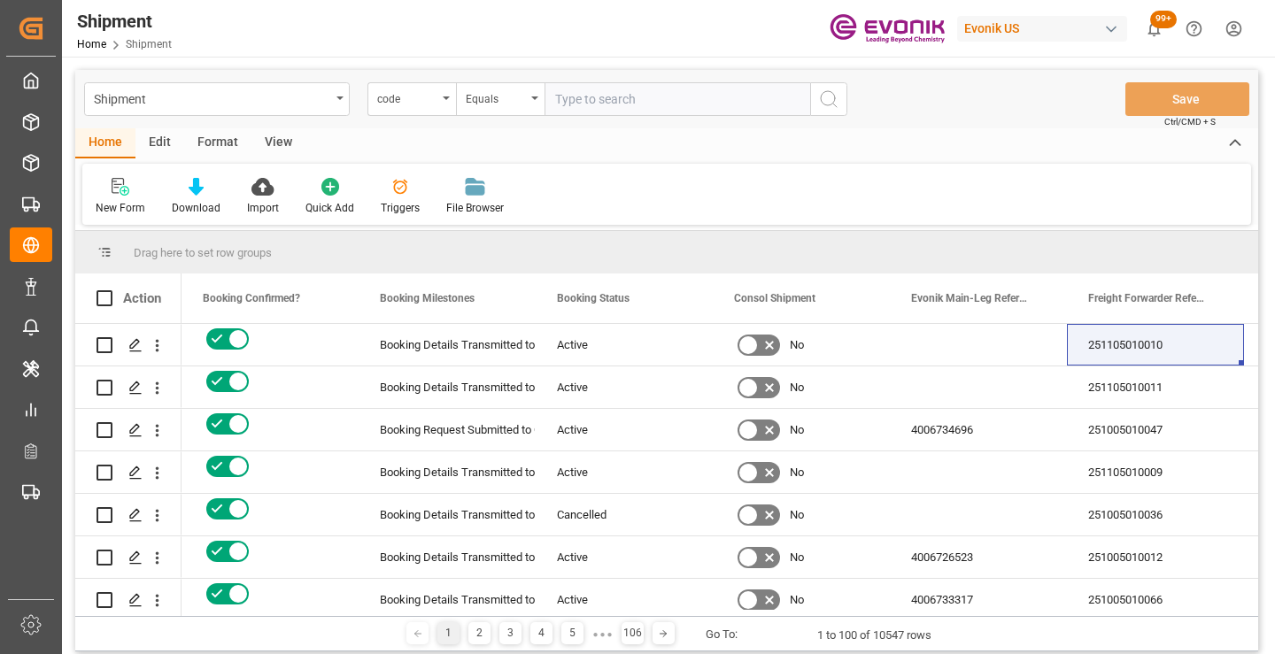
click at [636, 100] on input "text" at bounding box center [678, 99] width 266 height 34
paste input "2033a3147329"
type input "2033a3147329"
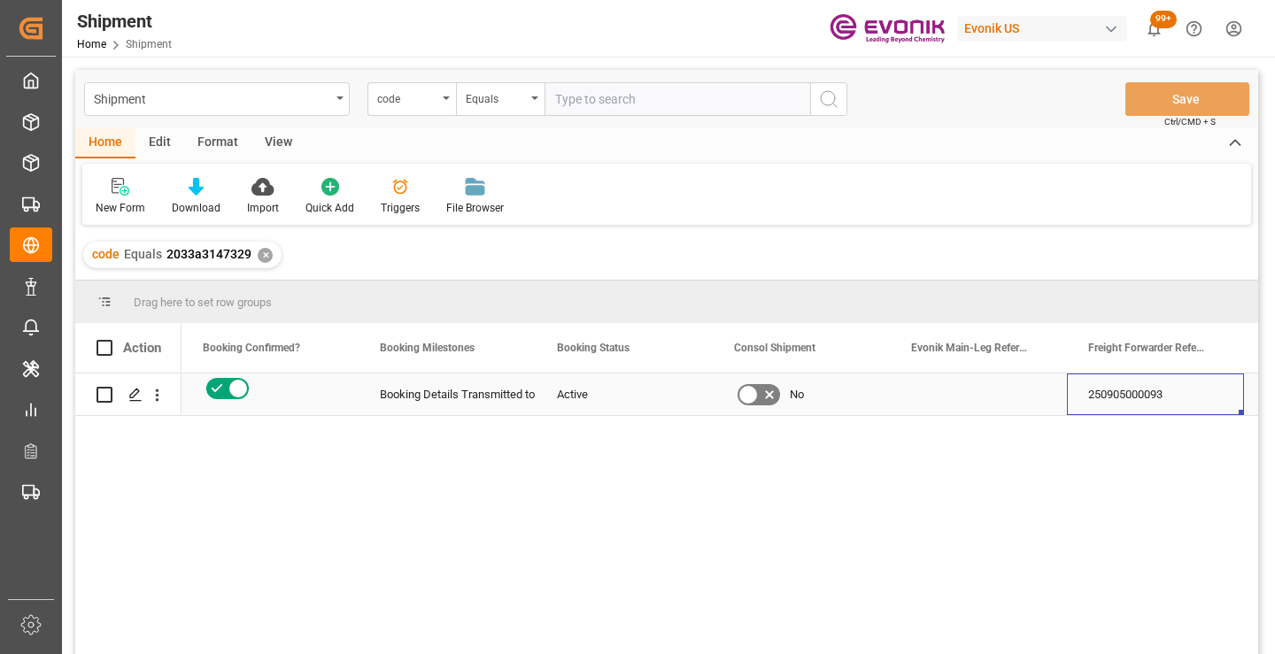
click at [1135, 394] on div "250905000093" at bounding box center [1155, 395] width 177 height 42
click at [260, 259] on div "✕" at bounding box center [265, 255] width 15 height 15
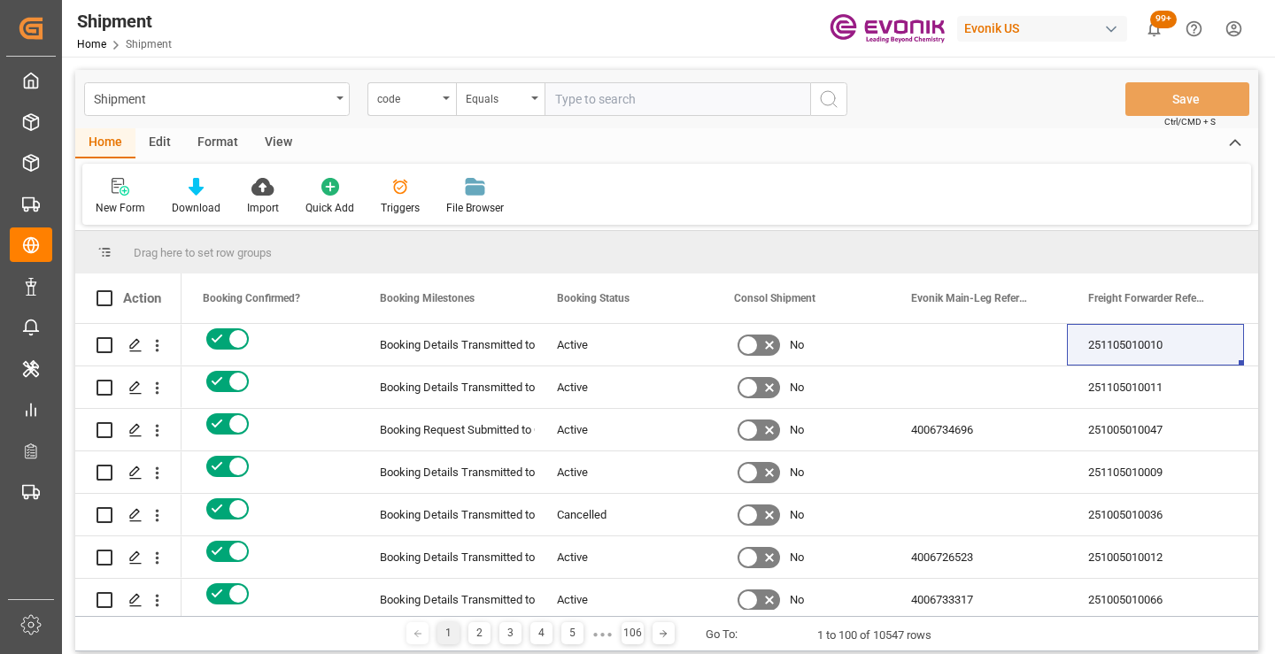
click at [649, 104] on input "text" at bounding box center [678, 99] width 266 height 34
paste input "6a6a9c2baf3d"
type input "6a6a9c2baf3d"
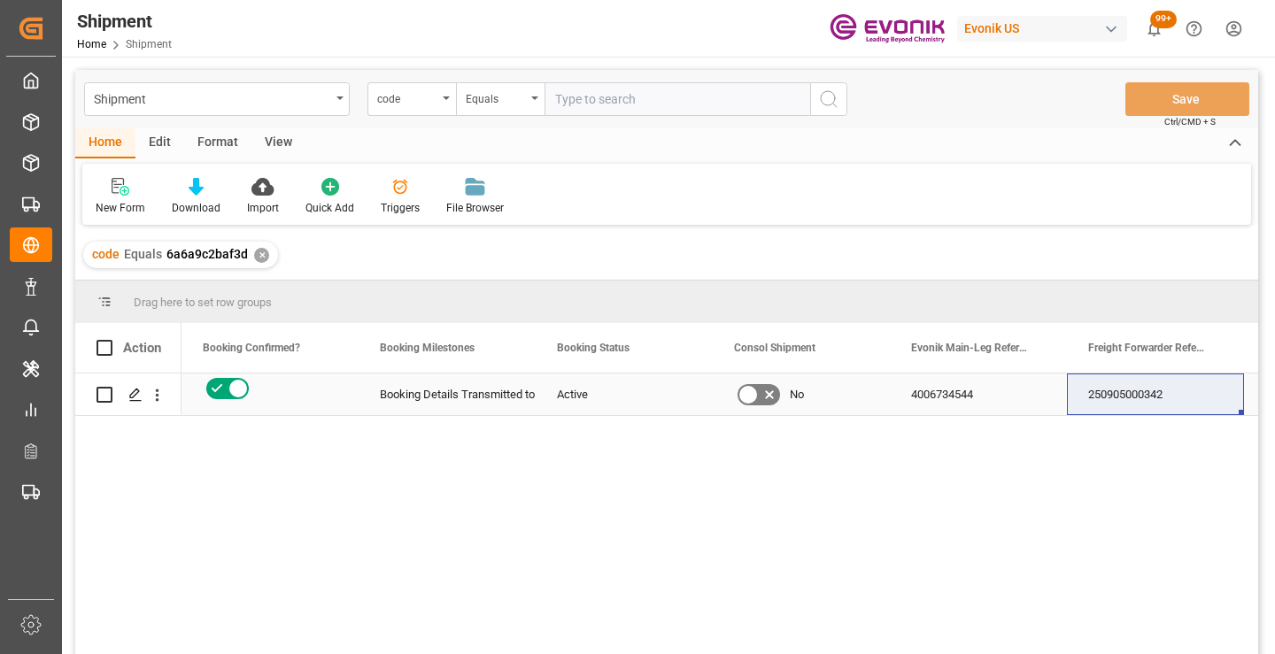
click at [1114, 399] on div "250905000342" at bounding box center [1155, 395] width 177 height 42
click at [256, 253] on div "✕" at bounding box center [261, 255] width 15 height 15
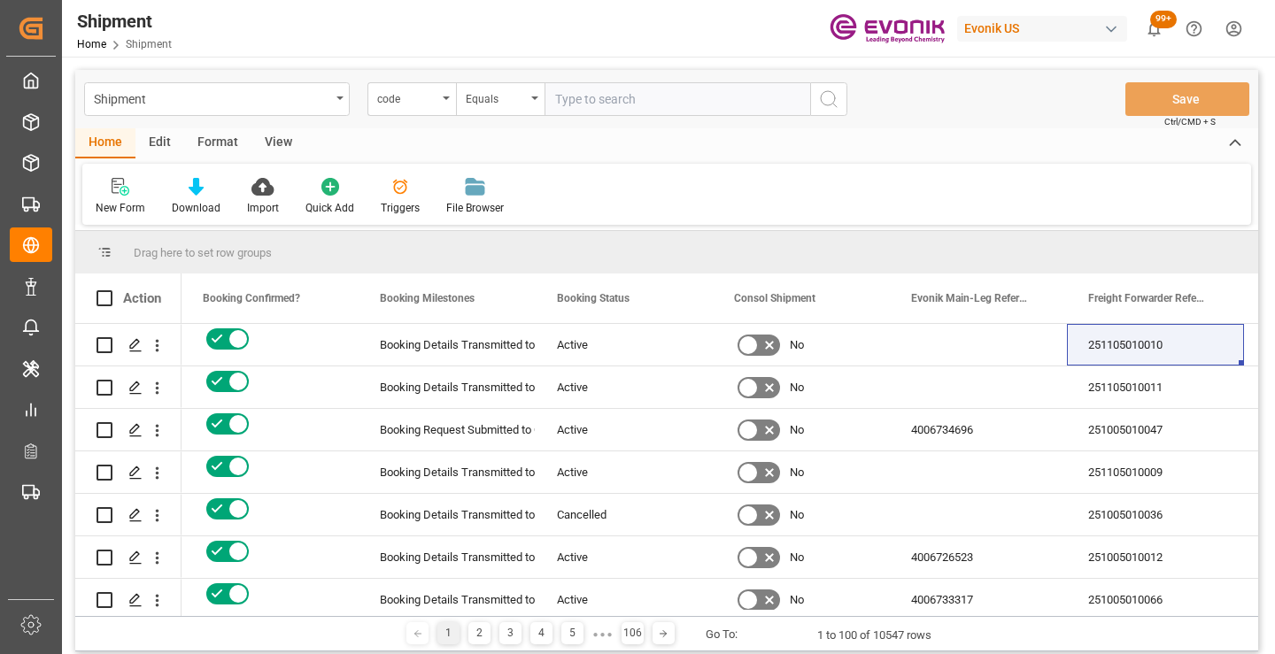
click at [636, 102] on input "text" at bounding box center [678, 99] width 266 height 34
paste input "d2d44a6c901e"
type input "d2d44a6c901e"
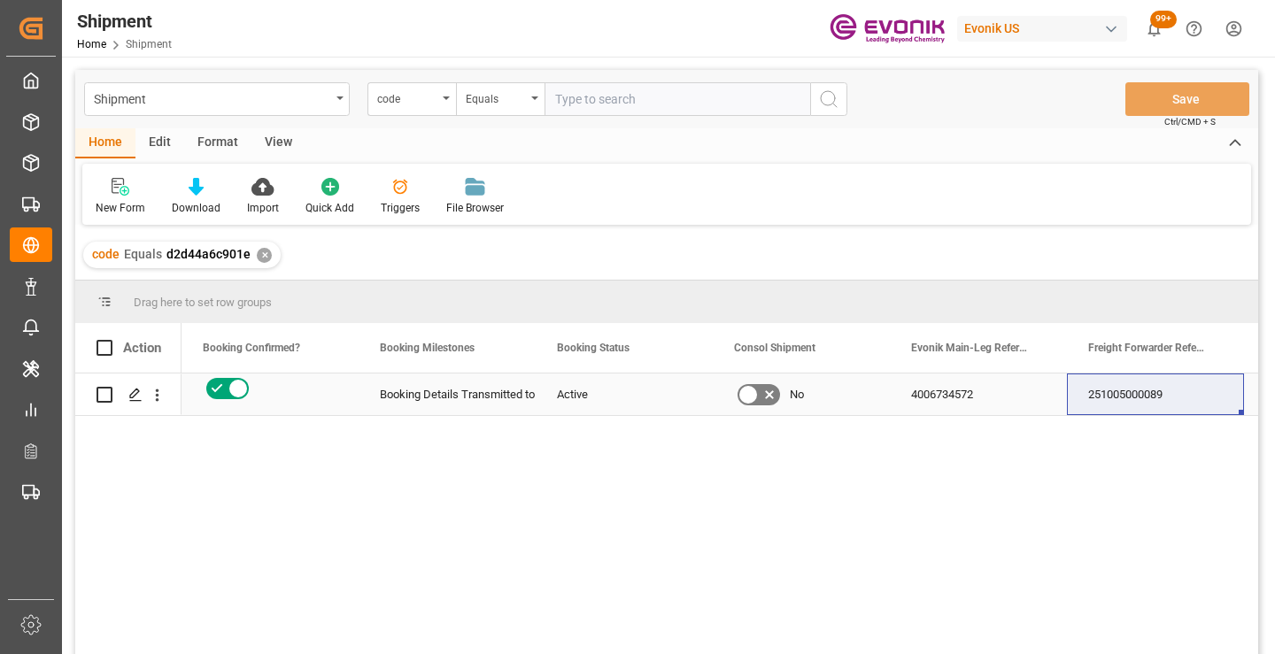
click at [1126, 395] on div "251005000089" at bounding box center [1155, 395] width 177 height 42
click at [266, 256] on div "✕" at bounding box center [264, 255] width 15 height 15
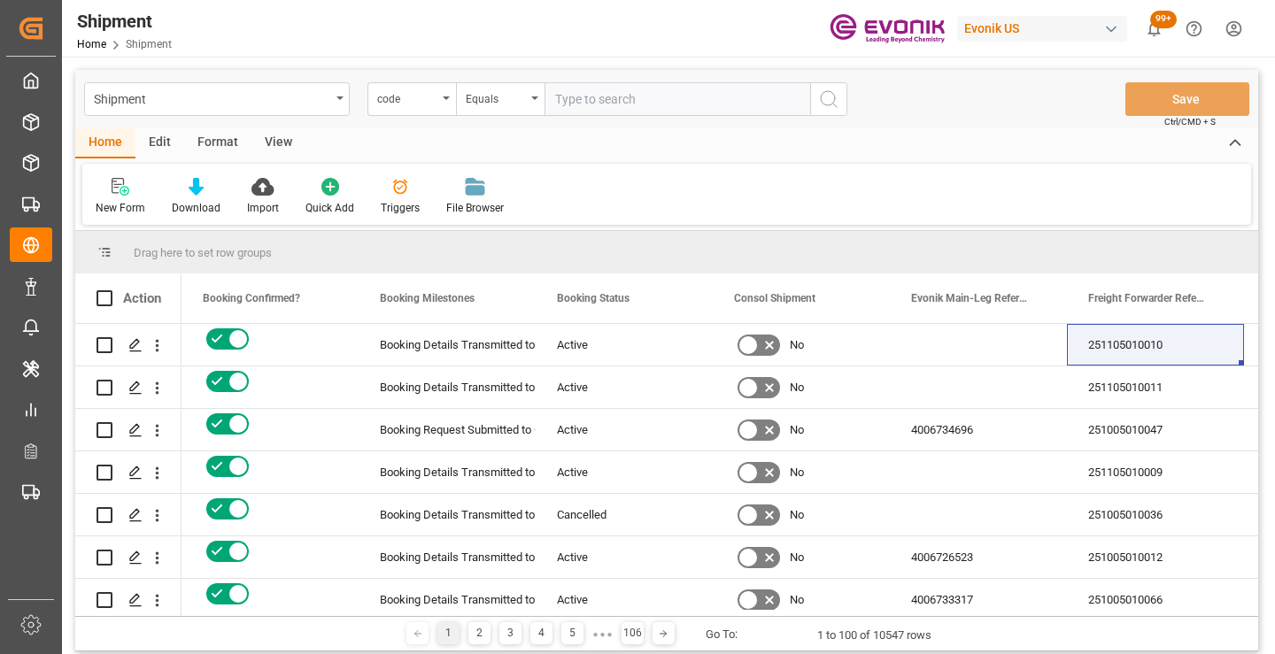
click at [644, 103] on input "text" at bounding box center [678, 99] width 266 height 34
paste input "9f3571a40b1f"
type input "9f3571a40b1f"
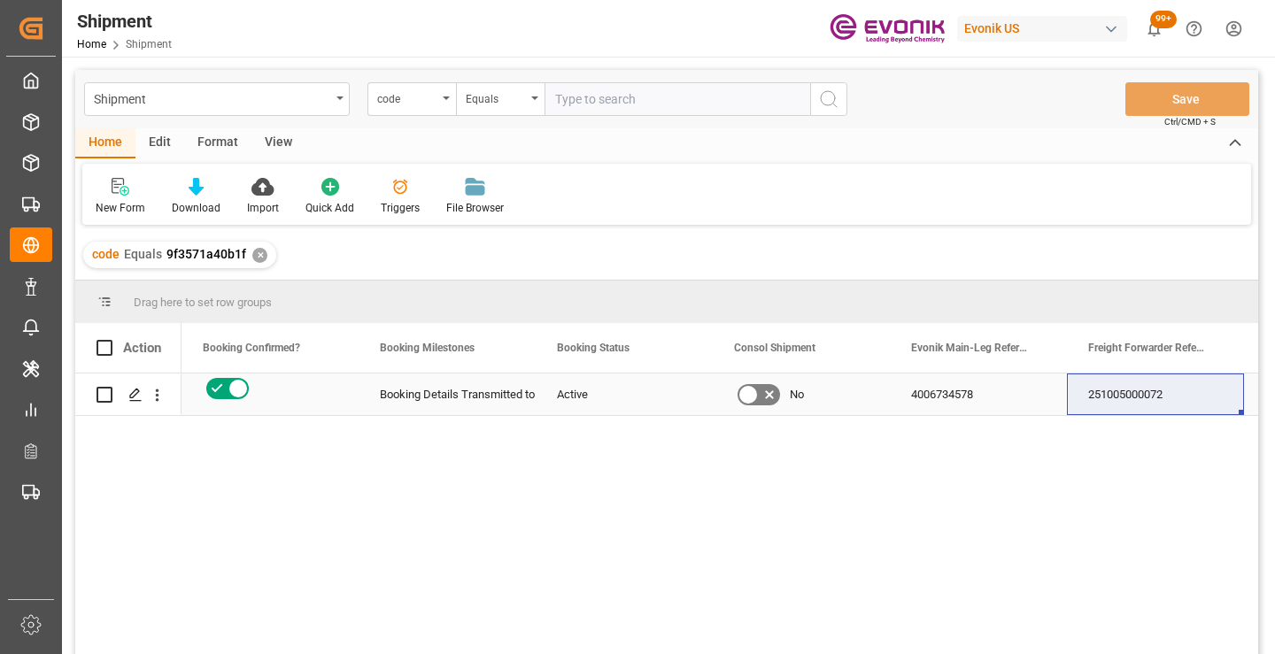
click at [1140, 393] on div "251005000072" at bounding box center [1155, 395] width 177 height 42
click at [263, 251] on div "✕" at bounding box center [259, 255] width 15 height 15
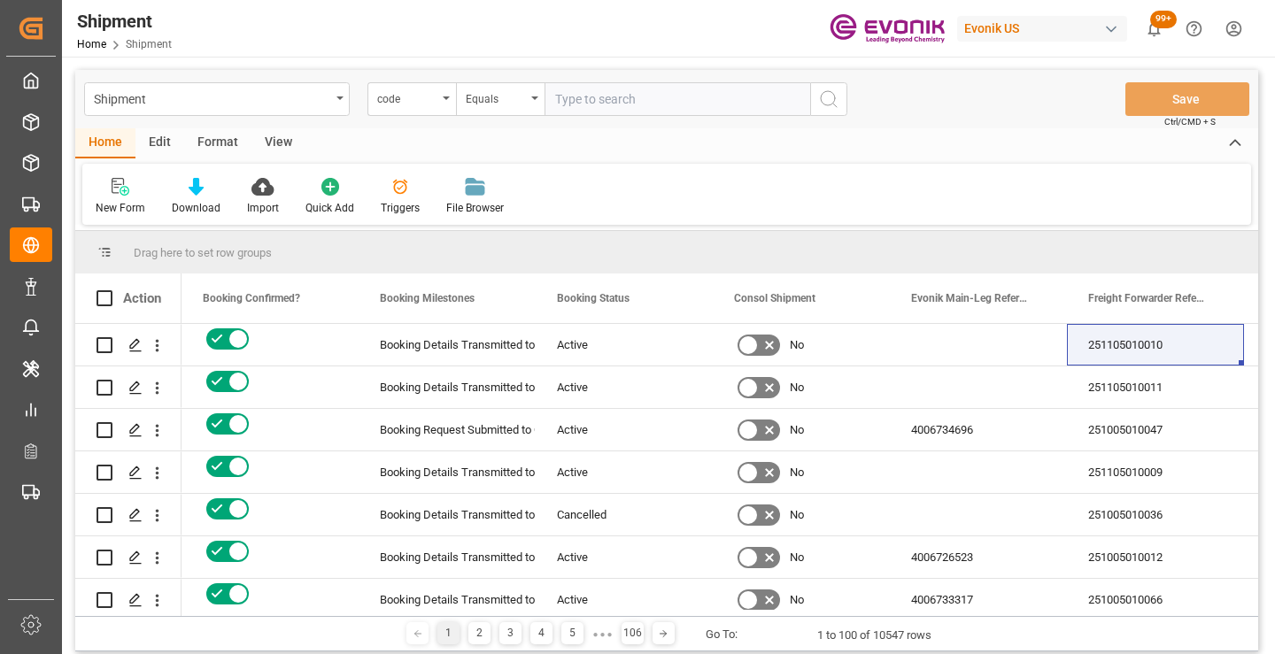
click at [617, 100] on input "text" at bounding box center [678, 99] width 266 height 34
paste input "98f7b8854e58"
type input "98f7b8854e58"
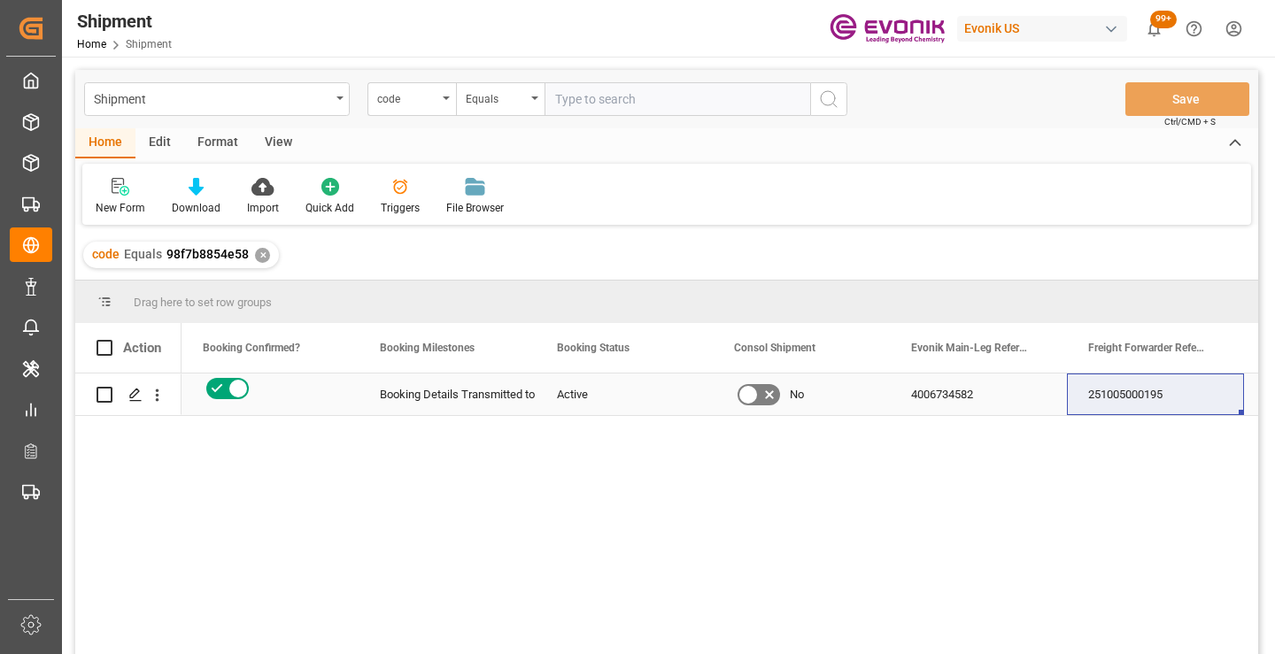
click at [1123, 392] on div "251005000195" at bounding box center [1155, 395] width 177 height 42
click at [261, 257] on div "✕" at bounding box center [262, 255] width 15 height 15
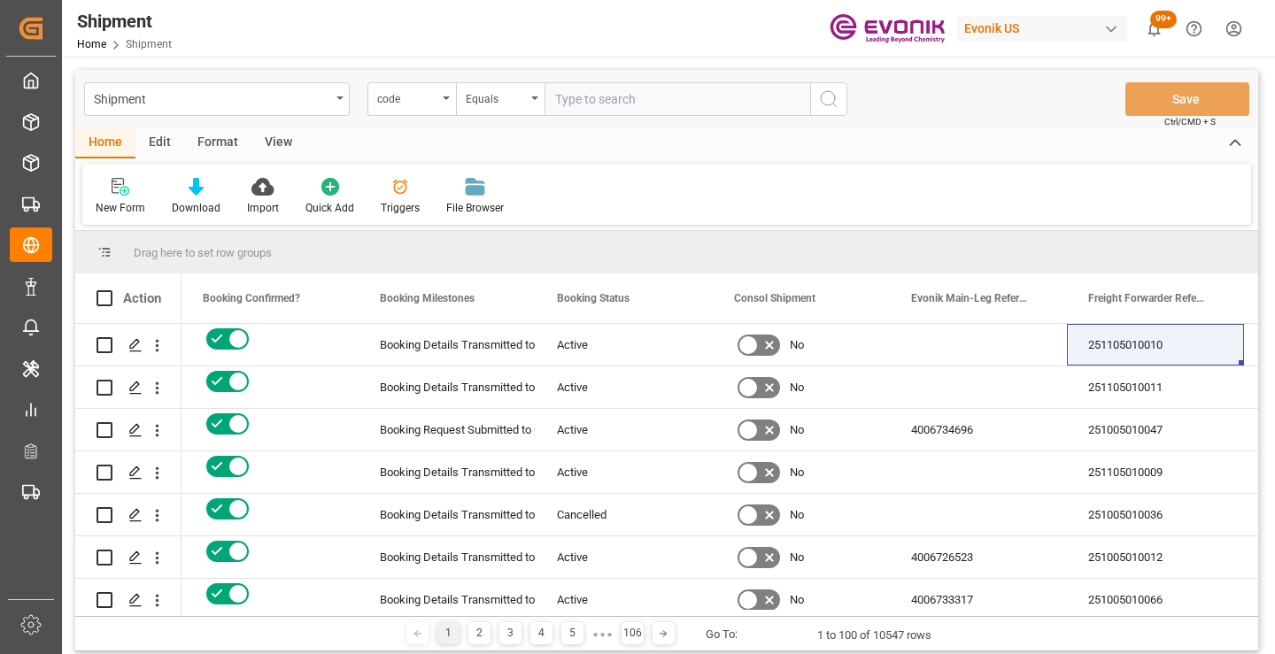
click at [681, 99] on input "text" at bounding box center [678, 99] width 266 height 34
paste input "c14ecf0b1b24"
type input "c14ecf0b1b24"
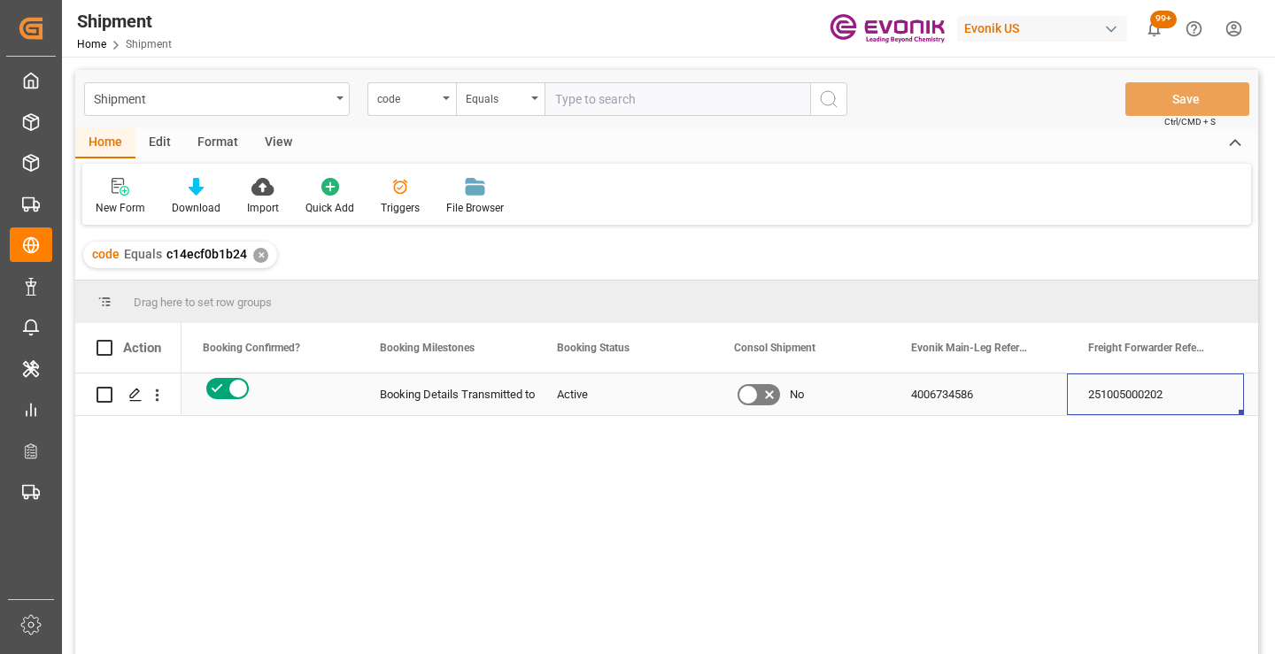
click at [1119, 400] on div "251005000202" at bounding box center [1155, 395] width 177 height 42
click at [258, 254] on div "✕" at bounding box center [260, 255] width 15 height 15
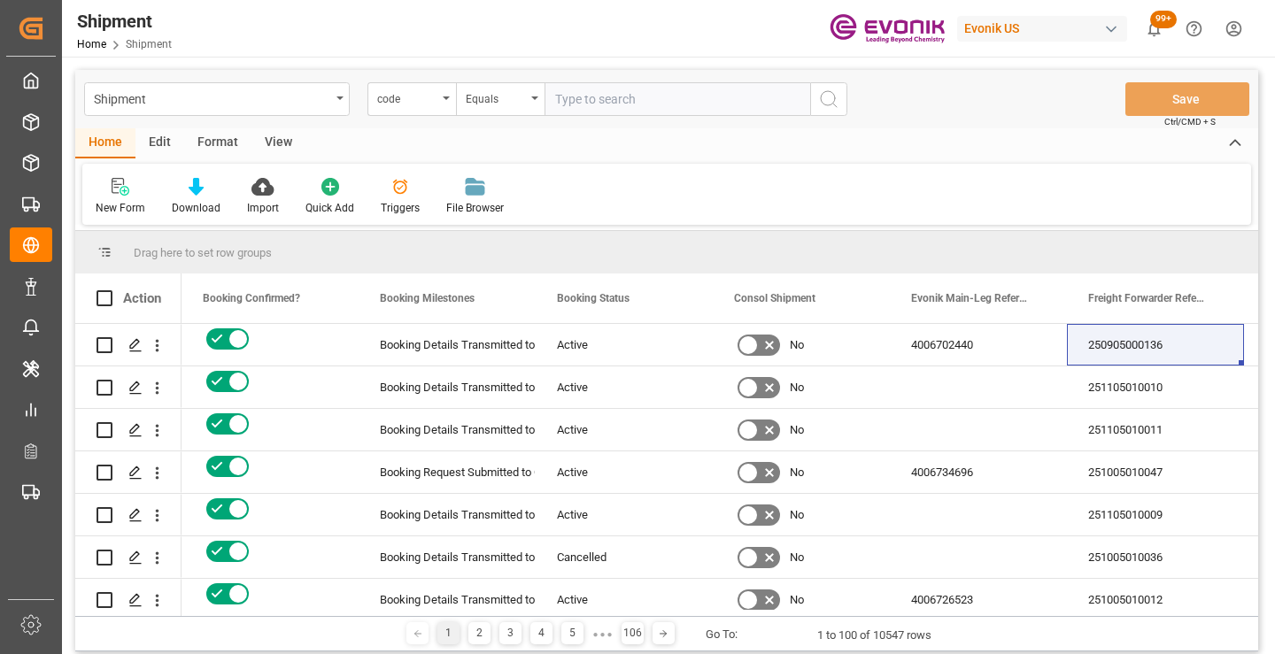
click at [604, 103] on input "text" at bounding box center [678, 99] width 266 height 34
paste input "a62ae9958280"
type input "a62ae9958280"
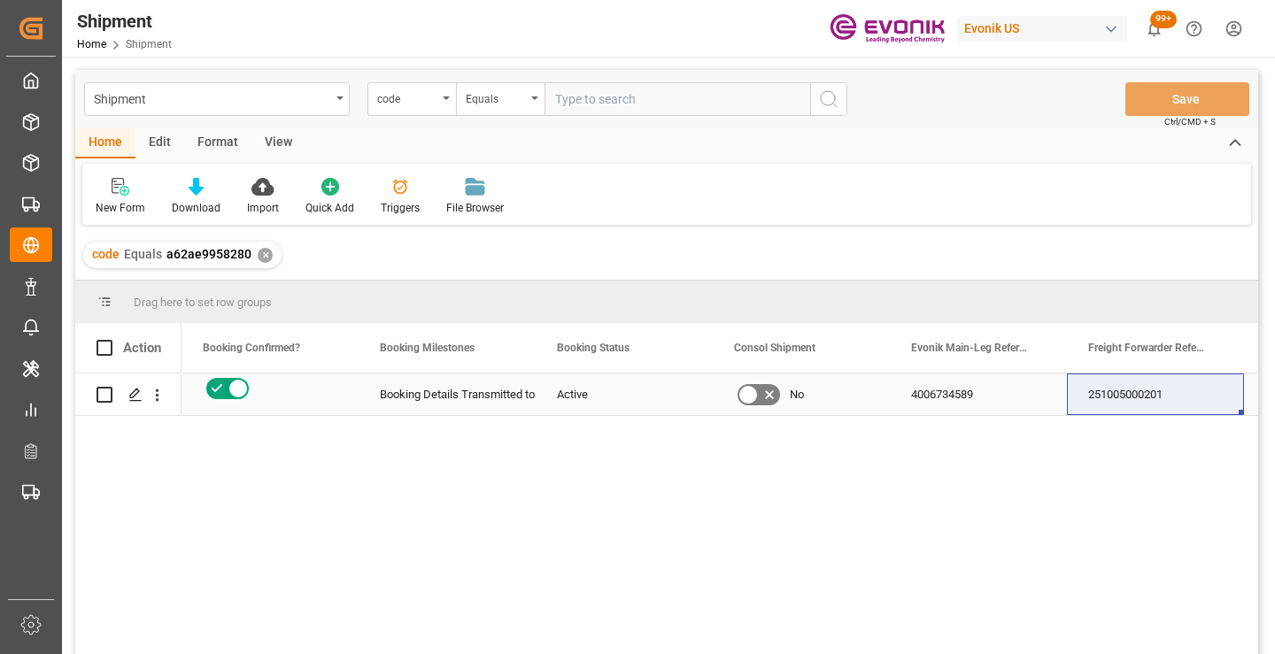
click at [1147, 397] on div "251005000201" at bounding box center [1155, 395] width 177 height 42
click at [266, 253] on div "✕" at bounding box center [265, 255] width 15 height 15
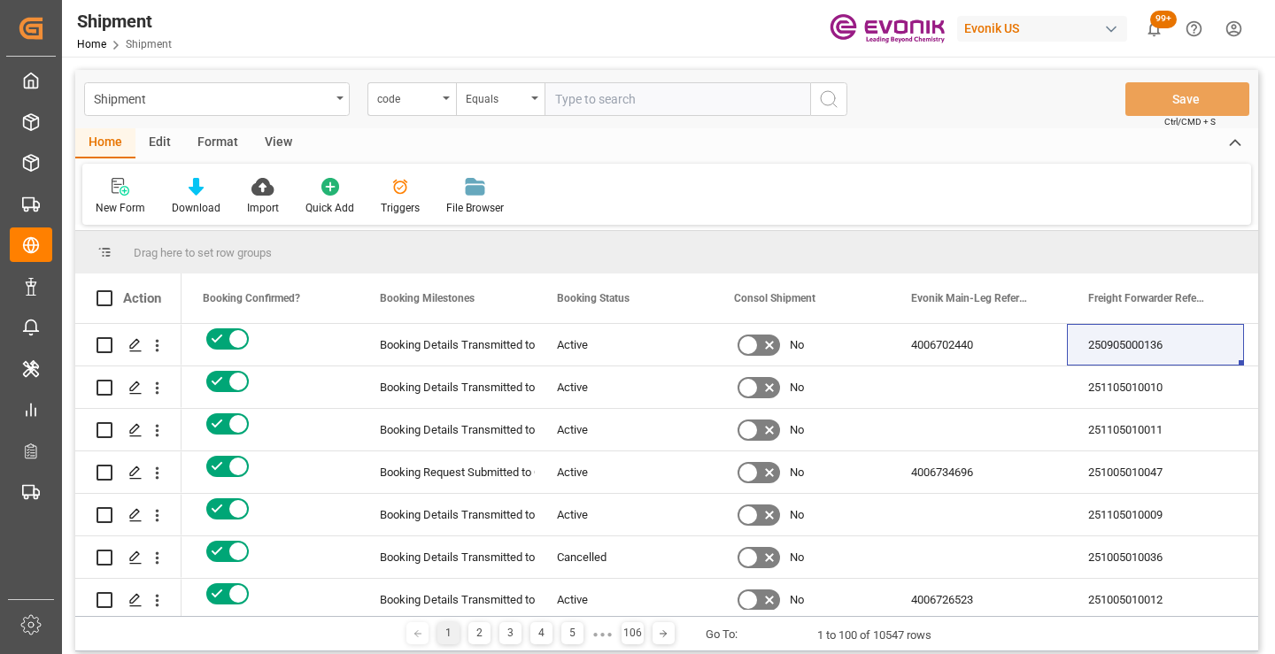
click at [659, 99] on input "text" at bounding box center [678, 99] width 266 height 34
paste input "69afb780eaef"
type input "69afb780eaef"
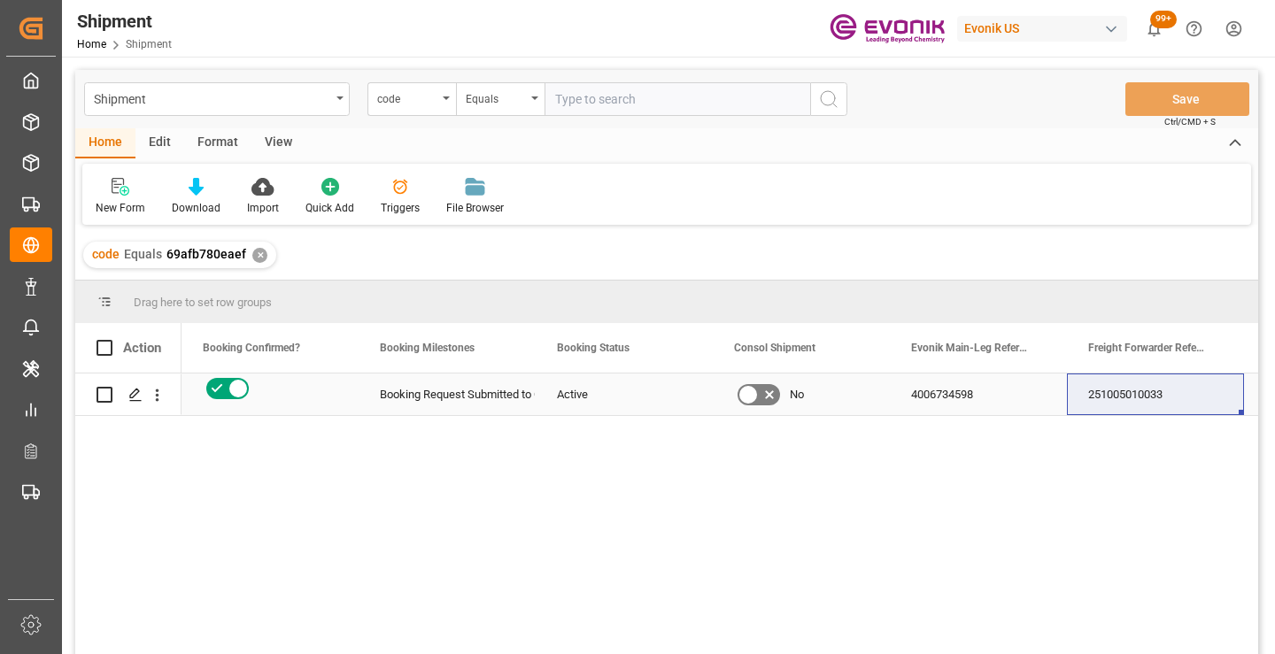
click at [1126, 394] on div "251005010033" at bounding box center [1155, 395] width 177 height 42
click at [256, 260] on div "✕" at bounding box center [259, 255] width 15 height 15
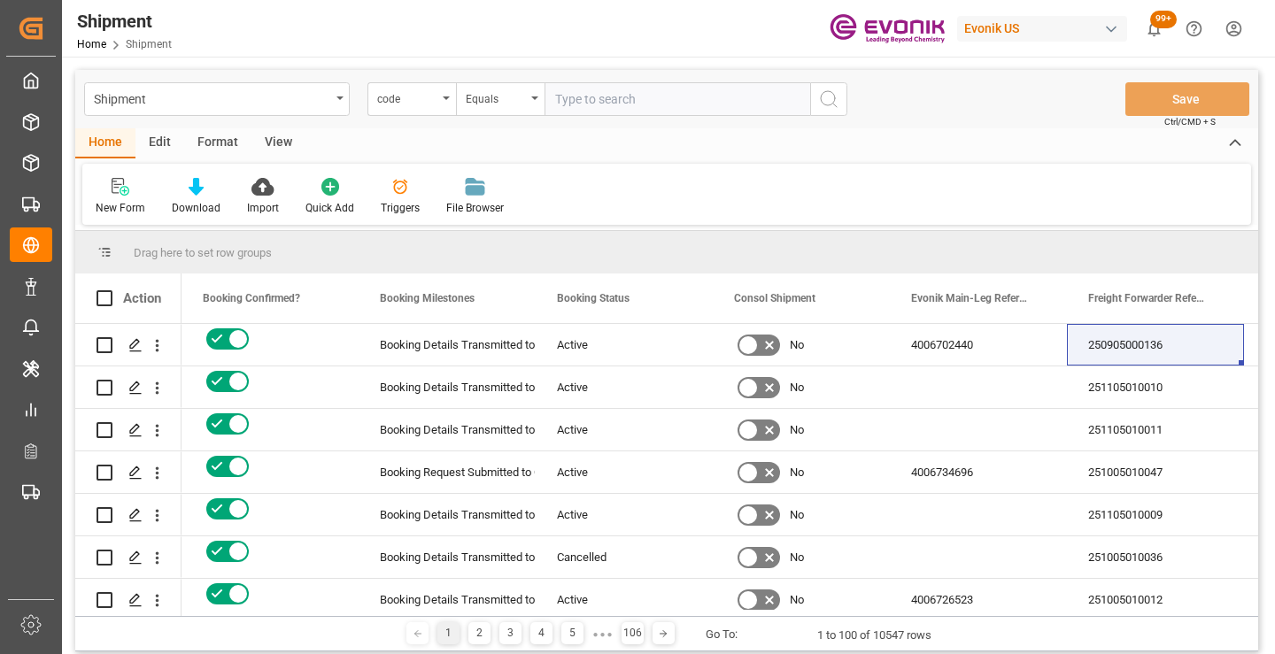
click at [625, 94] on input "text" at bounding box center [678, 99] width 266 height 34
paste input "19ac9d01d00a"
type input "19ac9d01d00a"
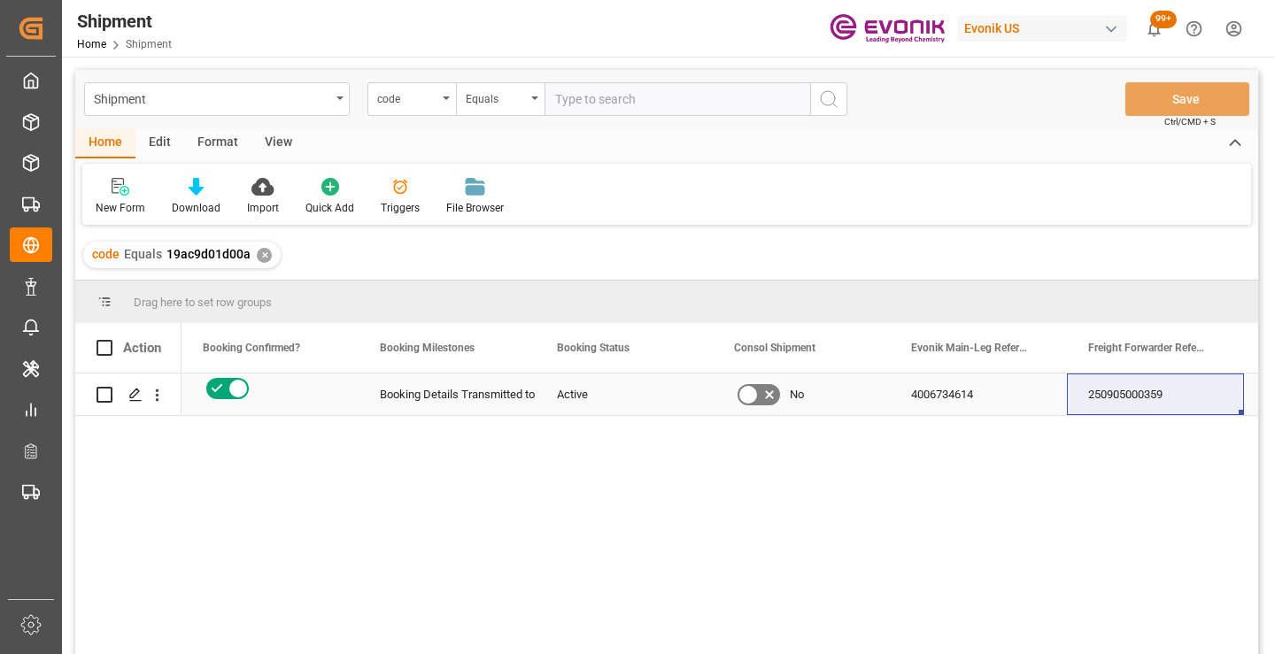
click at [1148, 400] on div "250905000359" at bounding box center [1155, 395] width 177 height 42
click at [262, 257] on div "✕" at bounding box center [264, 255] width 15 height 15
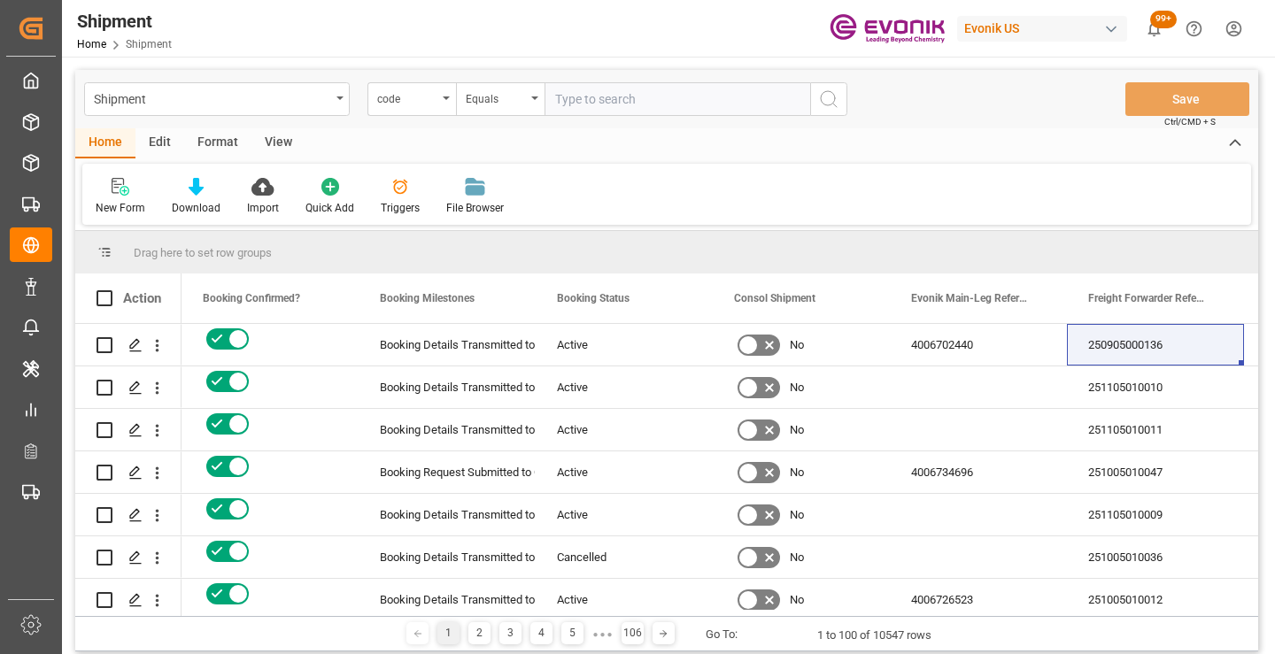
click at [609, 99] on input "text" at bounding box center [678, 99] width 266 height 34
paste input "14f54dbe3bcf"
type input "14f54dbe3bcf"
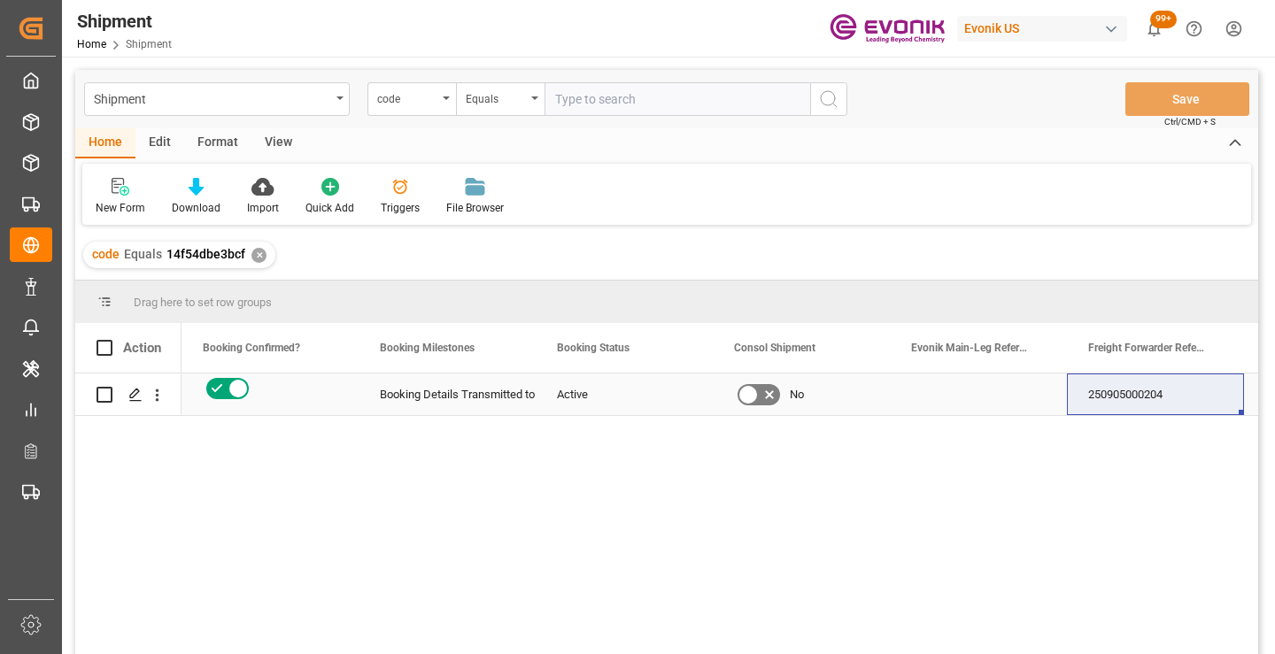
click at [1122, 398] on div "250905000204" at bounding box center [1155, 395] width 177 height 42
click at [261, 253] on div "✕" at bounding box center [258, 255] width 15 height 15
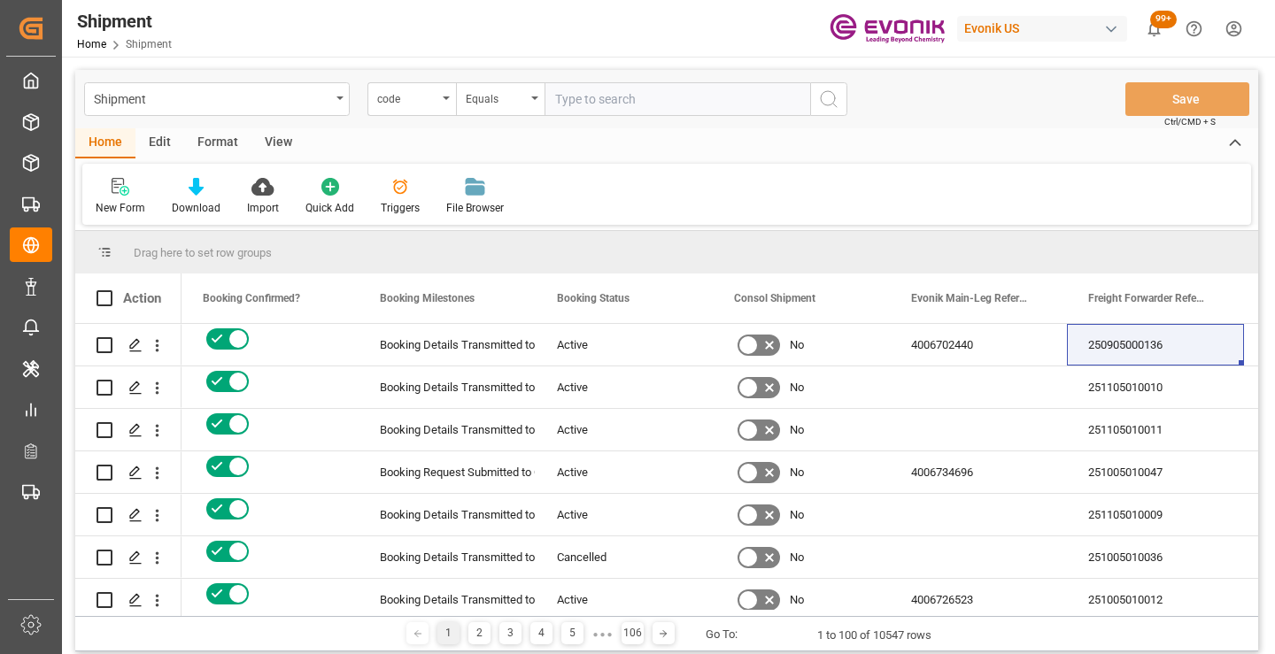
click at [610, 105] on input "text" at bounding box center [678, 99] width 266 height 34
paste input "686ee802c1b0"
type input "686ee802c1b0"
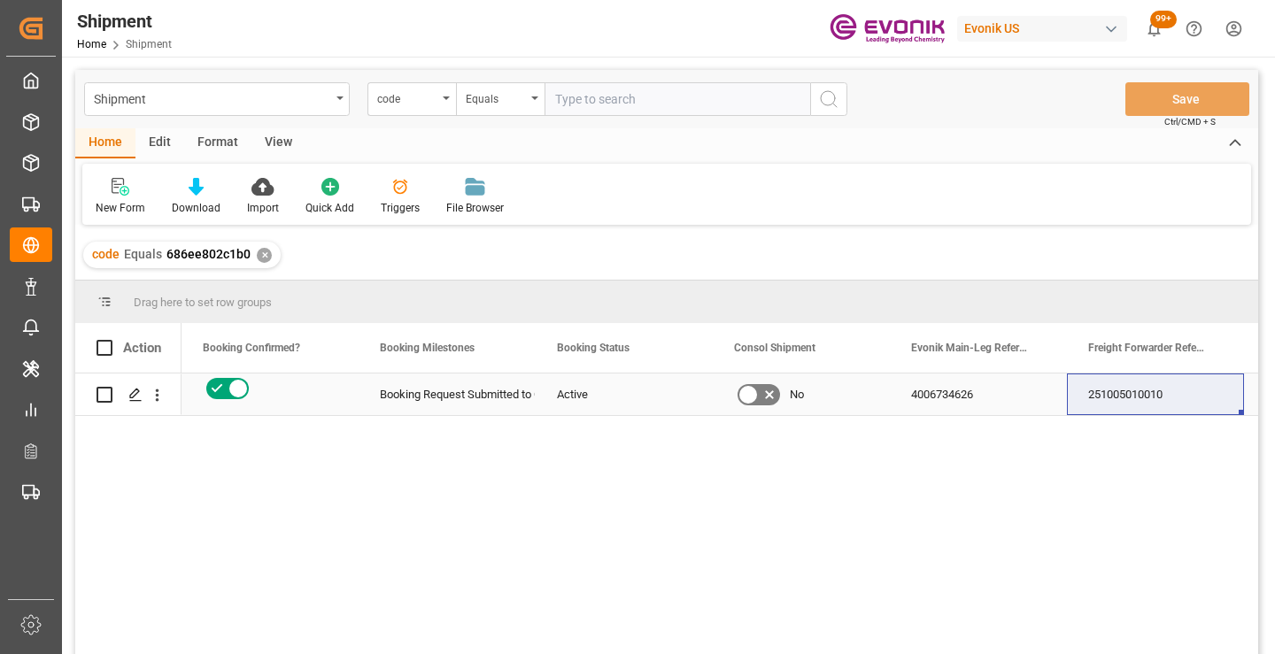
click at [1157, 396] on div "251005010010" at bounding box center [1155, 395] width 177 height 42
click at [260, 254] on div "✕" at bounding box center [264, 255] width 15 height 15
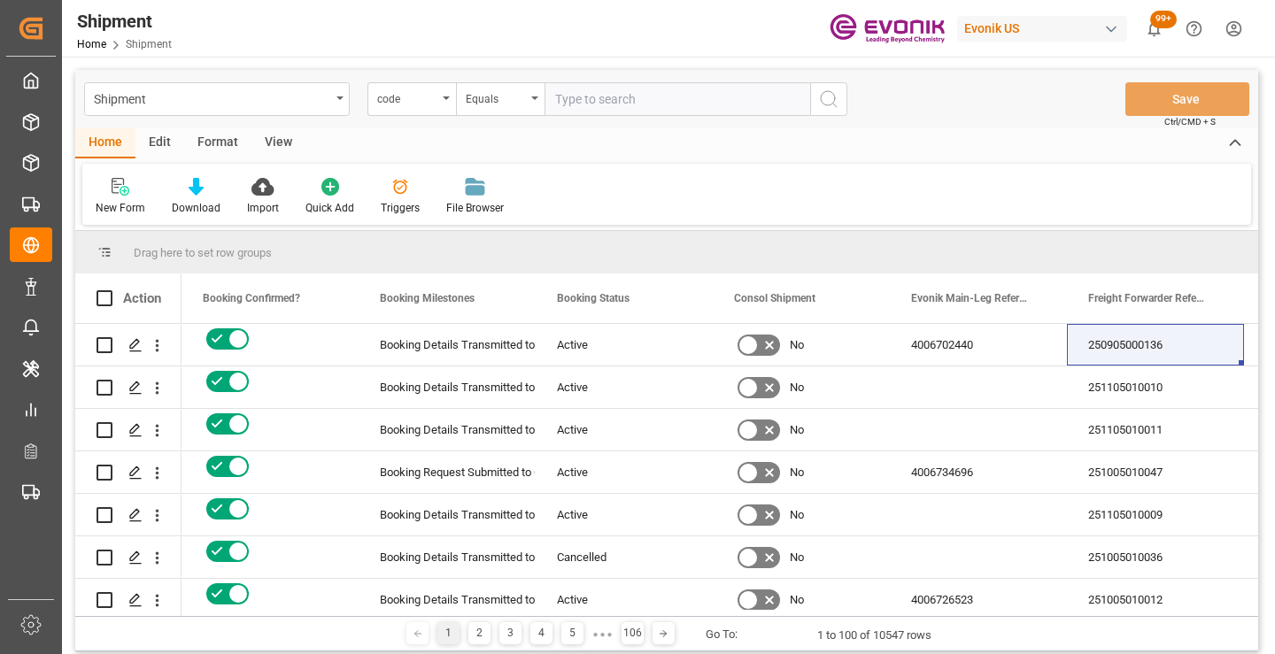
click at [669, 104] on input "text" at bounding box center [678, 99] width 266 height 34
paste input "bbf9e6ec1ff8"
type input "bbf9e6ec1ff8"
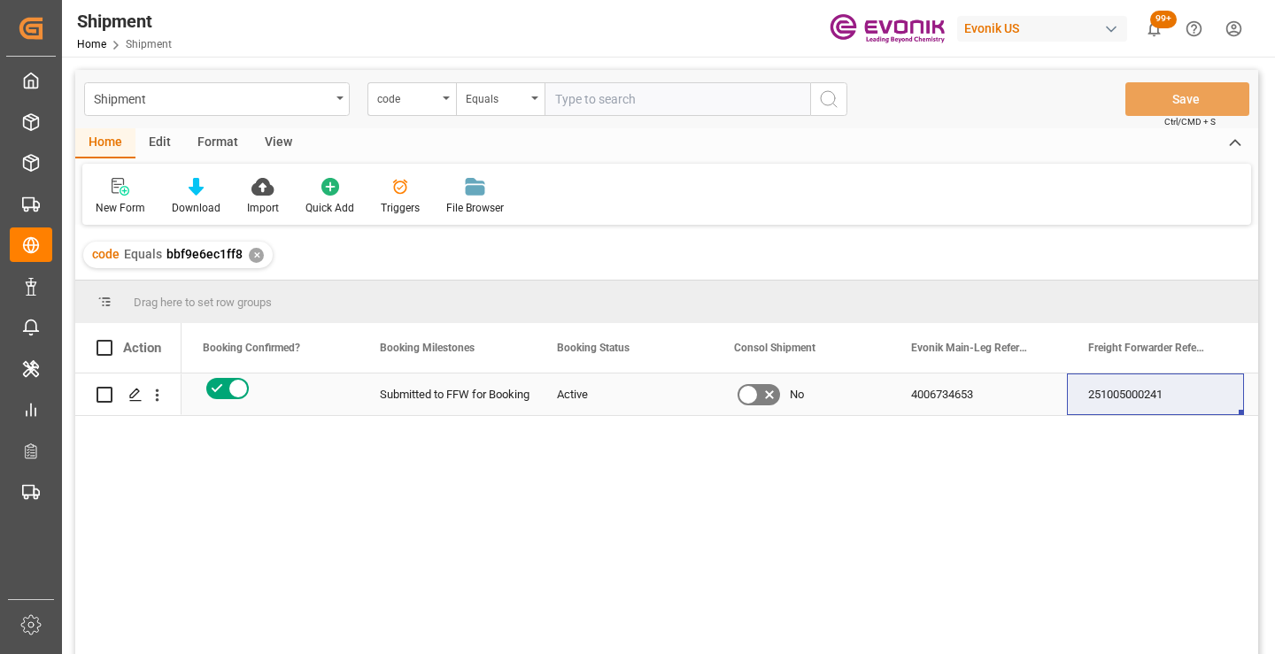
click at [1125, 391] on div "251005000241" at bounding box center [1155, 395] width 177 height 42
click at [254, 250] on div "✕" at bounding box center [256, 255] width 15 height 15
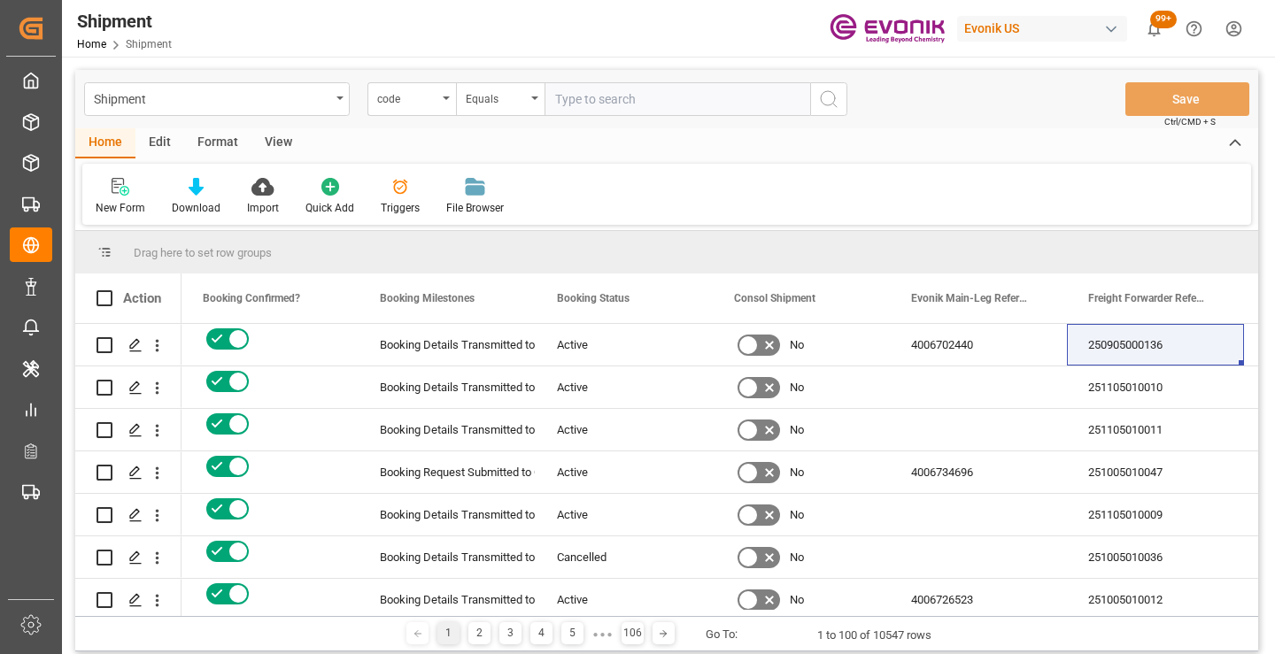
click at [694, 96] on input "text" at bounding box center [678, 99] width 266 height 34
paste input "74c74e369919"
type input "74c74e369919"
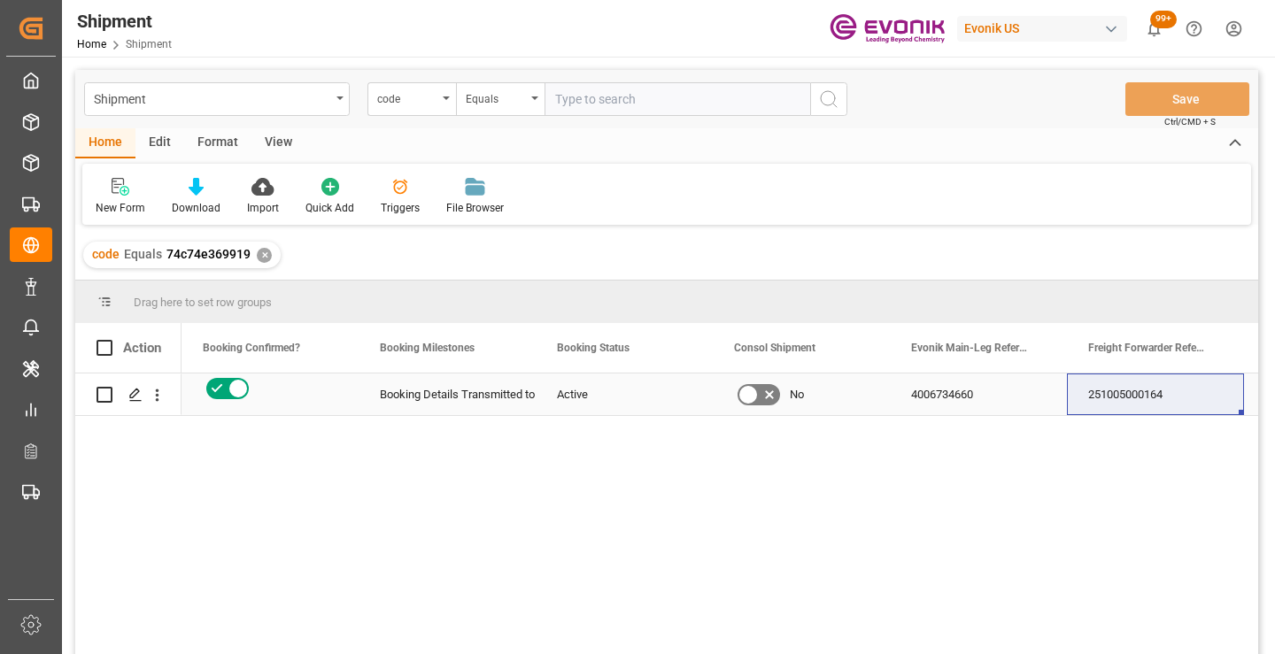
click at [1154, 405] on div "251005000164" at bounding box center [1155, 395] width 177 height 42
click at [262, 260] on div "✕" at bounding box center [264, 255] width 15 height 15
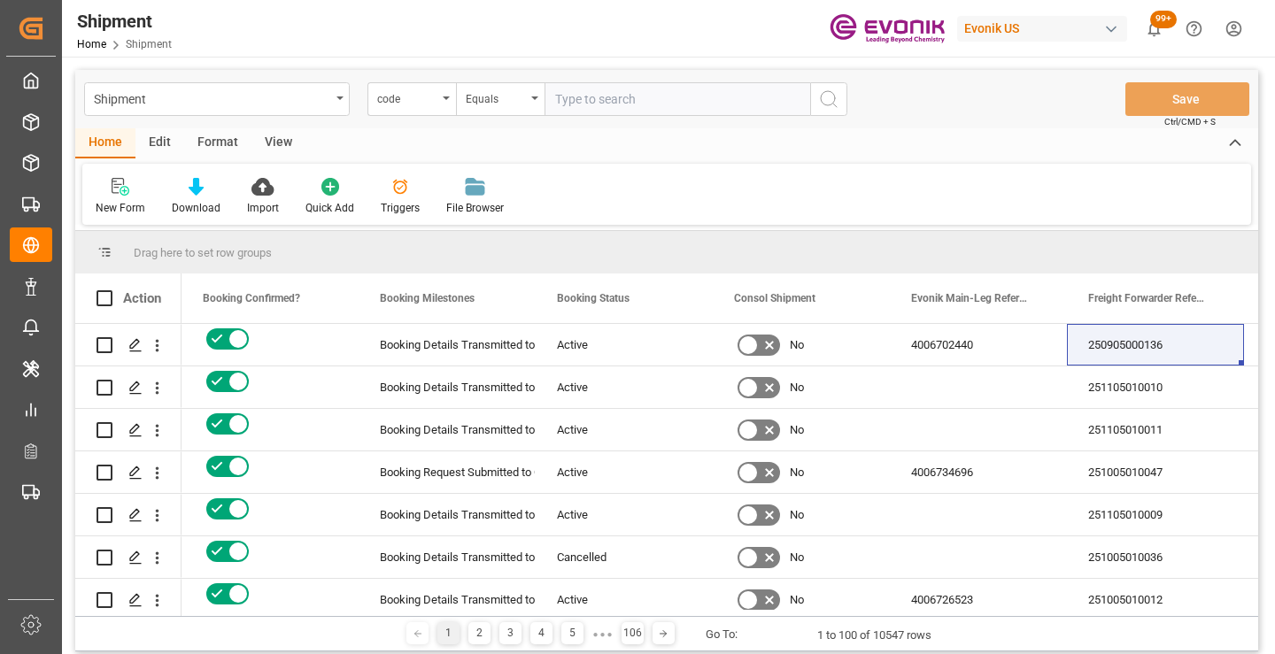
click at [628, 99] on input "text" at bounding box center [678, 99] width 266 height 34
paste input "6d1fa5a0e042"
type input "6d1fa5a0e042"
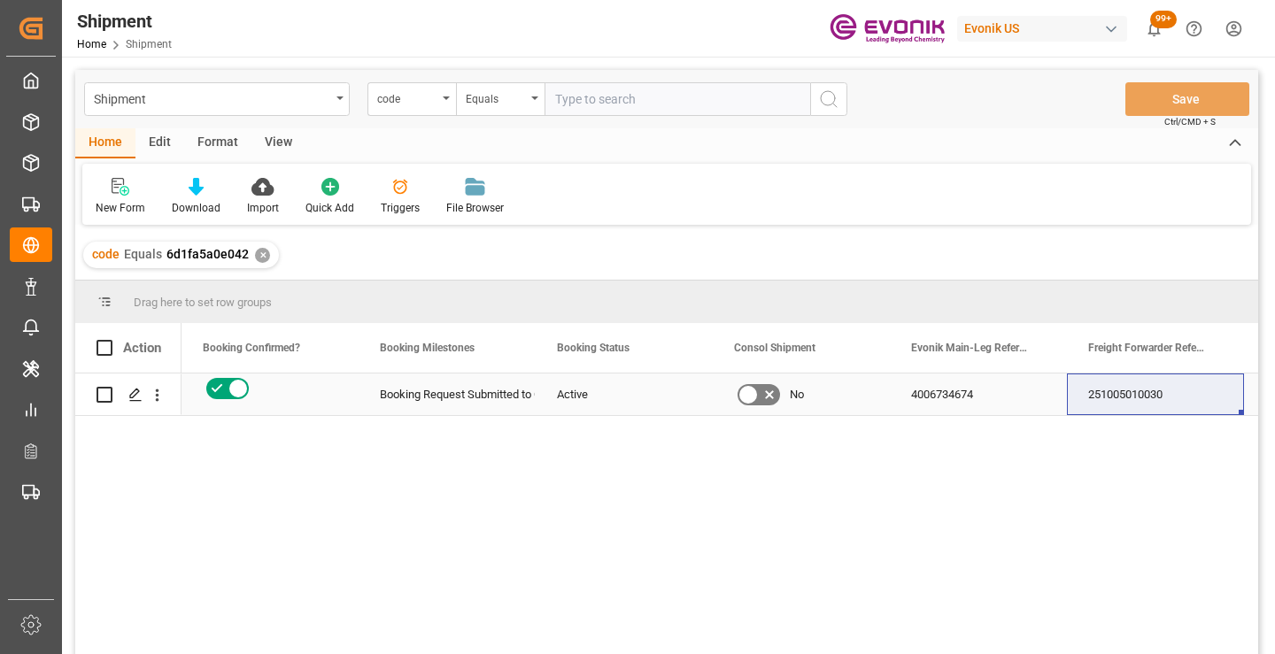
click at [1139, 401] on div "251005010030" at bounding box center [1155, 395] width 177 height 42
click at [257, 258] on div "✕" at bounding box center [262, 255] width 15 height 15
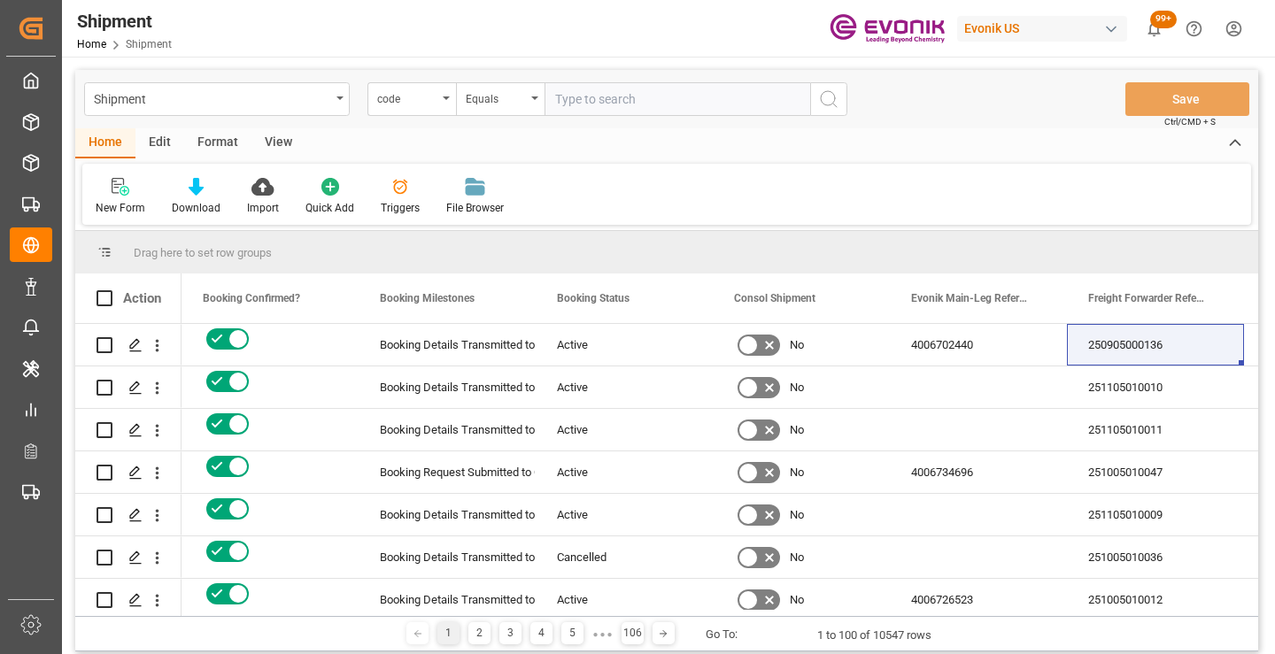
click at [650, 104] on input "text" at bounding box center [678, 99] width 266 height 34
paste input "abf54bdf6cab"
type input "abf54bdf6cab"
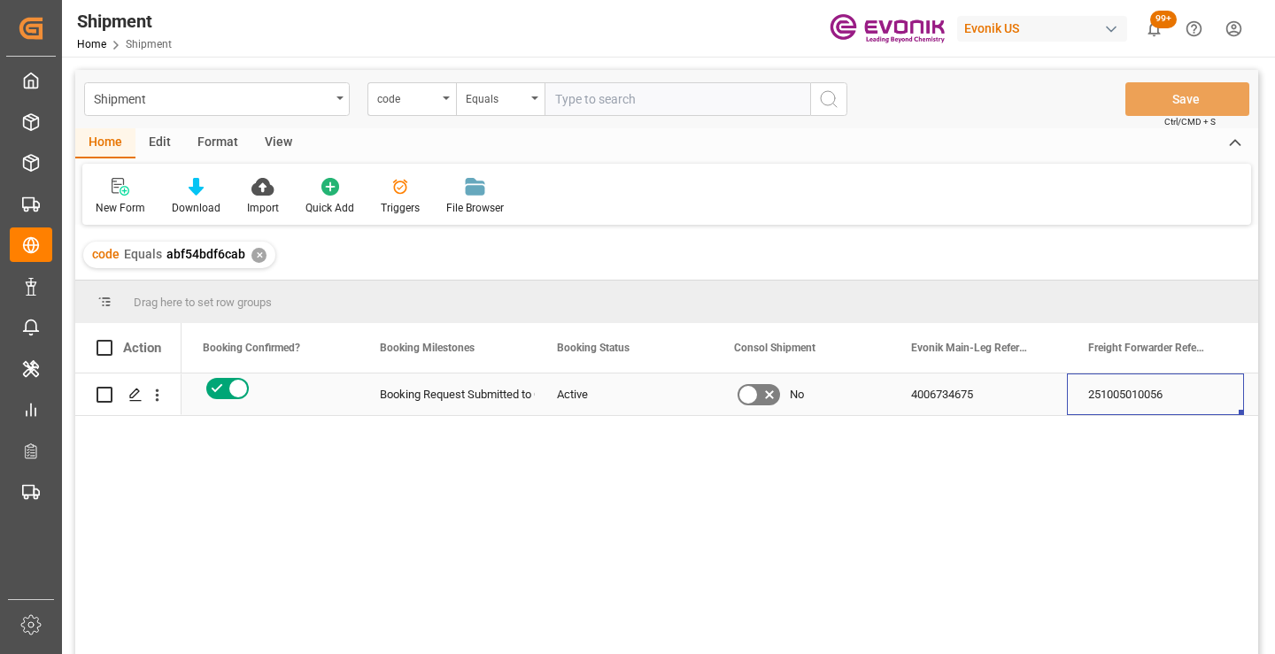
click at [1135, 402] on div "251005010056" at bounding box center [1155, 395] width 177 height 42
click at [1126, 404] on div "251005010056" at bounding box center [1155, 395] width 177 height 42
click at [259, 258] on div "✕" at bounding box center [258, 255] width 15 height 15
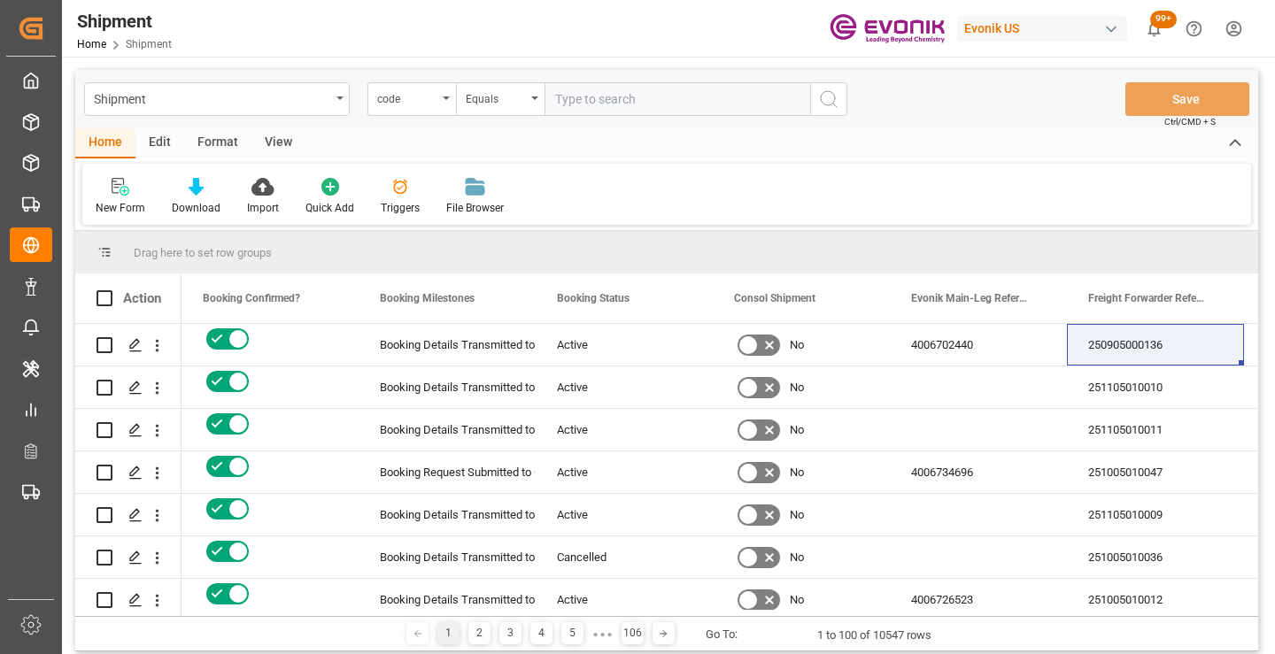
click at [625, 102] on input "text" at bounding box center [678, 99] width 266 height 34
paste input "ddebdb8e5a38"
type input "ddebdb8e5a38"
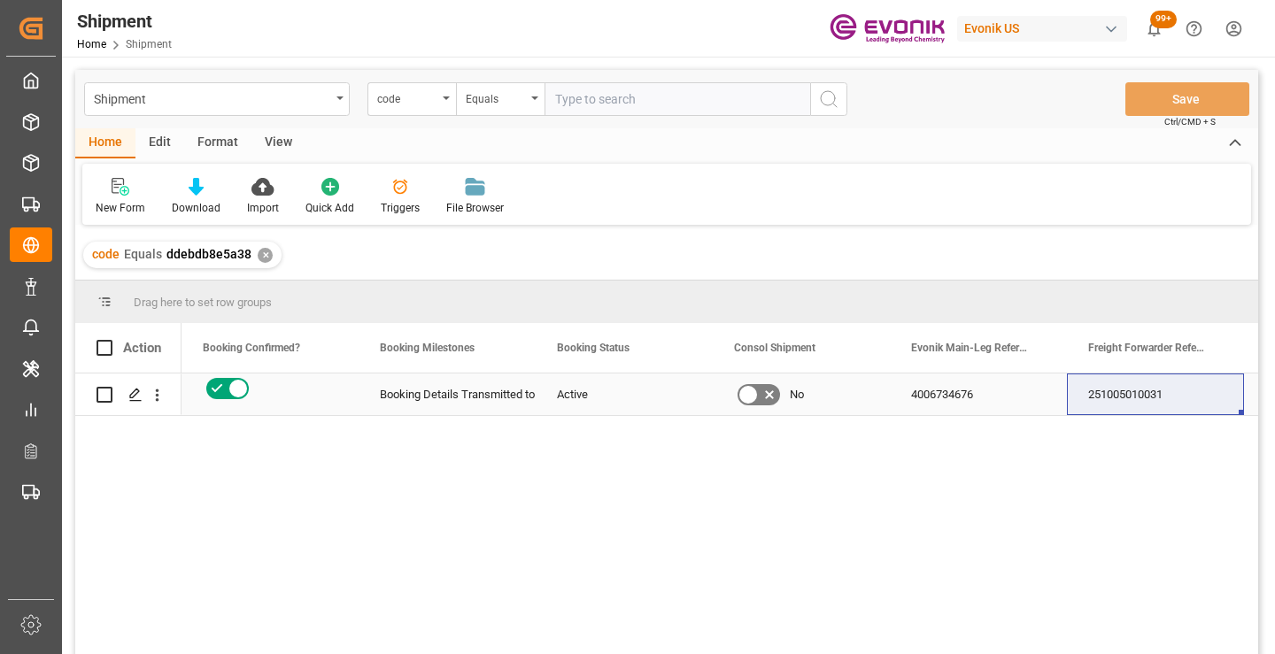
click at [1104, 402] on div "251005010031" at bounding box center [1155, 395] width 177 height 42
click at [262, 259] on div "✕" at bounding box center [265, 255] width 15 height 15
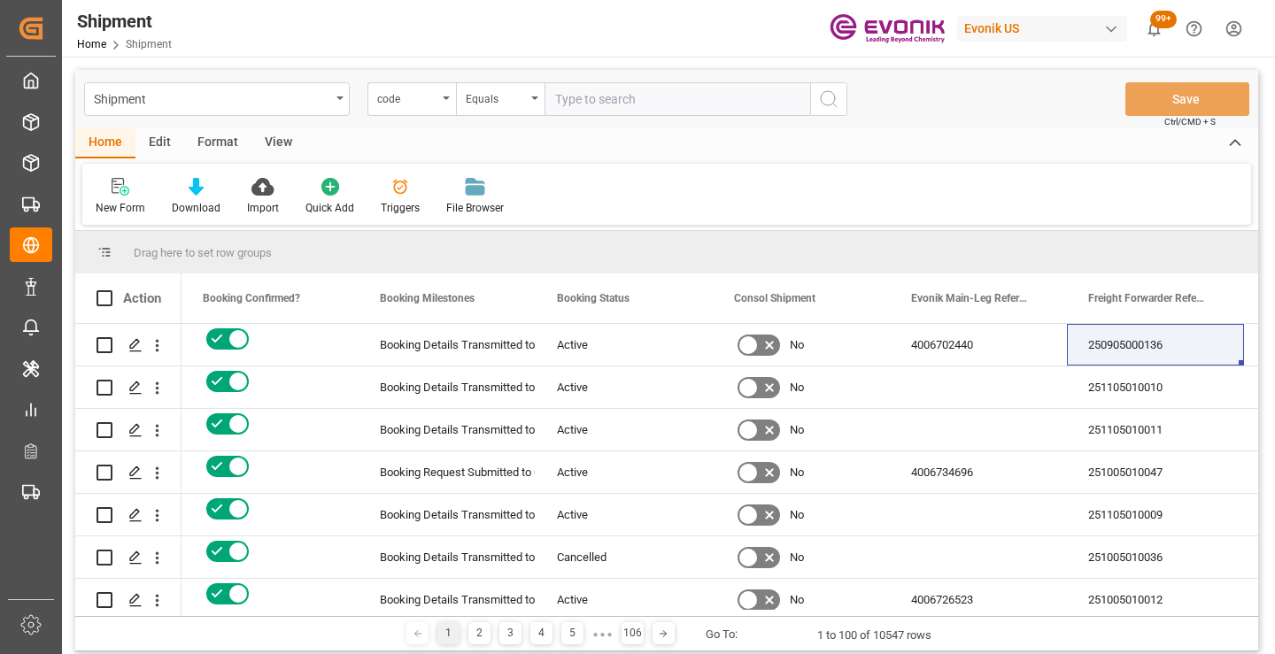
click at [664, 94] on input "text" at bounding box center [678, 99] width 266 height 34
paste input "8a7995bfab22"
type input "8a7995bfab22"
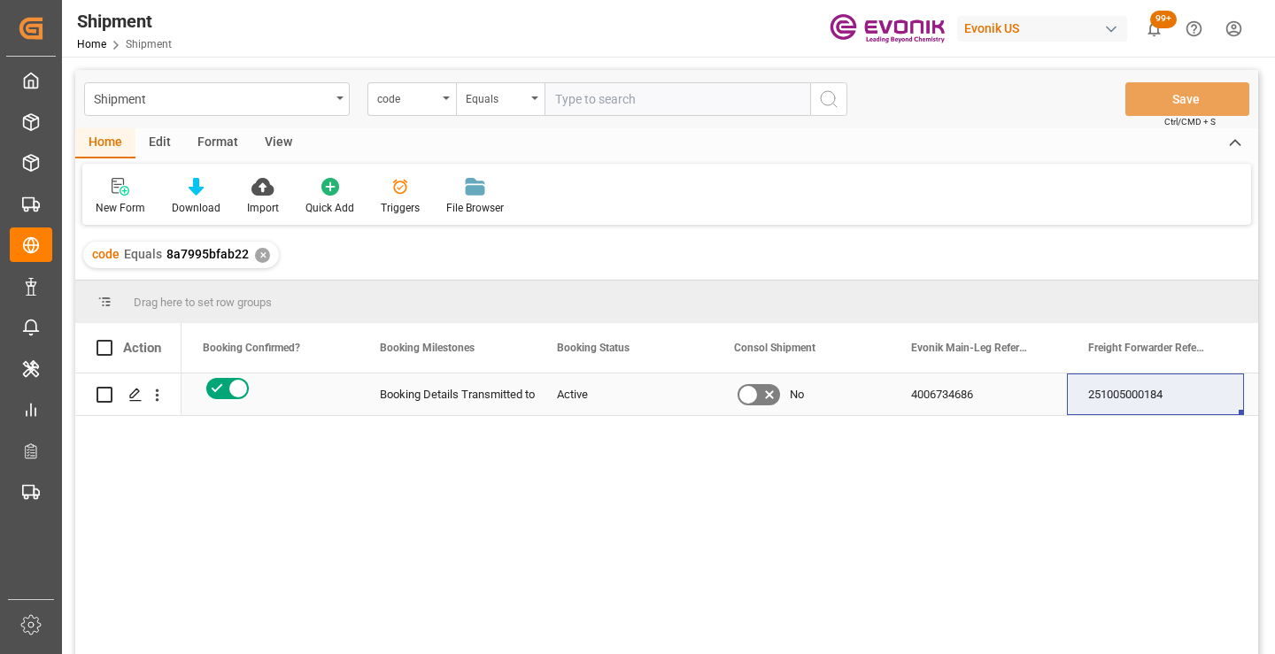
click at [1123, 399] on div "251005000184" at bounding box center [1155, 395] width 177 height 42
click at [259, 259] on div "✕" at bounding box center [262, 255] width 15 height 15
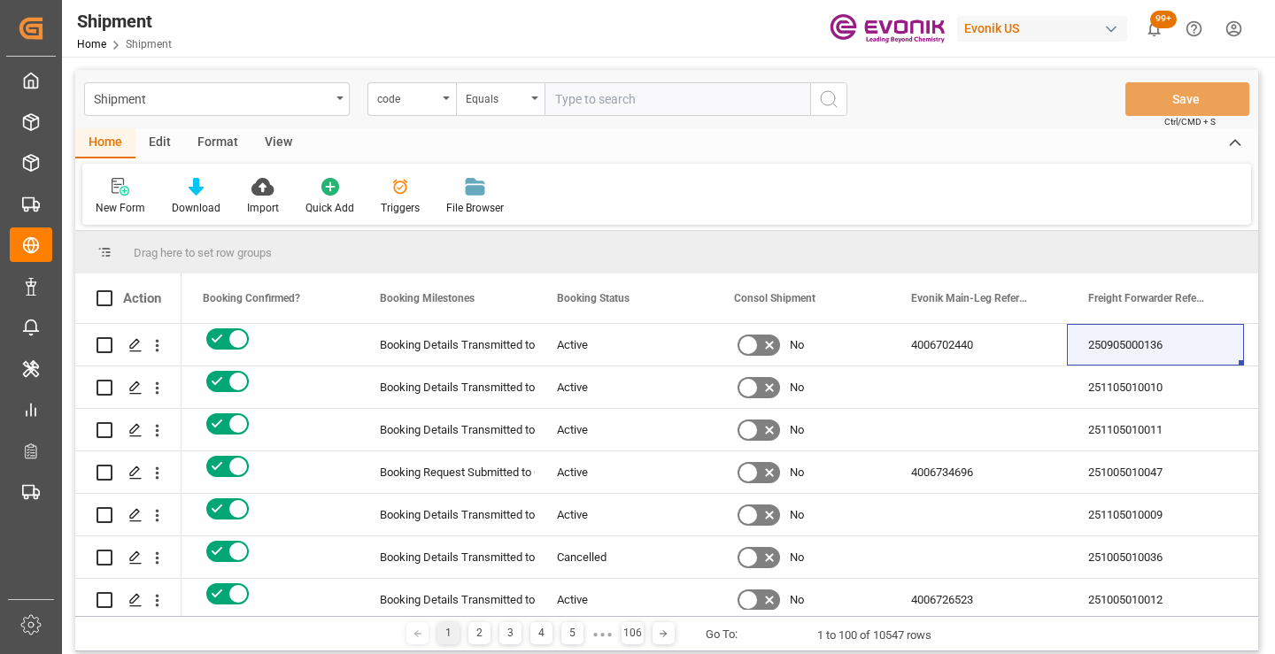
click at [632, 99] on input "text" at bounding box center [678, 99] width 266 height 34
paste input "0c45d1266452"
type input "0c45d1266452"
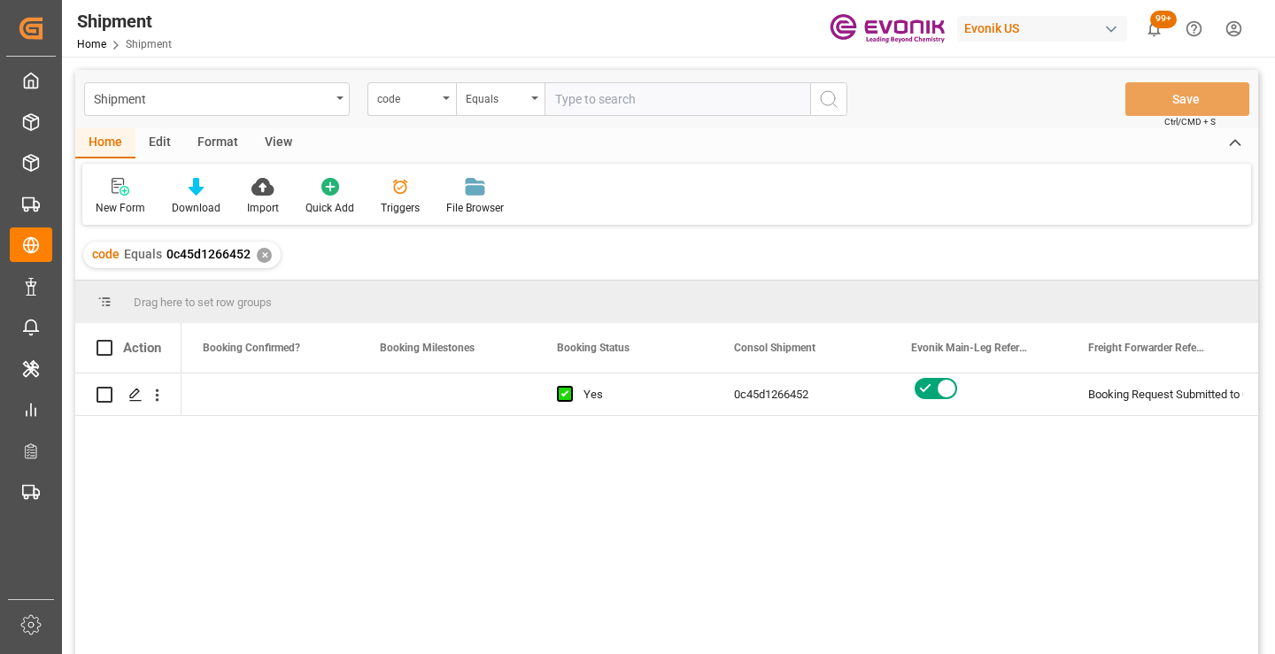
scroll to position [0, 708]
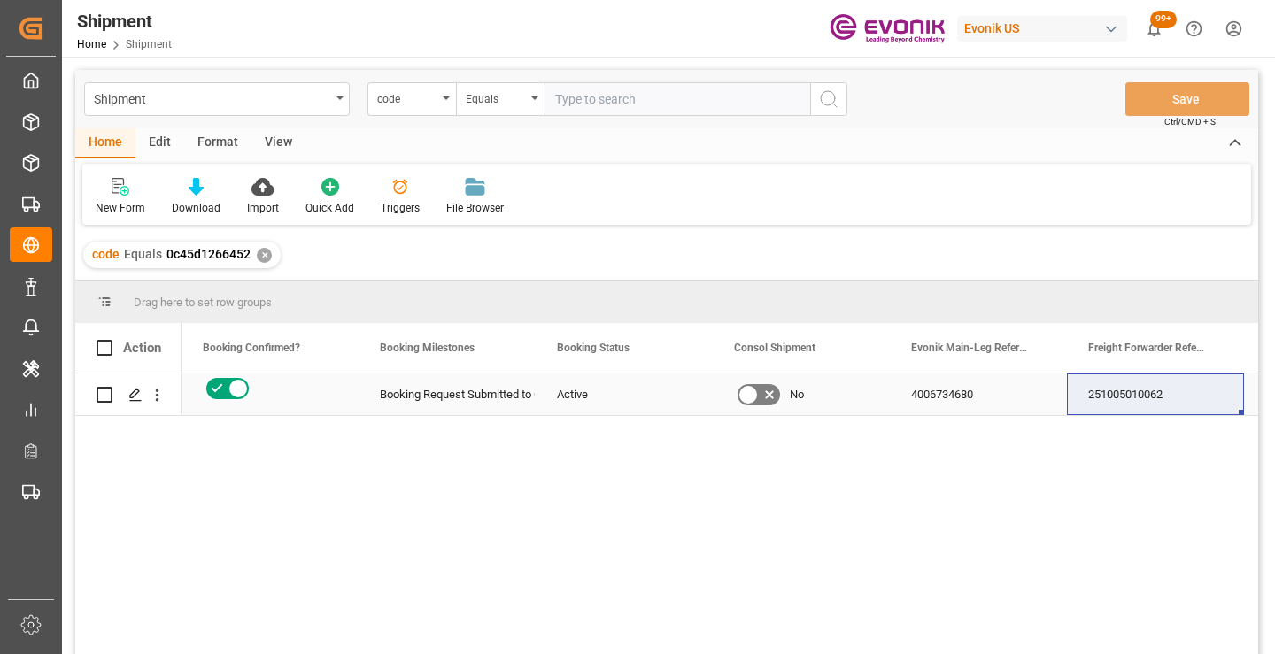
click at [1107, 394] on div "251005010062" at bounding box center [1155, 395] width 177 height 42
click at [263, 251] on div "✕" at bounding box center [264, 255] width 15 height 15
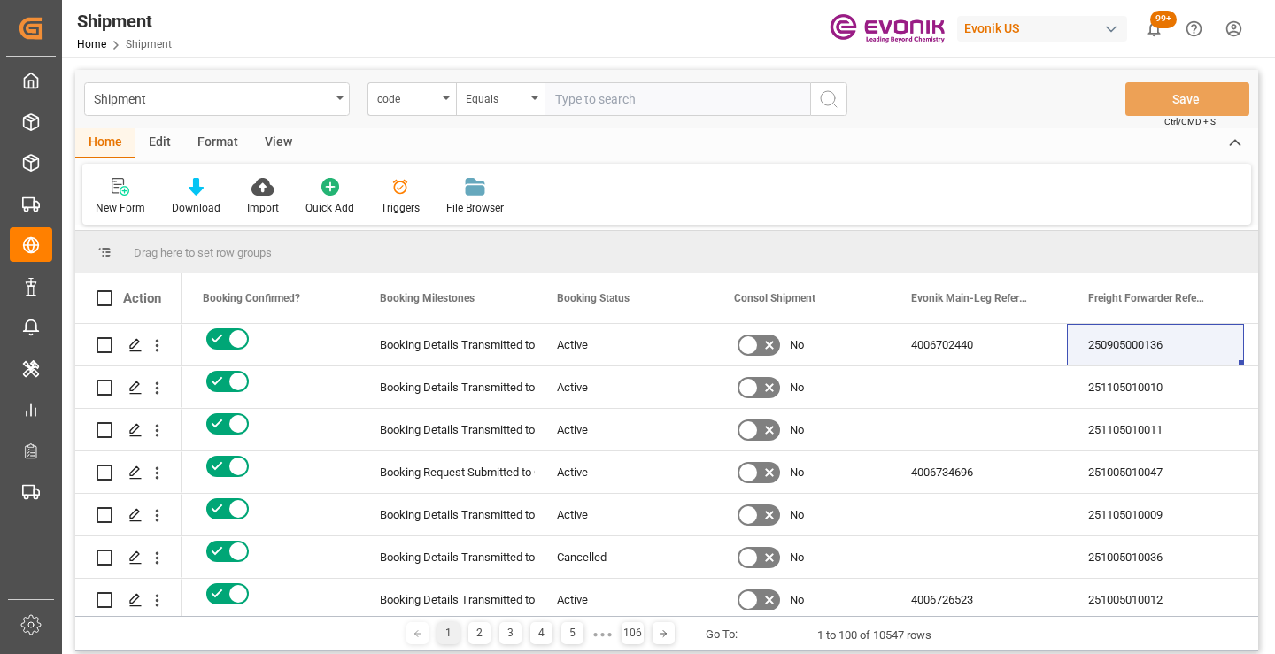
click at [605, 99] on input "text" at bounding box center [678, 99] width 266 height 34
paste input "82c8b562e26e"
type input "82c8b562e26e"
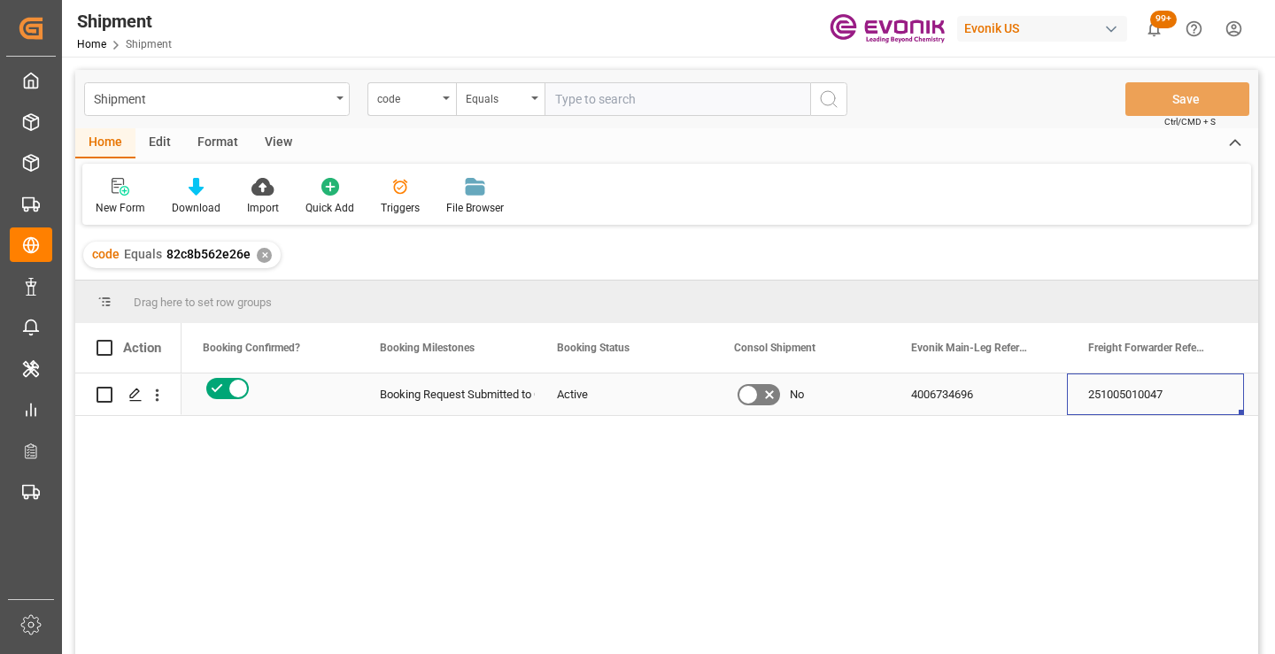
click at [1121, 400] on div "251005010047" at bounding box center [1155, 395] width 177 height 42
click at [259, 254] on div "✕" at bounding box center [264, 255] width 15 height 15
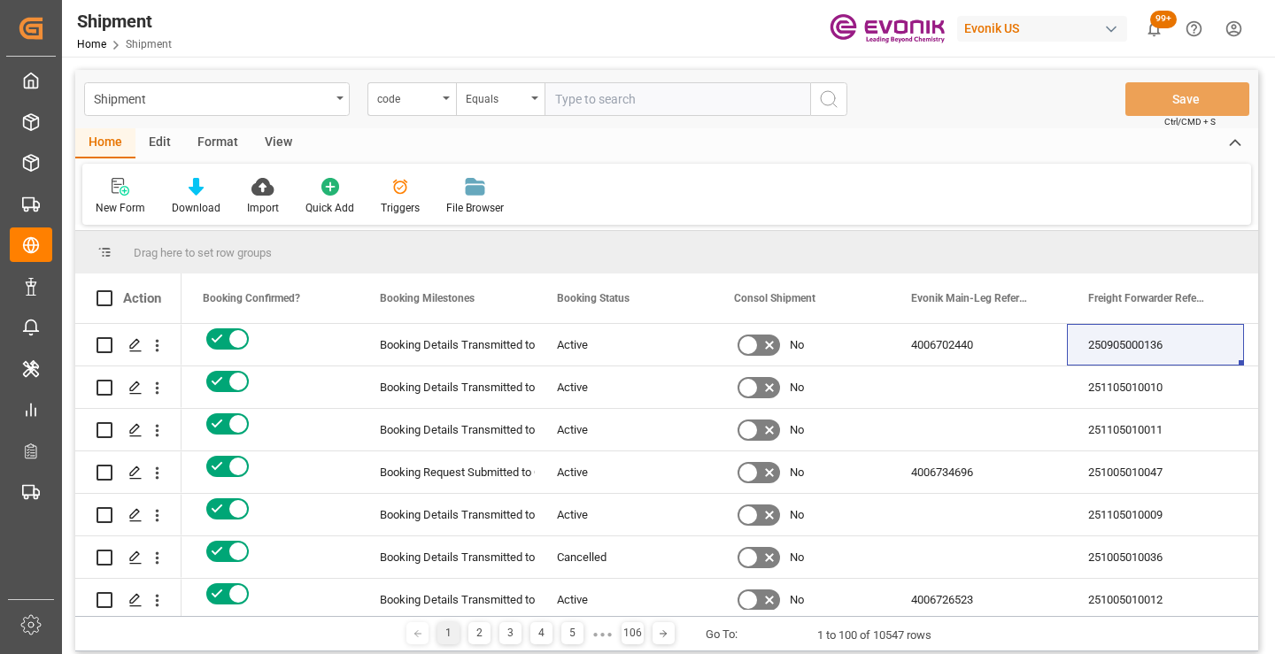
click at [634, 101] on input "text" at bounding box center [678, 99] width 266 height 34
paste input "f9cbb3230d38"
type input "f9cbb3230d38"
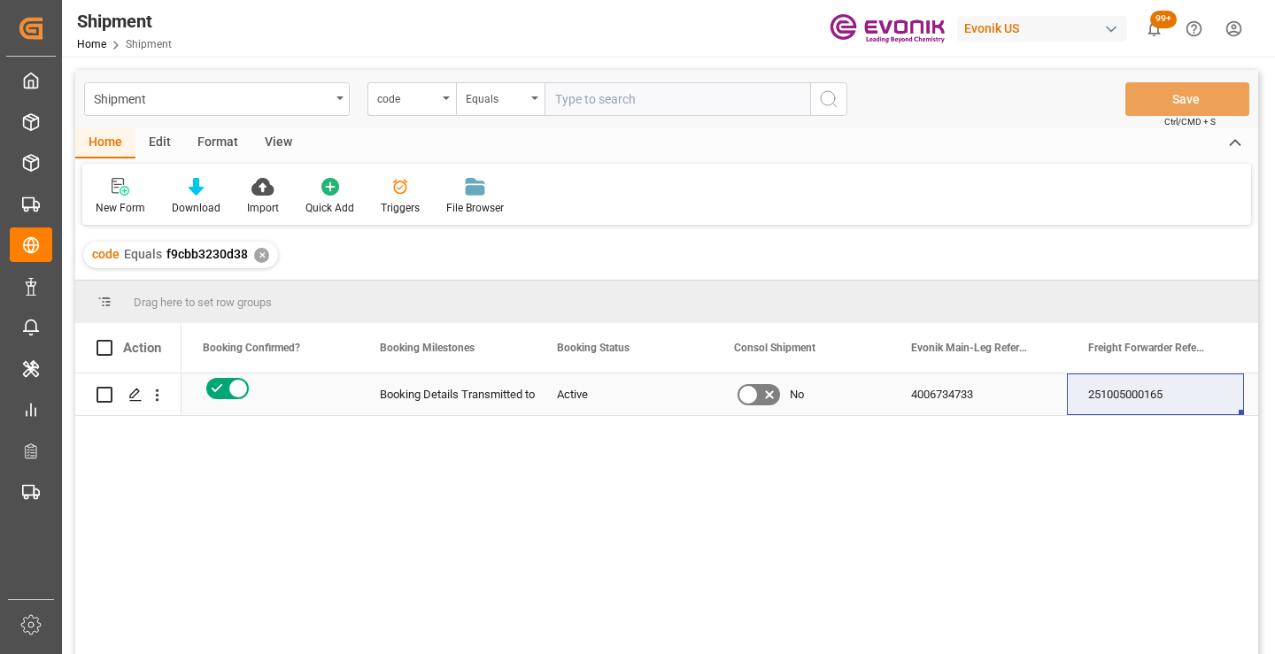
click at [1129, 389] on div "251005000165" at bounding box center [1155, 395] width 177 height 42
